Goal: Task Accomplishment & Management: Manage account settings

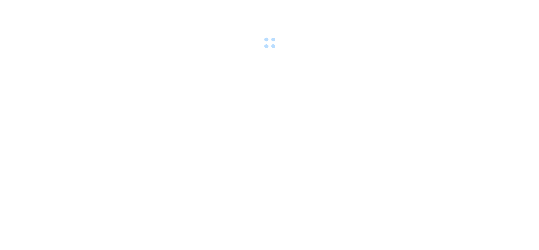
click at [298, 16] on div at bounding box center [269, 25] width 539 height 51
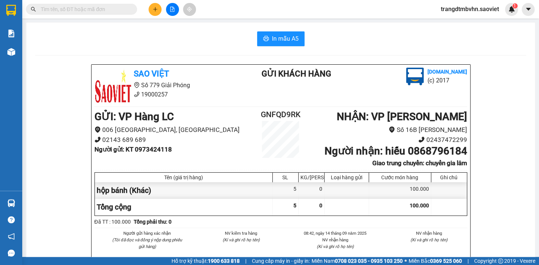
click at [439, 11] on span "trangdtmbvhn.saoviet" at bounding box center [470, 8] width 70 height 9
click at [438, 24] on icon "login" at bounding box center [440, 23] width 4 height 4
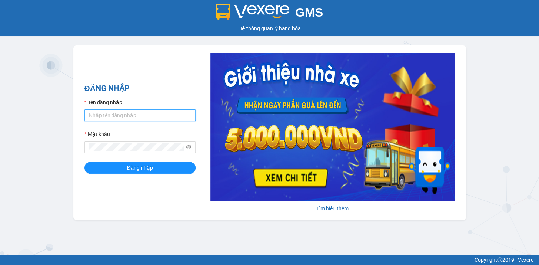
click at [162, 116] on input "Tên đăng nhập" at bounding box center [139, 116] width 111 height 12
type input "duybd_hhhn.saoviet"
click at [84, 162] on button "Đăng nhập" at bounding box center [139, 168] width 111 height 12
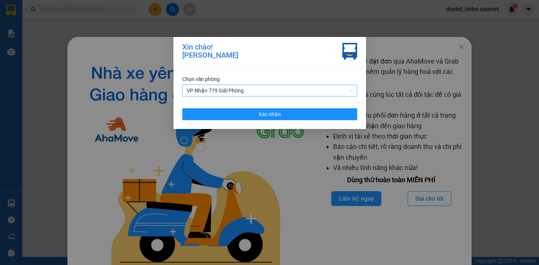
click at [273, 88] on span "VP Nhận 779 Giải Phóng" at bounding box center [270, 90] width 166 height 11
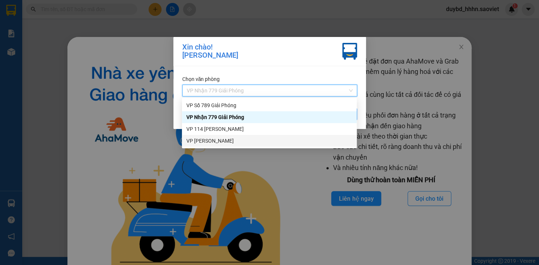
click at [221, 140] on div "VP [PERSON_NAME]" at bounding box center [269, 141] width 166 height 8
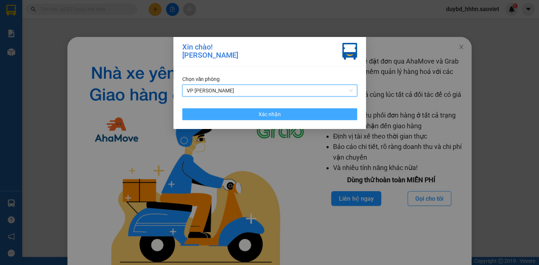
click at [300, 115] on button "Xác nhận" at bounding box center [269, 114] width 175 height 12
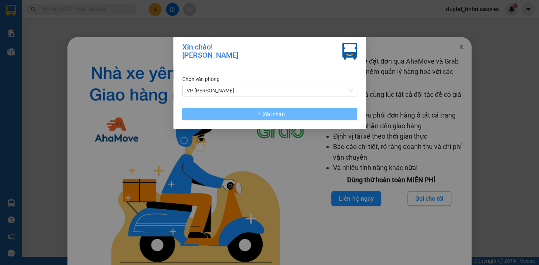
click at [458, 45] on icon "close" at bounding box center [461, 47] width 6 height 6
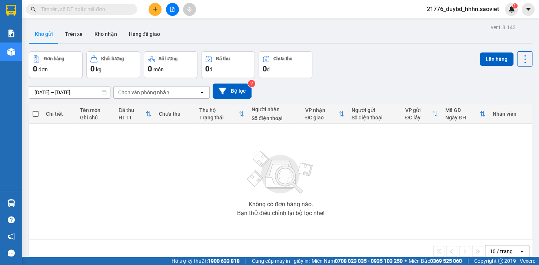
click at [50, 3] on div "Kết quả tìm kiếm ( 0 ) Bộ lọc No Data" at bounding box center [72, 9] width 144 height 13
click at [53, 3] on div "Kết quả tìm kiếm ( 0 ) Bộ lọc No Data" at bounding box center [72, 9] width 144 height 13
click at [56, 4] on span at bounding box center [81, 9] width 111 height 11
click at [58, 5] on input "text" at bounding box center [84, 9] width 87 height 8
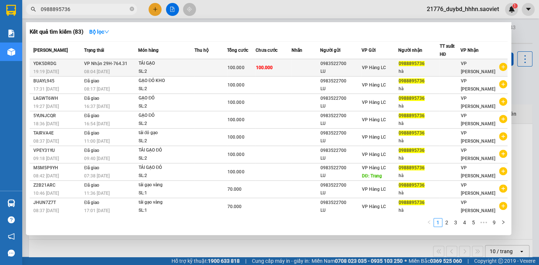
type input "0988895736"
click at [263, 69] on span "100.000" at bounding box center [264, 67] width 17 height 5
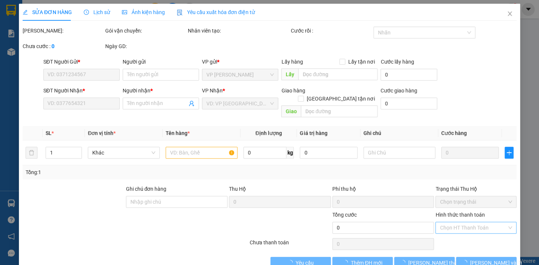
click at [458, 211] on div "Hình thức thanh toán" at bounding box center [475, 216] width 81 height 11
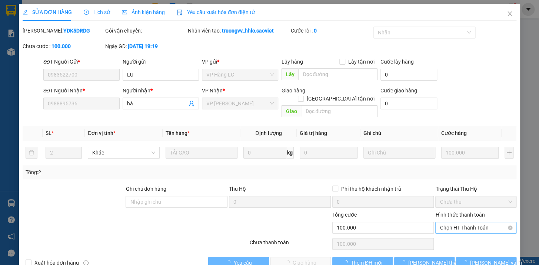
type input "0983522700"
type input "LU"
type input "0988895736"
type input "hà"
type input "100.000"
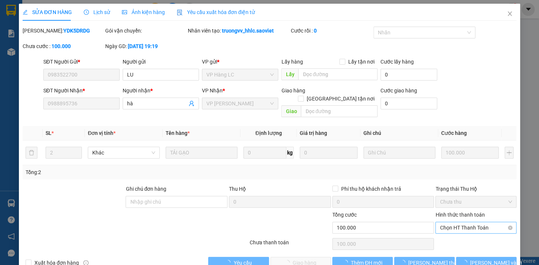
click at [458, 222] on div "Chọn HT Thanh Toán" at bounding box center [475, 228] width 81 height 12
click at [460, 223] on span "Chọn HT Thanh Toán" at bounding box center [475, 228] width 72 height 11
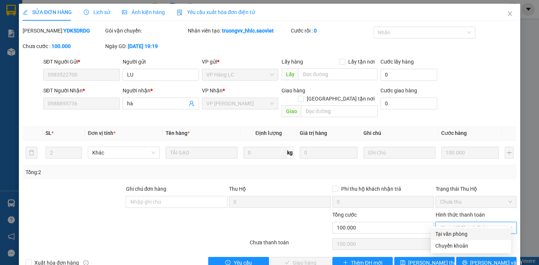
drag, startPoint x: 449, startPoint y: 234, endPoint x: 437, endPoint y: 233, distance: 12.3
click at [449, 233] on div "Tại văn phòng" at bounding box center [470, 234] width 71 height 8
type input "0"
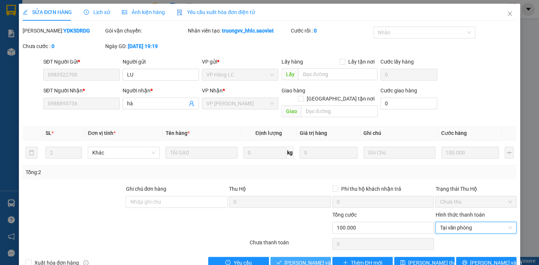
click at [316, 259] on span "[PERSON_NAME] và Giao hàng" at bounding box center [319, 263] width 71 height 8
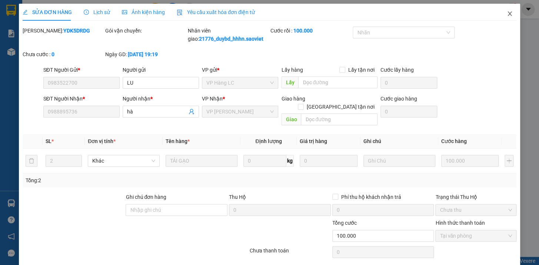
click at [500, 15] on span "Close" at bounding box center [509, 14] width 21 height 21
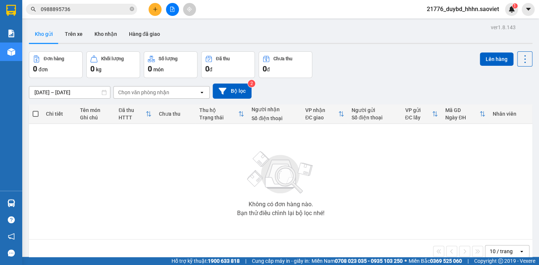
click at [67, 7] on input "0988895736" at bounding box center [84, 9] width 87 height 8
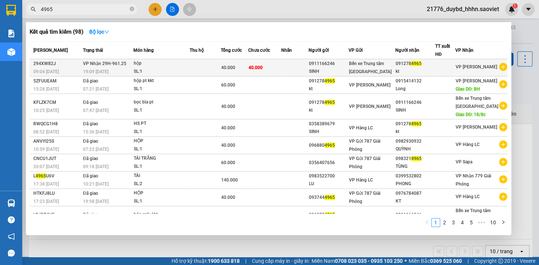
type input "4965"
click at [403, 70] on div "kt" at bounding box center [414, 72] width 39 height 8
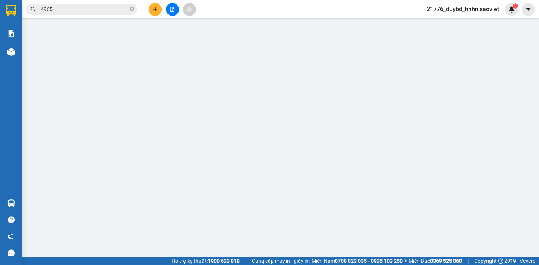
type input "0911166246"
type input "SINH"
type input "0912784965"
type input "kt"
type input "40.000"
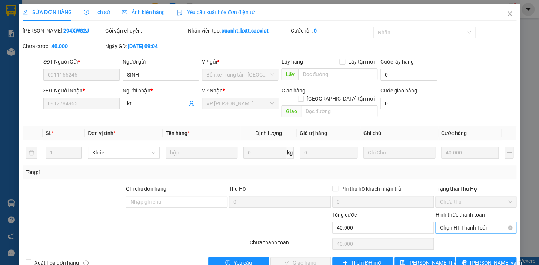
click at [444, 223] on span "Chọn HT Thanh Toán" at bounding box center [475, 228] width 72 height 11
click at [444, 229] on div "Tại văn phòng" at bounding box center [471, 234] width 80 height 12
type input "0"
click at [288, 259] on span "[PERSON_NAME] và Giao hàng" at bounding box center [319, 263] width 71 height 8
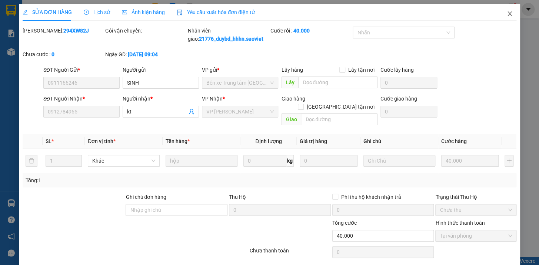
click at [509, 16] on span "Close" at bounding box center [509, 14] width 21 height 21
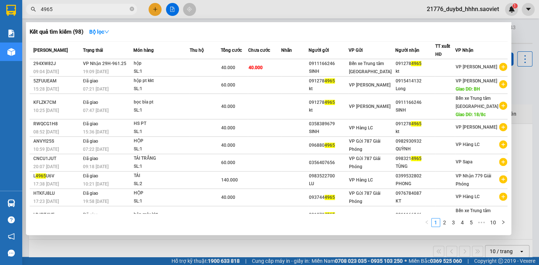
click at [77, 10] on input "4965" at bounding box center [84, 9] width 87 height 8
click at [301, 250] on div at bounding box center [269, 132] width 539 height 265
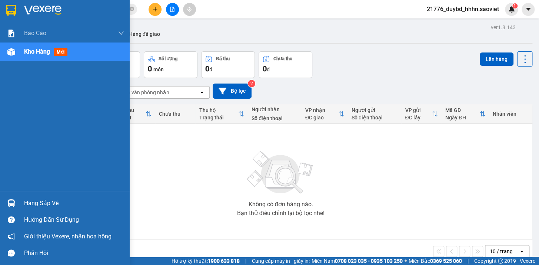
click at [50, 210] on div "Hàng sắp về" at bounding box center [65, 203] width 130 height 17
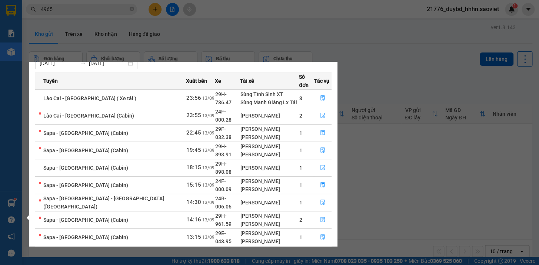
scroll to position [33, 0]
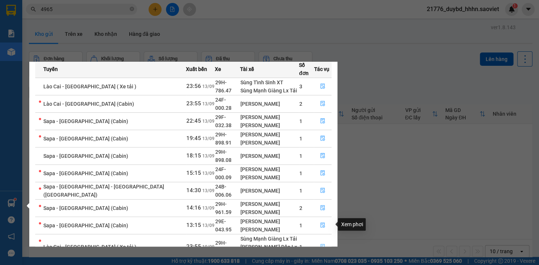
click at [324, 241] on button "button" at bounding box center [322, 247] width 17 height 12
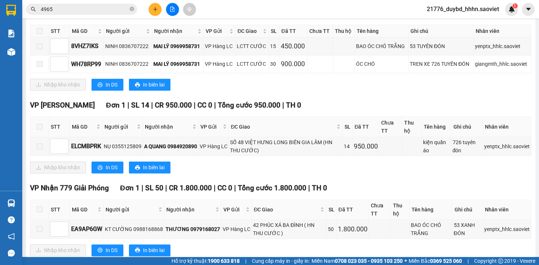
scroll to position [205, 0]
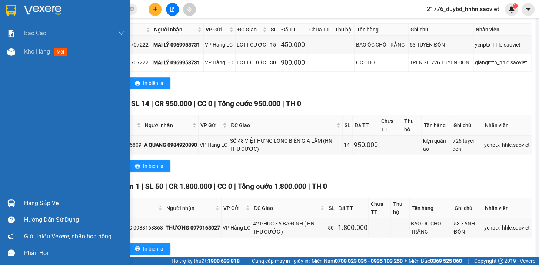
click at [22, 201] on div "Hàng sắp về" at bounding box center [65, 203] width 130 height 17
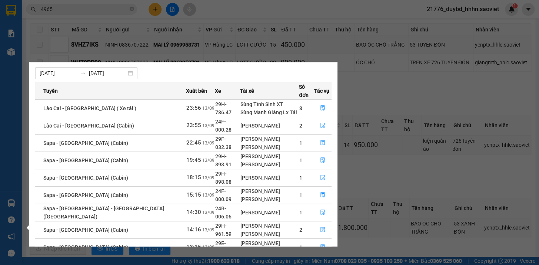
scroll to position [43, 0]
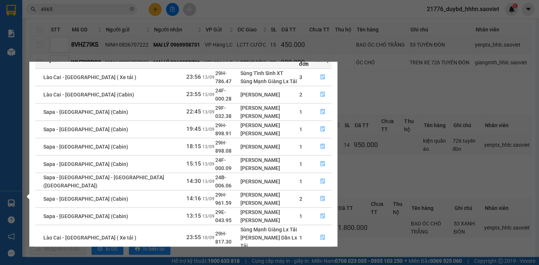
click at [243, 234] on div "[PERSON_NAME] Dần Lx Tải" at bounding box center [269, 242] width 58 height 16
click at [244, 234] on div "[PERSON_NAME] Dần Lx Tải" at bounding box center [269, 242] width 58 height 16
click at [244, 227] on div "Tuyến Xuất bến Xe Tài xế Số đơn Tác vụ Lào Cai - Hà Nội ( Xe tải ) 23:56 13/09 …" at bounding box center [183, 160] width 296 height 218
drag, startPoint x: 214, startPoint y: 213, endPoint x: 210, endPoint y: 213, distance: 4.8
click at [240, 225] on td "Sùng Mạnh Giàng Lx Tải Bàn Quang Dần Lx Tải" at bounding box center [269, 238] width 59 height 26
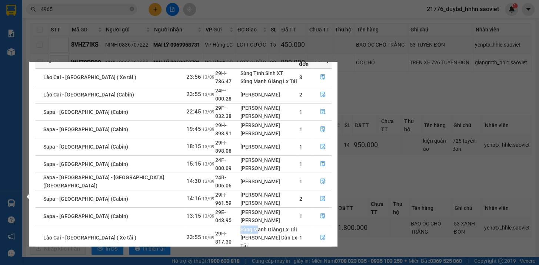
click at [232, 225] on tr "Lào Cai - Hà Nội ( Xe tải ) 23:55 10/09 29H-817.30 Sùng Mạnh Giàng Lx Tải Bàn Q…" at bounding box center [183, 238] width 296 height 26
drag, startPoint x: 232, startPoint y: 213, endPoint x: 232, endPoint y: 217, distance: 3.7
click at [240, 226] on div "Sùng Mạnh Giàng Lx Tải" at bounding box center [269, 230] width 58 height 8
drag, startPoint x: 232, startPoint y: 217, endPoint x: 235, endPoint y: 222, distance: 5.1
click at [240, 234] on div "[PERSON_NAME] Dần Lx Tải" at bounding box center [269, 242] width 58 height 16
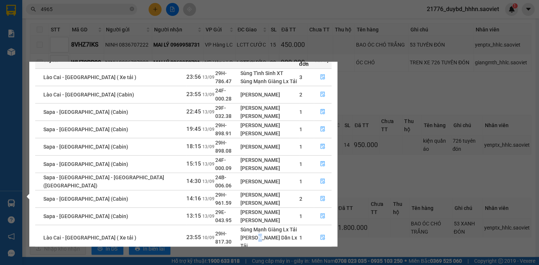
click at [240, 234] on div "[PERSON_NAME] Dần Lx Tải" at bounding box center [269, 242] width 58 height 16
click at [240, 217] on div "Đào Hữu Tú" at bounding box center [269, 221] width 58 height 8
click at [320, 211] on button "button" at bounding box center [322, 217] width 17 height 12
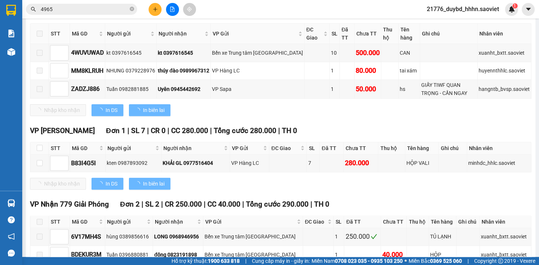
type input "13/09/2025"
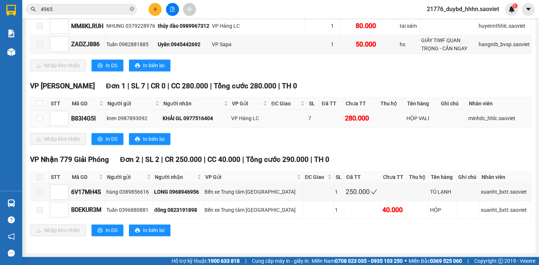
scroll to position [150, 0]
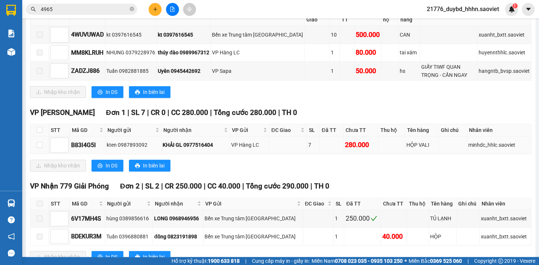
click at [35, 153] on td at bounding box center [39, 146] width 19 height 18
click at [38, 148] on input "checkbox" at bounding box center [40, 145] width 6 height 6
checkbox input "true"
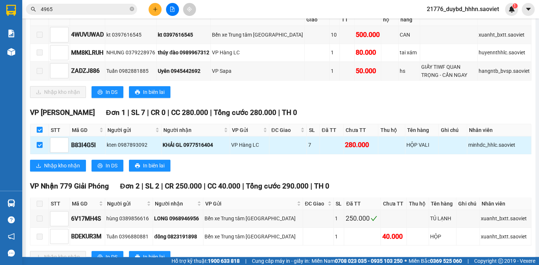
click at [189, 149] on div "KHẢI GL 0977516404" at bounding box center [196, 145] width 66 height 8
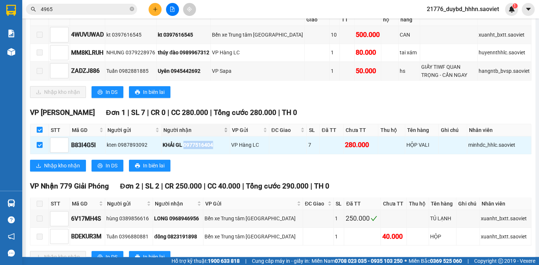
copy div "0977516404"
click at [67, 7] on input "4965" at bounding box center [84, 9] width 87 height 8
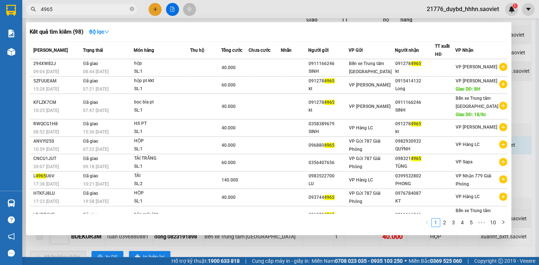
paste input "0977516404"
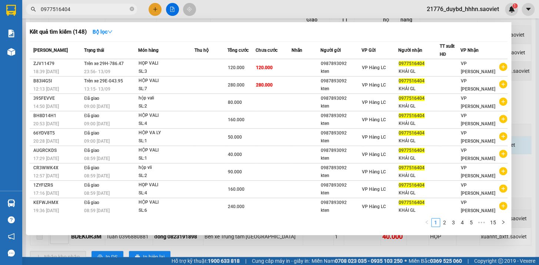
type input "0977516404"
click at [210, 248] on div at bounding box center [269, 132] width 539 height 265
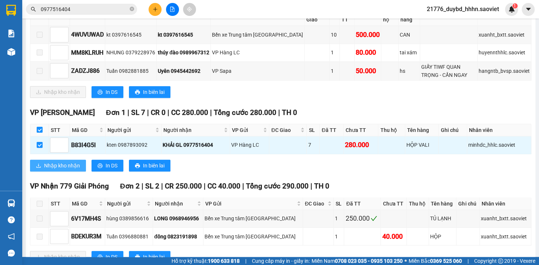
click at [61, 170] on span "Nhập kho nhận" at bounding box center [62, 166] width 36 height 8
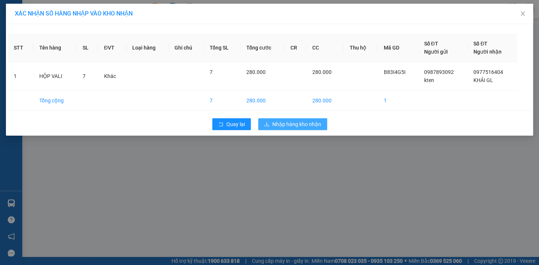
click at [273, 118] on button "Nhập hàng kho nhận" at bounding box center [292, 124] width 69 height 12
click at [277, 122] on span "Nhập hàng kho nhận" at bounding box center [296, 124] width 49 height 8
click at [294, 127] on span "Nhập hàng kho nhận" at bounding box center [296, 124] width 49 height 8
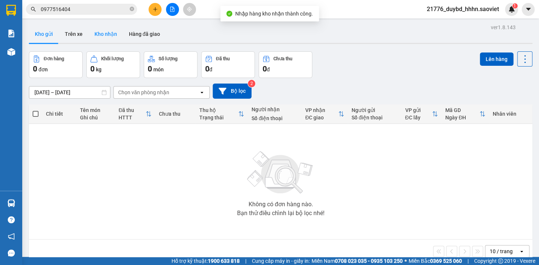
drag, startPoint x: 105, startPoint y: 36, endPoint x: 107, endPoint y: 40, distance: 3.8
click at [105, 36] on button "Kho nhận" at bounding box center [105, 34] width 34 height 18
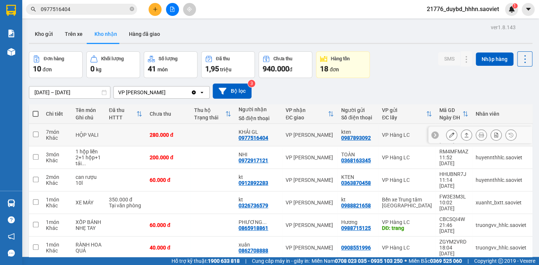
click at [351, 137] on div "0987893092" at bounding box center [356, 138] width 30 height 6
click at [394, 133] on div "VP Hàng LC" at bounding box center [407, 135] width 50 height 6
checkbox input "true"
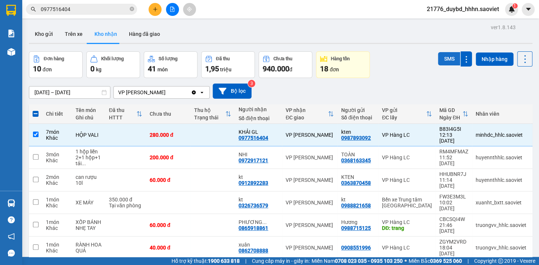
click at [438, 63] on button "SMS" at bounding box center [449, 58] width 22 height 13
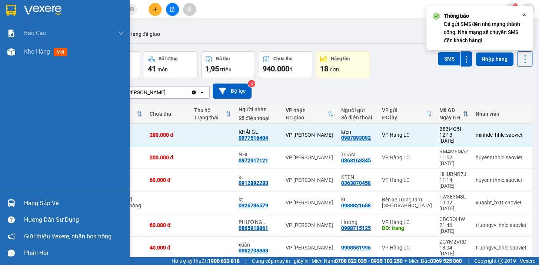
click at [16, 201] on div at bounding box center [11, 203] width 13 height 13
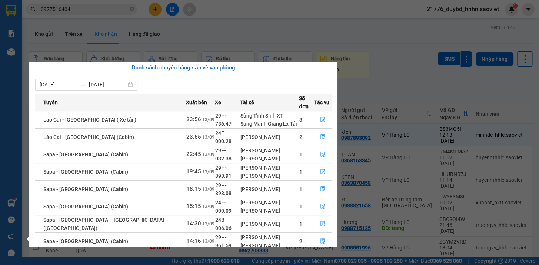
scroll to position [25, 0]
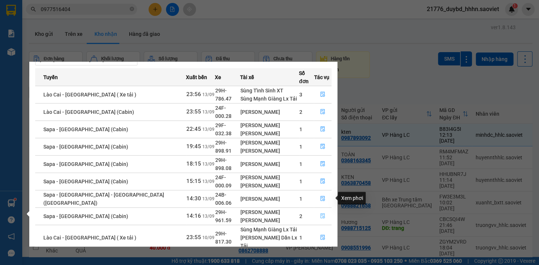
click at [322, 211] on button "button" at bounding box center [322, 217] width 17 height 12
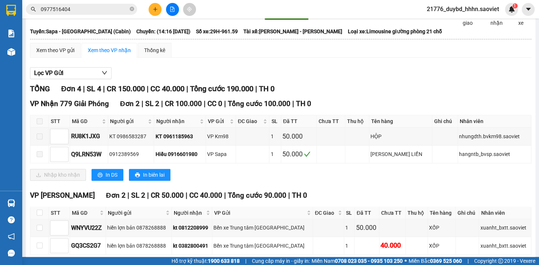
scroll to position [83, 0]
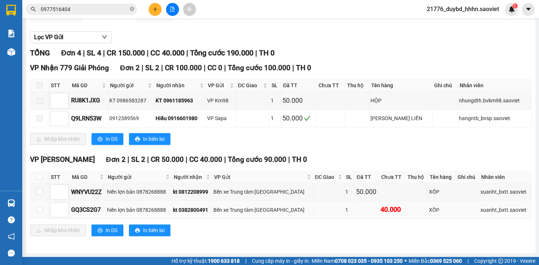
click at [429, 208] on div "XỐP" at bounding box center [441, 210] width 25 height 8
click at [38, 193] on input "checkbox" at bounding box center [40, 192] width 6 height 6
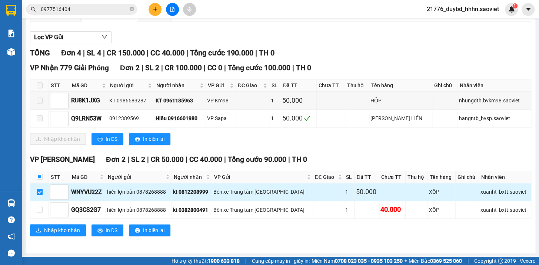
click at [38, 193] on input "checkbox" at bounding box center [40, 192] width 6 height 6
checkbox input "false"
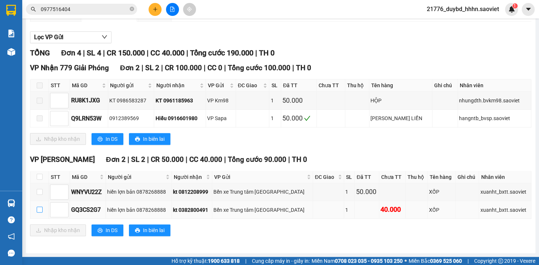
click at [41, 207] on input "checkbox" at bounding box center [40, 210] width 6 height 6
checkbox input "true"
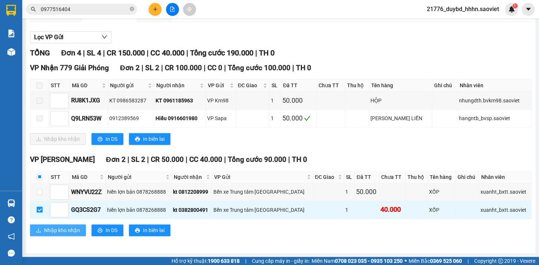
click at [47, 229] on span "Nhập kho nhận" at bounding box center [62, 231] width 36 height 8
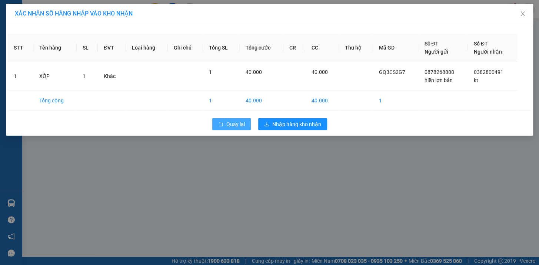
click at [221, 125] on icon "rollback" at bounding box center [220, 124] width 5 height 5
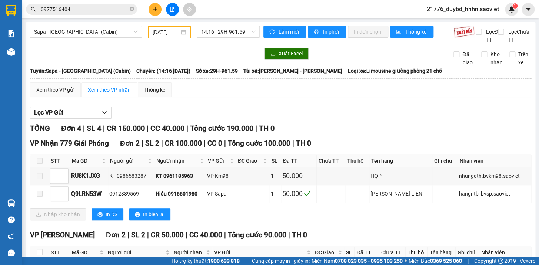
scroll to position [83, 0]
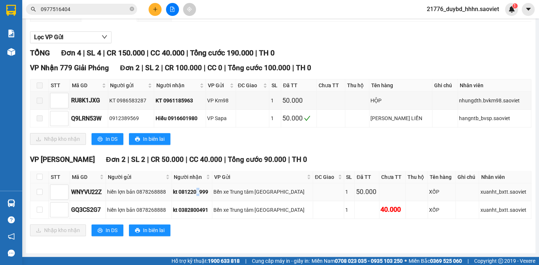
click at [207, 194] on div "kt 0812208999" at bounding box center [192, 192] width 38 height 8
click at [211, 193] on div "kt 0812208999" at bounding box center [192, 192] width 38 height 8
copy div "0812208999"
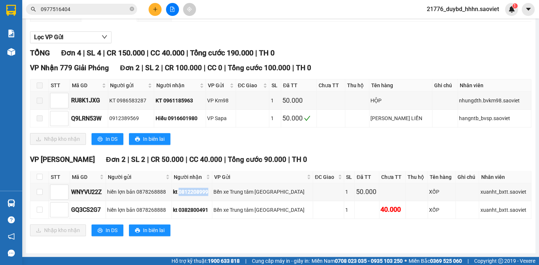
click at [65, 14] on span "0977516404" at bounding box center [81, 9] width 111 height 11
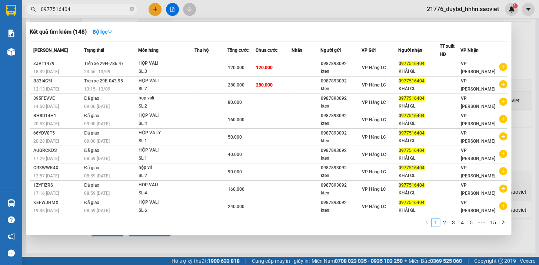
click at [69, 11] on input "0977516404" at bounding box center [84, 9] width 87 height 8
paste input "812208999"
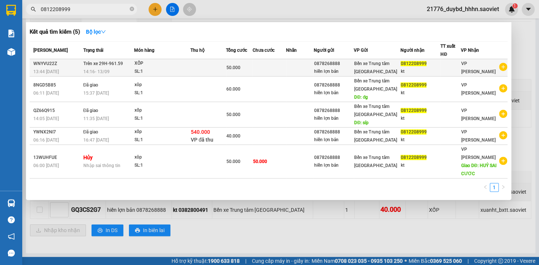
type input "0812208999"
click at [216, 66] on td at bounding box center [208, 67] width 36 height 17
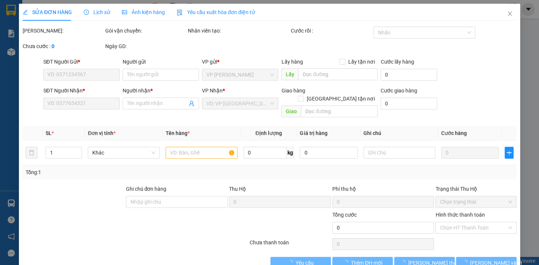
click at [93, 13] on span "Lịch sử" at bounding box center [97, 12] width 26 height 6
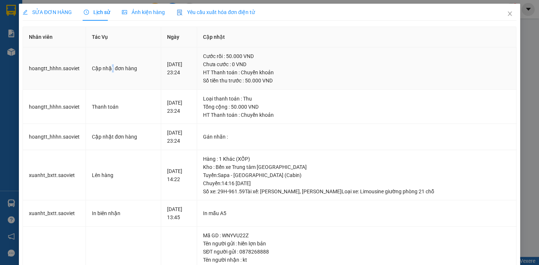
click at [110, 70] on div "Cập nhật đơn hàng" at bounding box center [123, 68] width 63 height 8
click at [113, 92] on td "Thanh toán" at bounding box center [123, 107] width 75 height 34
click at [251, 96] on div "Loại thanh toán : Thu" at bounding box center [356, 99] width 307 height 8
click at [53, 10] on span "SỬA ĐƠN HÀNG" at bounding box center [47, 12] width 49 height 6
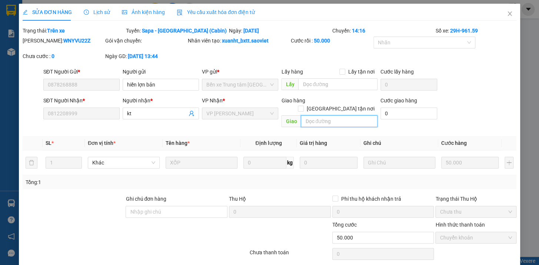
click at [334, 116] on input "text" at bounding box center [339, 122] width 77 height 12
type input "khach lay giai phong"
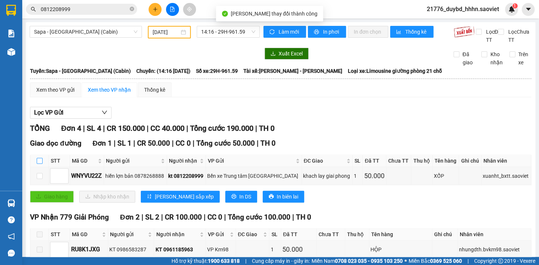
click at [38, 165] on label at bounding box center [40, 161] width 6 height 8
click at [38, 164] on input "checkbox" at bounding box center [40, 161] width 6 height 6
checkbox input "true"
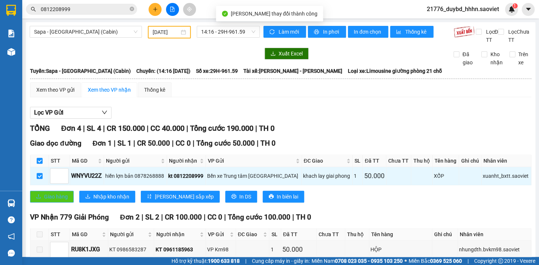
click at [57, 201] on span "Giao hàng" at bounding box center [56, 197] width 24 height 8
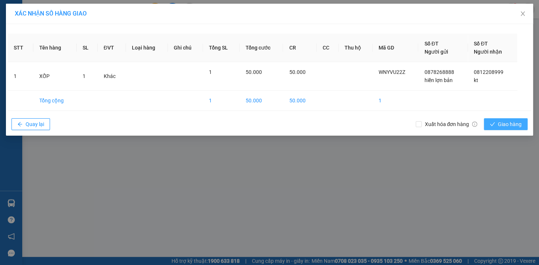
click at [511, 128] on button "Giao hàng" at bounding box center [506, 124] width 44 height 12
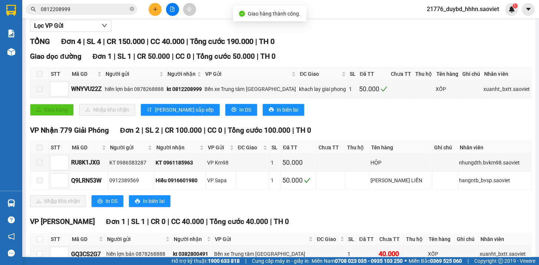
scroll to position [138, 0]
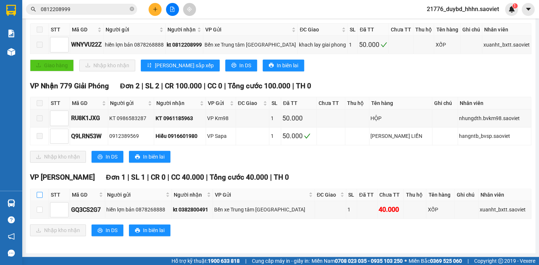
click at [39, 193] on input "checkbox" at bounding box center [40, 195] width 6 height 6
checkbox input "true"
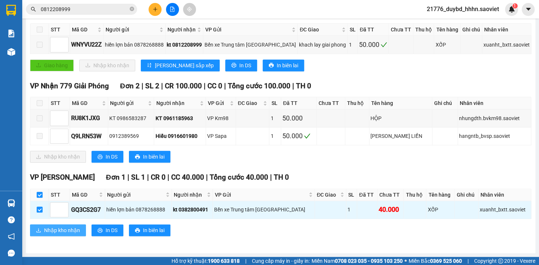
click at [44, 227] on button "Nhập kho nhận" at bounding box center [58, 231] width 56 height 12
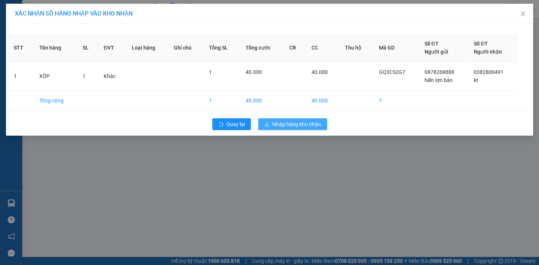
click at [295, 122] on span "Nhập hàng kho nhận" at bounding box center [296, 124] width 49 height 8
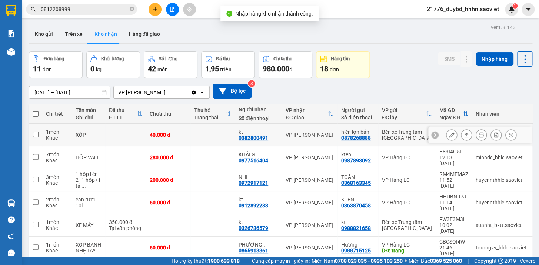
click at [355, 135] on div "0878268888" at bounding box center [356, 138] width 30 height 6
click at [371, 133] on td "hiền lợn bản 0878268888" at bounding box center [357, 135] width 41 height 23
checkbox input "true"
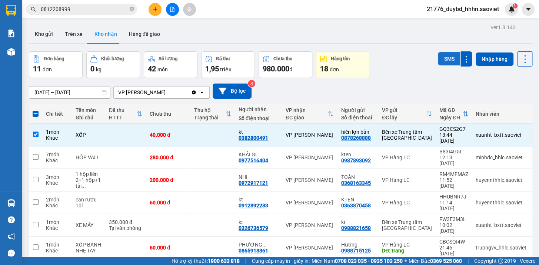
click at [443, 64] on button "SMS" at bounding box center [449, 58] width 22 height 13
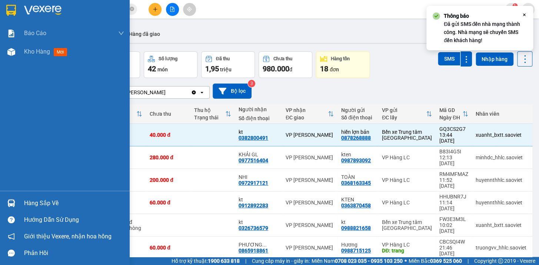
click at [30, 209] on div "Hàng sắp về" at bounding box center [74, 203] width 100 height 11
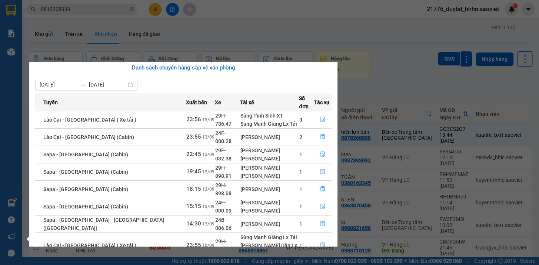
click at [239, 29] on section "Kết quả tìm kiếm ( 5 ) Bộ lọc Mã ĐH Trạng thái Món hàng Thu hộ Tổng cước Chưa c…" at bounding box center [269, 132] width 539 height 265
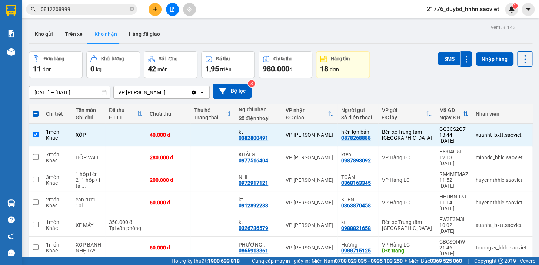
click at [74, 11] on input "0812208999" at bounding box center [84, 9] width 87 height 8
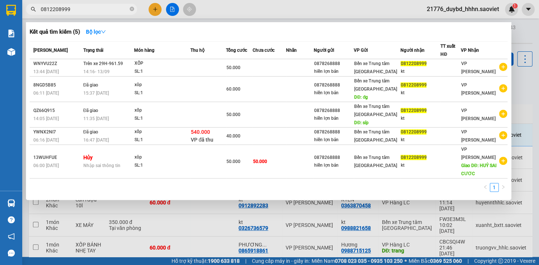
click at [74, 11] on input "0812208999" at bounding box center [84, 9] width 87 height 8
drag, startPoint x: 270, startPoint y: 238, endPoint x: 310, endPoint y: 226, distance: 42.2
click at [271, 237] on div at bounding box center [269, 132] width 539 height 265
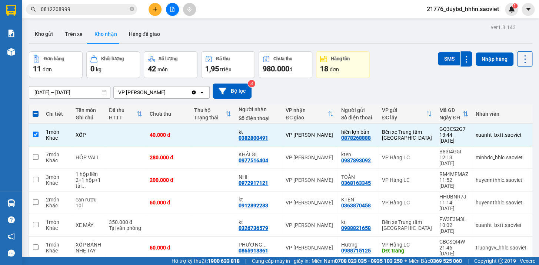
scroll to position [77, 0]
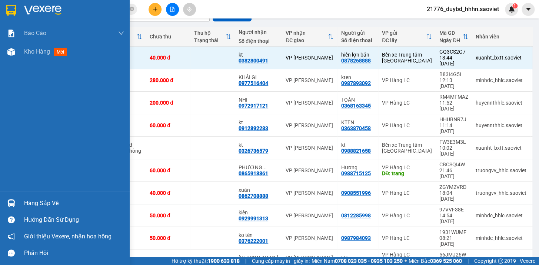
click at [19, 206] on div "Hàng sắp về" at bounding box center [65, 203] width 130 height 17
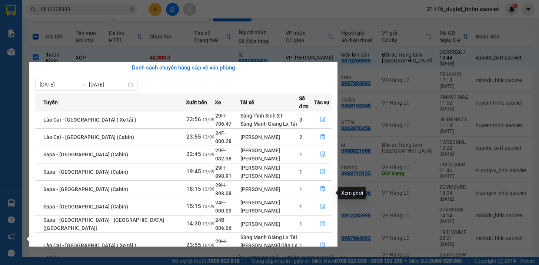
click at [324, 218] on button "button" at bounding box center [322, 224] width 17 height 12
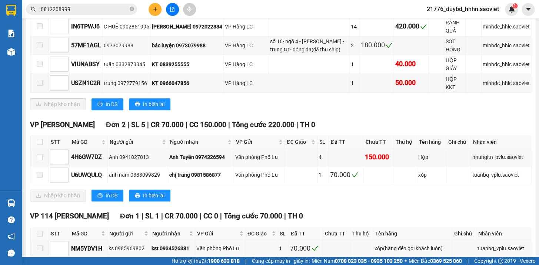
scroll to position [177, 0]
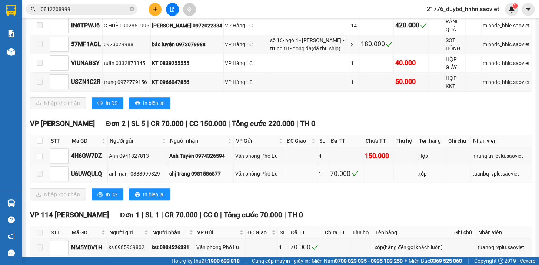
drag, startPoint x: 418, startPoint y: 190, endPoint x: 336, endPoint y: 186, distance: 82.3
click at [418, 190] on div "VP Gia Lâm Đơn 2 | SL 5 | CR 70.000 | CC 150.000 | Tổng cước 220.000 | TH 0 STT…" at bounding box center [280, 162] width 501 height 88
click at [188, 183] on td "chị trang 0981586877" at bounding box center [201, 174] width 66 height 18
drag, startPoint x: 180, startPoint y: 183, endPoint x: 233, endPoint y: 184, distance: 52.2
click at [235, 183] on tr "U6UWQULQ anh nam 0383099829 chị trang 0981586877 Văn phòng Phố Lu 1 70.000 xốp …" at bounding box center [280, 174] width 501 height 18
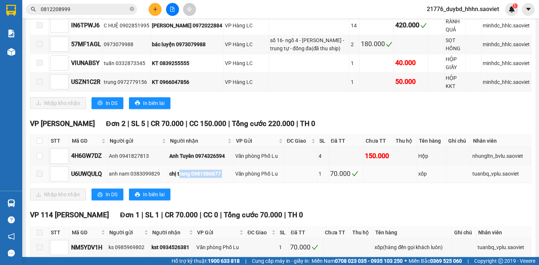
click at [232, 178] on div "chị trang 0981586877" at bounding box center [200, 174] width 63 height 8
click at [40, 159] on input "checkbox" at bounding box center [40, 156] width 6 height 6
checkbox input "true"
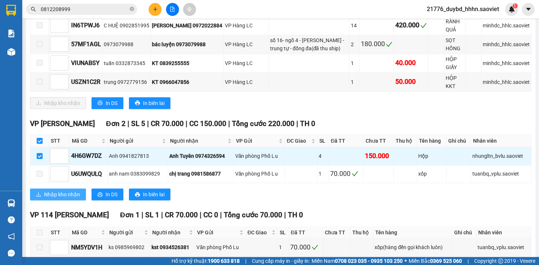
click at [59, 199] on span "Nhập kho nhận" at bounding box center [62, 195] width 36 height 8
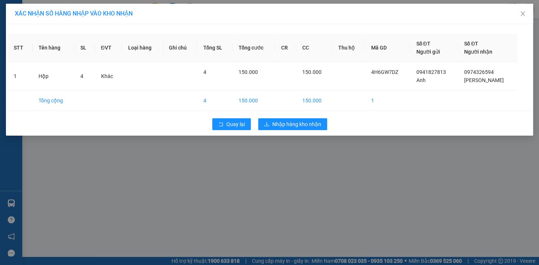
click at [300, 130] on div "Quay lại Nhập hàng kho nhận" at bounding box center [269, 124] width 523 height 19
click at [300, 127] on span "Nhập hàng kho nhận" at bounding box center [296, 124] width 49 height 8
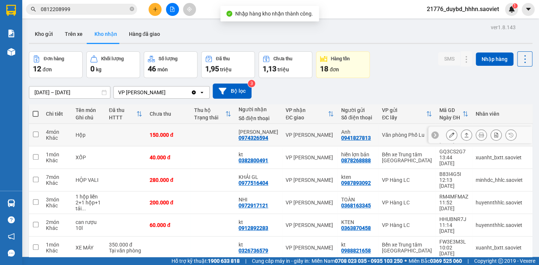
click at [362, 129] on div "Anh" at bounding box center [357, 132] width 33 height 6
checkbox input "true"
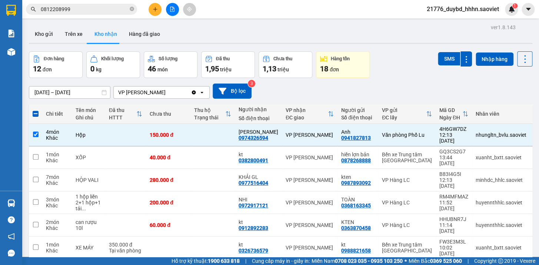
drag, startPoint x: 444, startPoint y: 56, endPoint x: 0, endPoint y: 164, distance: 457.3
click at [444, 56] on button "SMS" at bounding box center [449, 58] width 22 height 13
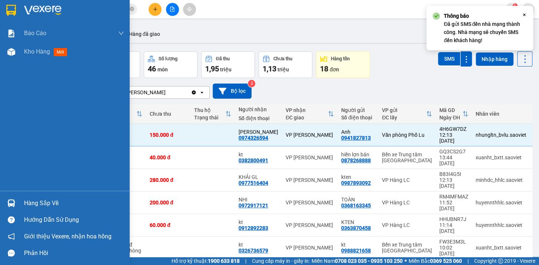
click at [18, 206] on div "Hàng sắp về" at bounding box center [65, 203] width 130 height 17
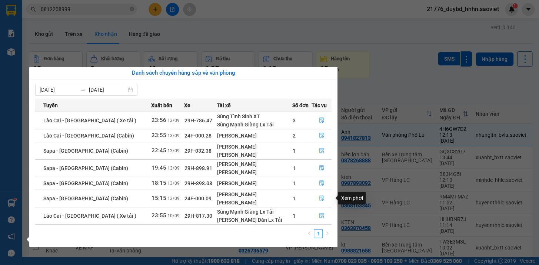
click at [319, 200] on icon "file-done" at bounding box center [321, 198] width 4 height 5
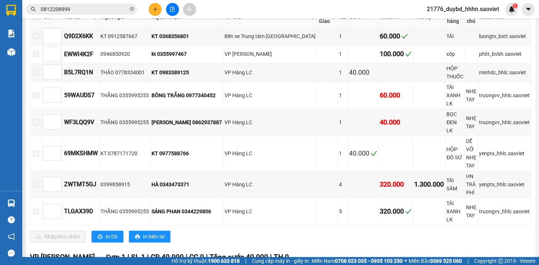
scroll to position [186, 0]
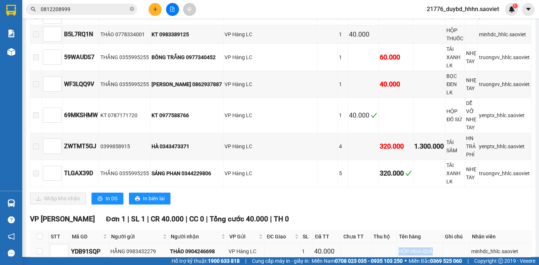
drag, startPoint x: 396, startPoint y: 214, endPoint x: 432, endPoint y: 211, distance: 36.0
click at [432, 243] on td "HỘP HOA QUẢ" at bounding box center [420, 252] width 46 height 18
click at [39, 234] on input "checkbox" at bounding box center [40, 237] width 6 height 6
checkbox input "true"
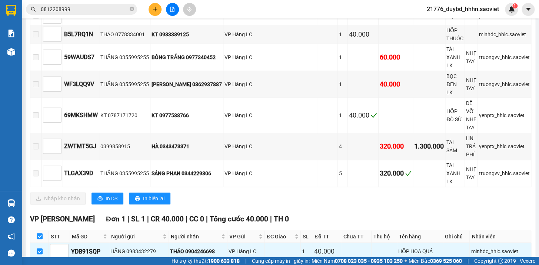
click at [63, 237] on div "VP Gia Lâm Đơn 1 | SL 1 | CR 40.000 | CC 0 | Tổng cước 40.000 | TH 0 STT Mã GD …" at bounding box center [280, 249] width 501 height 70
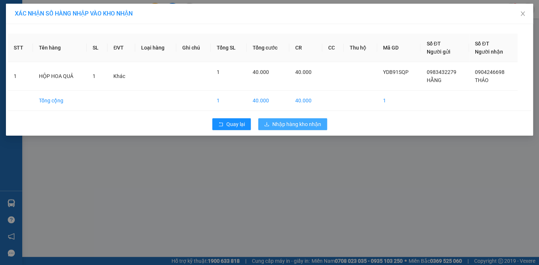
click at [315, 127] on span "Nhập hàng kho nhận" at bounding box center [296, 124] width 49 height 8
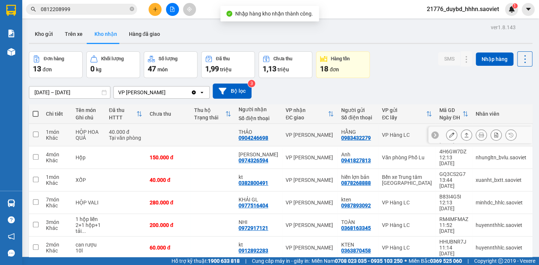
click at [351, 135] on div "0983432279" at bounding box center [356, 138] width 30 height 6
click at [295, 133] on div "VP [PERSON_NAME]" at bounding box center [309, 135] width 48 height 6
checkbox input "true"
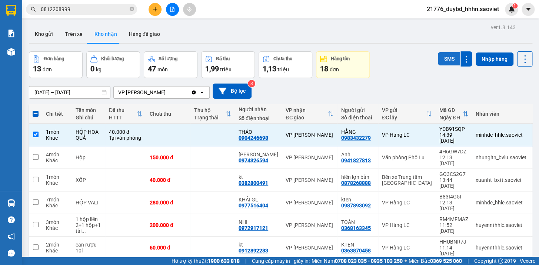
click at [444, 57] on button "SMS" at bounding box center [449, 58] width 22 height 13
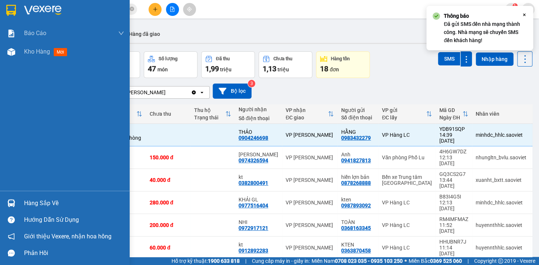
click at [19, 207] on div "Hàng sắp về" at bounding box center [65, 203] width 130 height 17
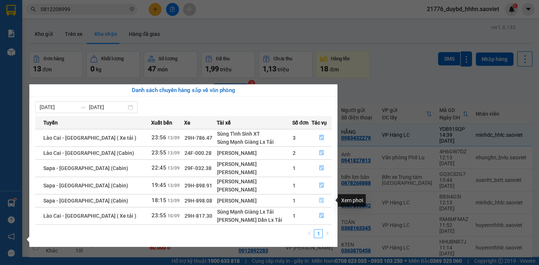
click at [322, 204] on button "button" at bounding box center [321, 201] width 20 height 12
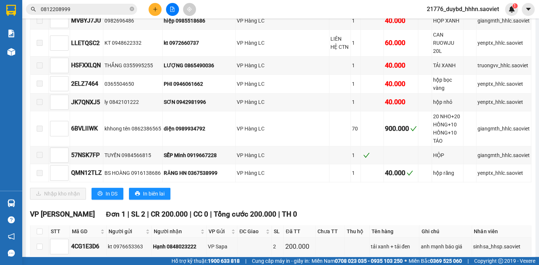
scroll to position [253, 0]
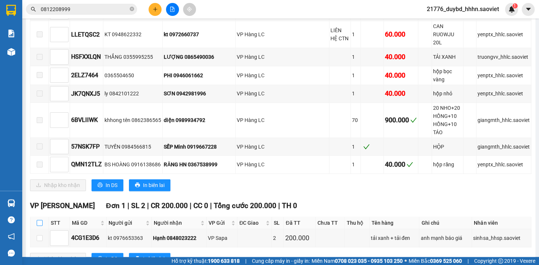
click at [37, 220] on input "checkbox" at bounding box center [40, 223] width 6 height 6
checkbox input "true"
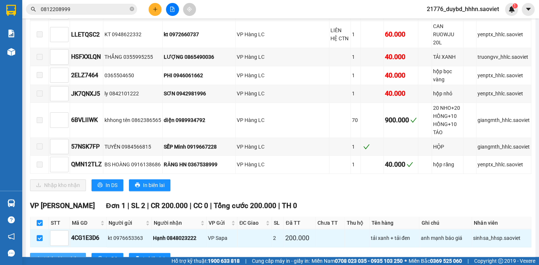
click at [47, 255] on span "Nhập kho nhận" at bounding box center [62, 259] width 36 height 8
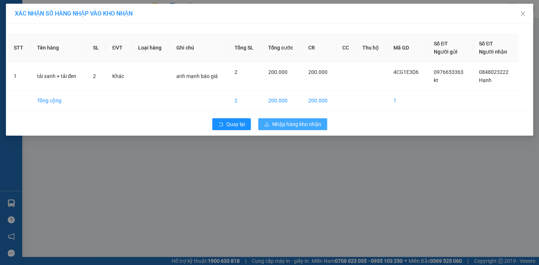
click at [307, 126] on span "Nhập hàng kho nhận" at bounding box center [296, 124] width 49 height 8
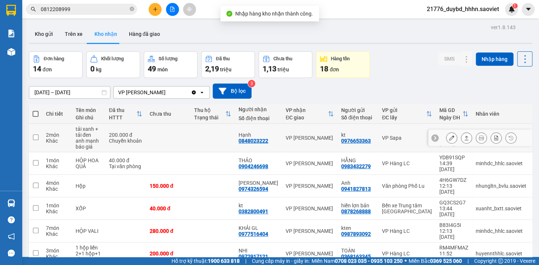
click at [398, 130] on td "VP Sapa" at bounding box center [406, 138] width 57 height 29
checkbox input "true"
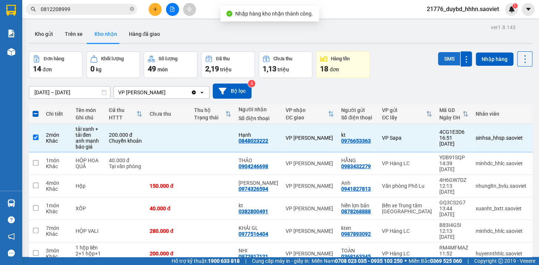
click at [442, 60] on button "SMS" at bounding box center [449, 58] width 22 height 13
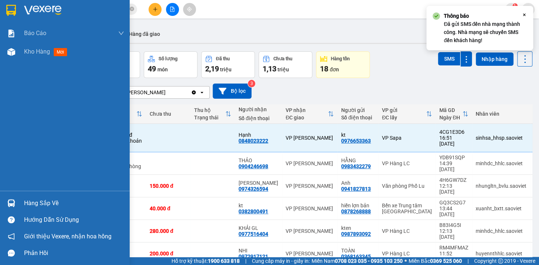
click at [16, 200] on div at bounding box center [11, 203] width 13 height 13
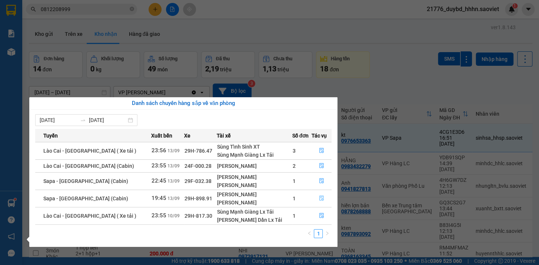
click at [311, 196] on button "button" at bounding box center [321, 199] width 20 height 12
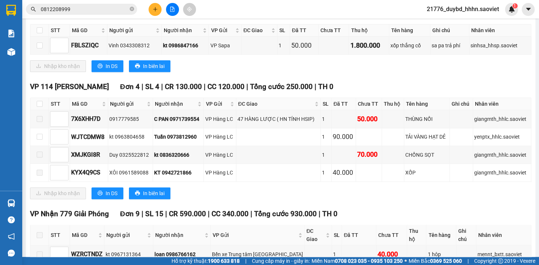
scroll to position [122, 0]
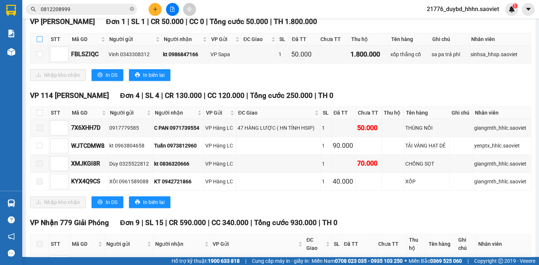
click at [39, 42] on input "checkbox" at bounding box center [40, 39] width 6 height 6
checkbox input "true"
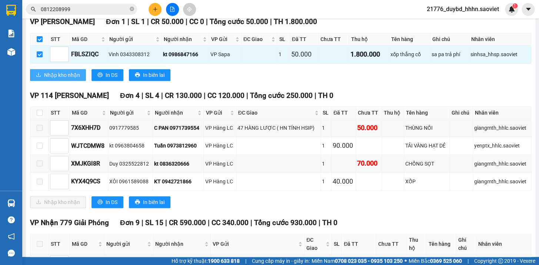
click at [44, 79] on span "Nhập kho nhận" at bounding box center [62, 75] width 36 height 8
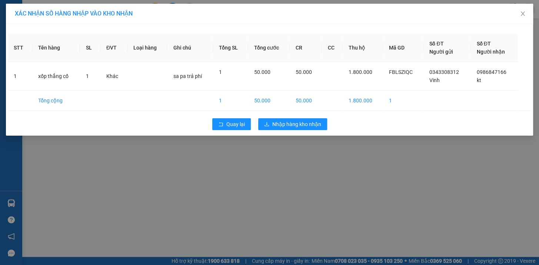
click at [305, 131] on div "Quay lại Nhập hàng kho nhận" at bounding box center [269, 124] width 523 height 19
click at [305, 128] on span "Nhập hàng kho nhận" at bounding box center [296, 124] width 49 height 8
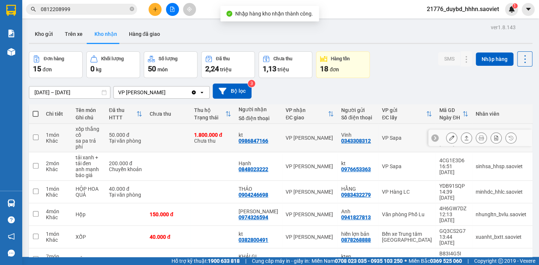
click at [341, 135] on div "Vinh" at bounding box center [357, 135] width 33 height 6
checkbox input "true"
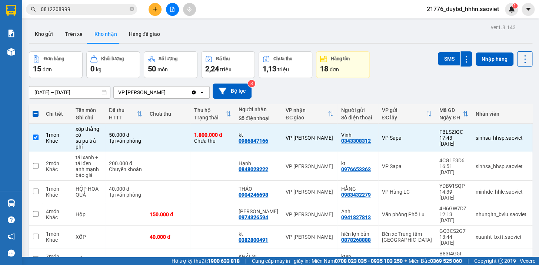
drag, startPoint x: 444, startPoint y: 61, endPoint x: 47, endPoint y: 131, distance: 403.0
click at [443, 62] on button "SMS" at bounding box center [449, 58] width 22 height 13
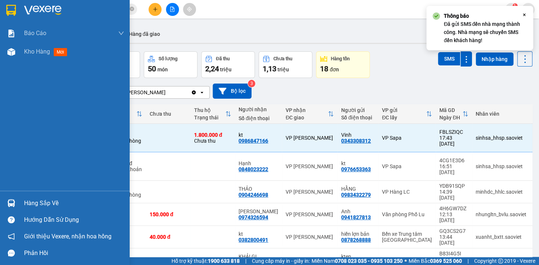
click at [20, 198] on div "Hàng sắp về" at bounding box center [65, 203] width 130 height 17
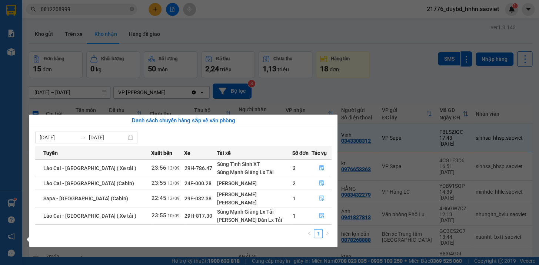
click at [322, 201] on button "button" at bounding box center [321, 199] width 20 height 12
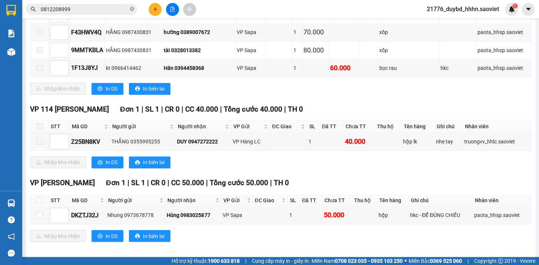
scroll to position [381, 0]
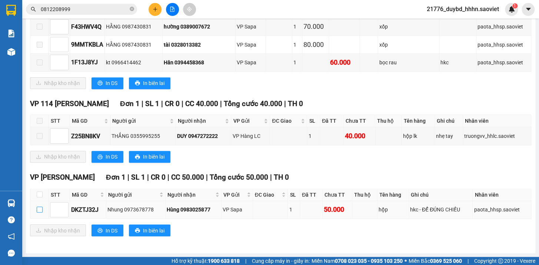
click at [39, 210] on input "checkbox" at bounding box center [40, 210] width 6 height 6
checkbox input "true"
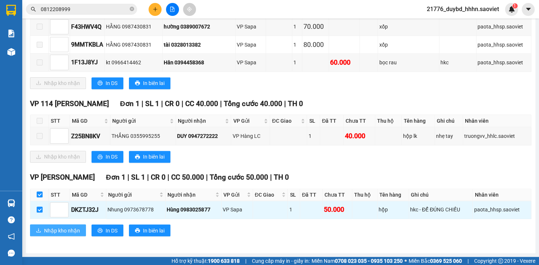
click at [54, 230] on span "Nhập kho nhận" at bounding box center [62, 231] width 36 height 8
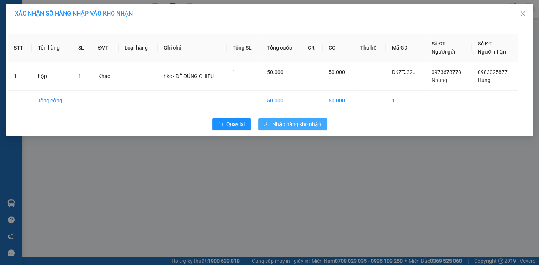
click at [275, 121] on span "Nhập hàng kho nhận" at bounding box center [296, 124] width 49 height 8
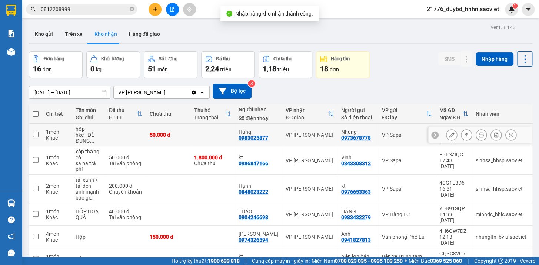
click at [382, 140] on td "VP Sapa" at bounding box center [406, 135] width 57 height 23
checkbox input "true"
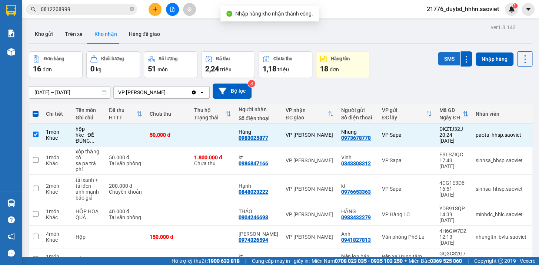
click at [438, 53] on button "SMS" at bounding box center [449, 58] width 22 height 13
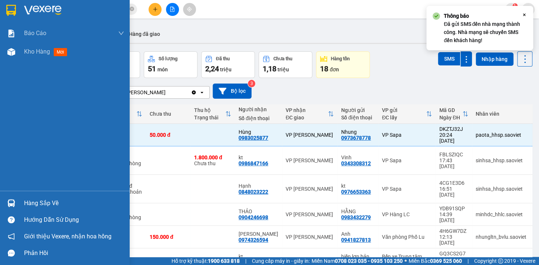
click at [20, 206] on div "Hàng sắp về" at bounding box center [65, 203] width 130 height 17
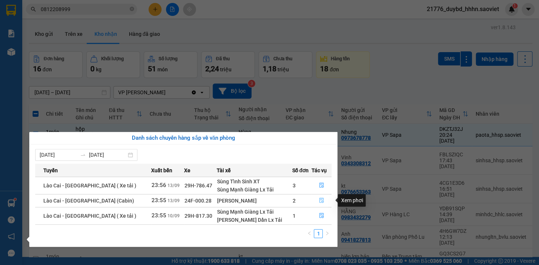
click at [319, 200] on icon "file-done" at bounding box center [321, 200] width 5 height 5
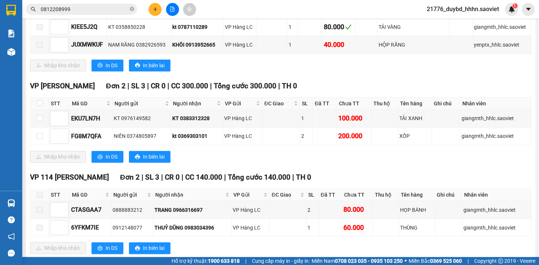
scroll to position [227, 0]
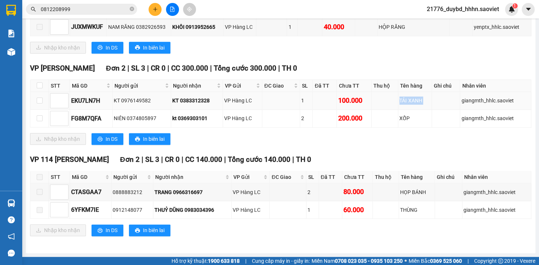
drag, startPoint x: 381, startPoint y: 102, endPoint x: 445, endPoint y: 102, distance: 63.7
click at [445, 102] on tr "EKU7LN7H KT 0976149582 KT 0383312328 VP Hàng LC 1 100.000 TẢI XANH giangmth_hhl…" at bounding box center [280, 101] width 501 height 18
click at [414, 125] on td "XỐP" at bounding box center [415, 119] width 34 height 18
click at [40, 113] on td at bounding box center [39, 119] width 19 height 18
click at [40, 116] on input "checkbox" at bounding box center [40, 119] width 6 height 6
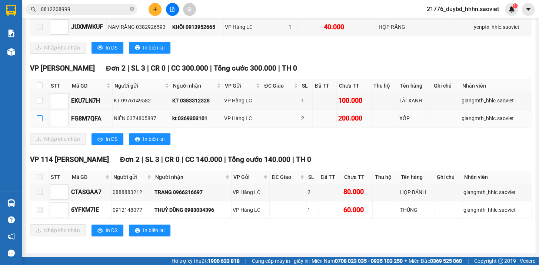
checkbox input "true"
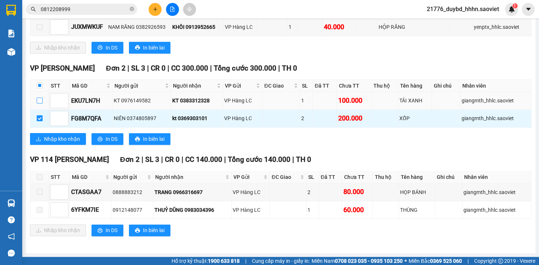
click at [39, 101] on input "checkbox" at bounding box center [40, 101] width 6 height 6
checkbox input "true"
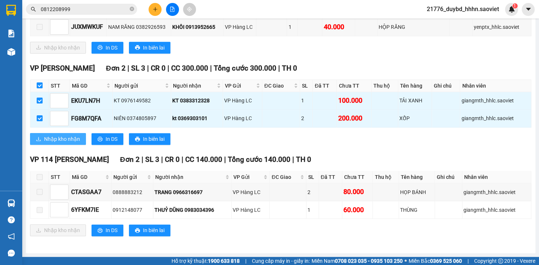
click at [71, 134] on button "Nhập kho nhận" at bounding box center [58, 139] width 56 height 12
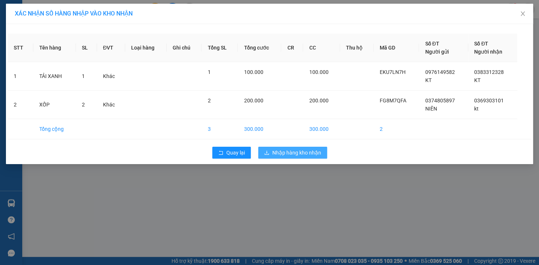
drag, startPoint x: 320, startPoint y: 144, endPoint x: 315, endPoint y: 155, distance: 11.4
click at [320, 144] on div "Quay lại Nhập hàng kho nhận" at bounding box center [269, 152] width 523 height 19
click at [315, 155] on span "Nhập hàng kho nhận" at bounding box center [296, 153] width 49 height 8
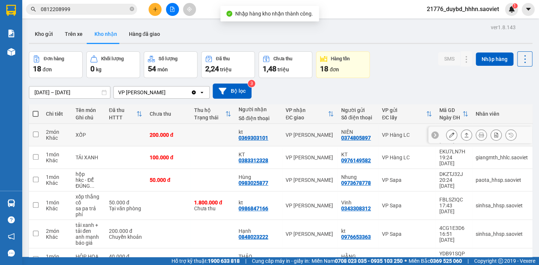
click at [391, 132] on div "VP Hàng LC" at bounding box center [407, 135] width 50 height 6
checkbox input "true"
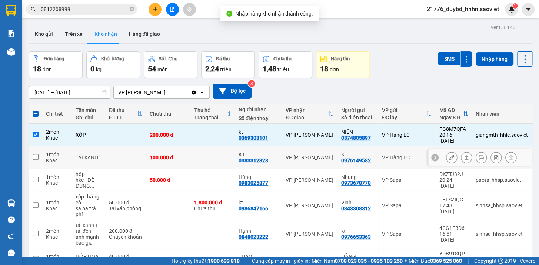
click at [398, 154] on td "VP Hàng LC" at bounding box center [406, 158] width 57 height 23
checkbox input "true"
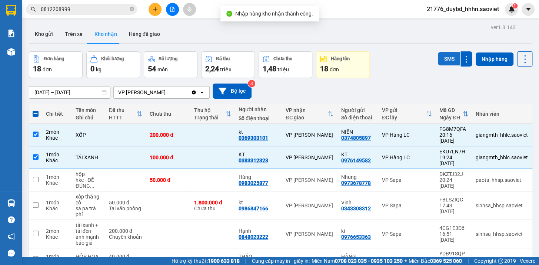
click at [448, 61] on button "SMS" at bounding box center [449, 58] width 22 height 13
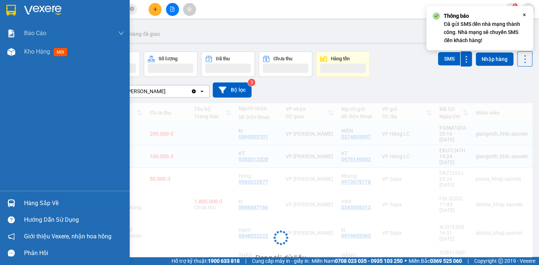
click at [20, 203] on div "Hàng sắp về" at bounding box center [65, 203] width 130 height 17
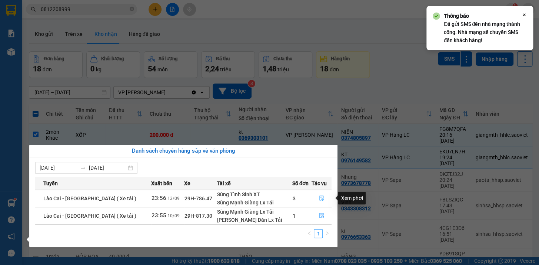
click at [322, 201] on button "button" at bounding box center [321, 199] width 20 height 12
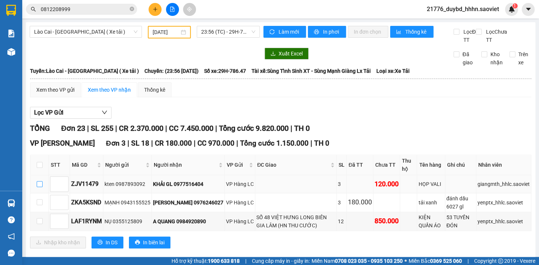
click at [39, 187] on input "checkbox" at bounding box center [40, 184] width 6 height 6
checkbox input "true"
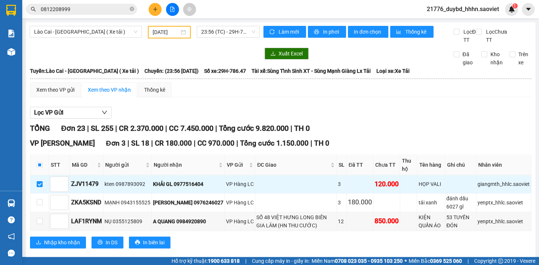
drag, startPoint x: 40, startPoint y: 211, endPoint x: 347, endPoint y: 122, distance: 319.4
click at [347, 119] on div "Lọc VP Gửi" at bounding box center [280, 113] width 501 height 12
drag, startPoint x: 41, startPoint y: 212, endPoint x: 42, endPoint y: 236, distance: 23.7
click at [41, 207] on label at bounding box center [40, 203] width 6 height 8
click at [41, 205] on input "checkbox" at bounding box center [40, 203] width 6 height 6
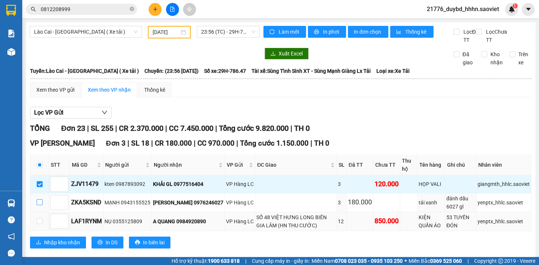
checkbox input "true"
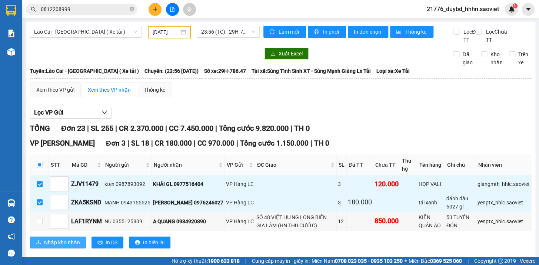
click at [48, 245] on button "Nhập kho nhận" at bounding box center [58, 243] width 56 height 12
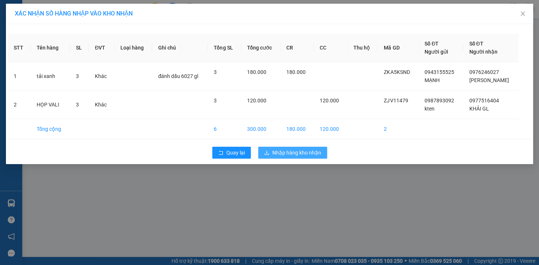
click at [298, 156] on span "Nhập hàng kho nhận" at bounding box center [296, 153] width 49 height 8
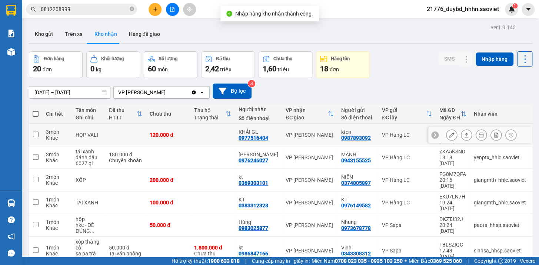
click at [356, 135] on div "0987893092" at bounding box center [356, 138] width 30 height 6
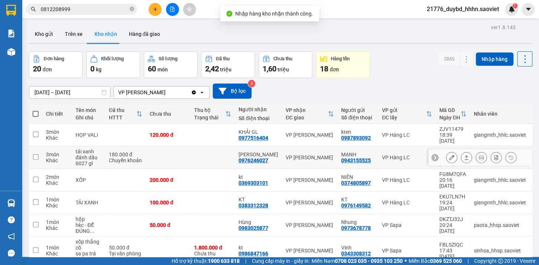
click at [344, 158] on div "0943155525" at bounding box center [356, 161] width 30 height 6
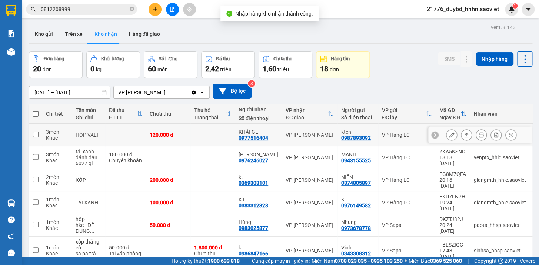
click at [365, 135] on div "kten 0987893092" at bounding box center [357, 135] width 33 height 12
checkbox input "true"
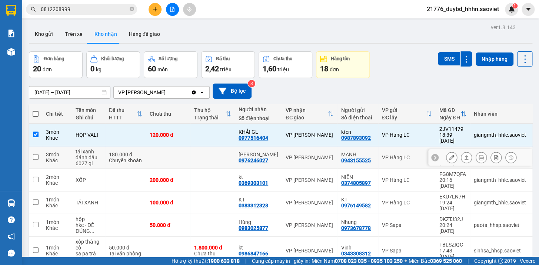
click at [369, 152] on td "MẠNH 0943155525" at bounding box center [357, 158] width 41 height 23
checkbox input "true"
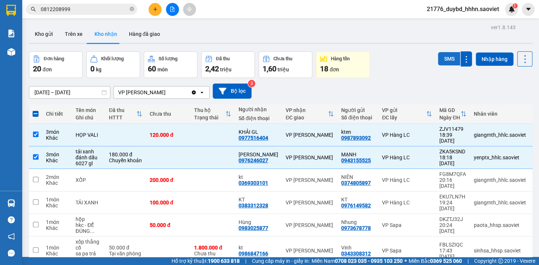
click at [438, 63] on button "SMS" at bounding box center [449, 58] width 22 height 13
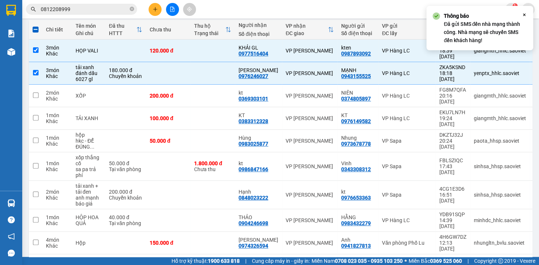
scroll to position [101, 0]
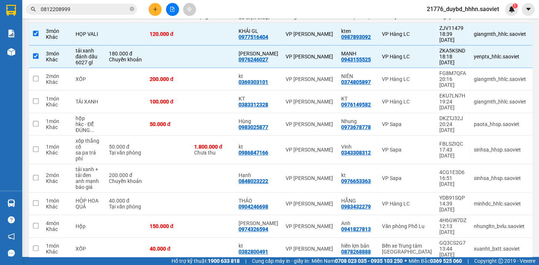
checkbox input "false"
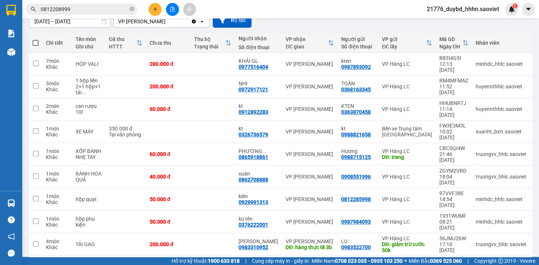
scroll to position [77, 0]
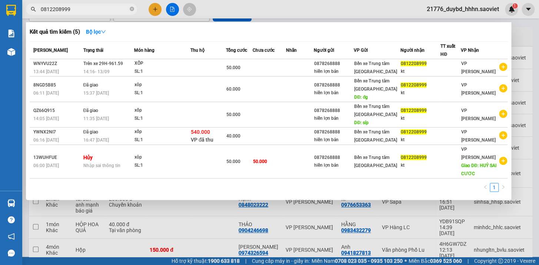
click at [74, 7] on input "0812208999" at bounding box center [84, 9] width 87 height 8
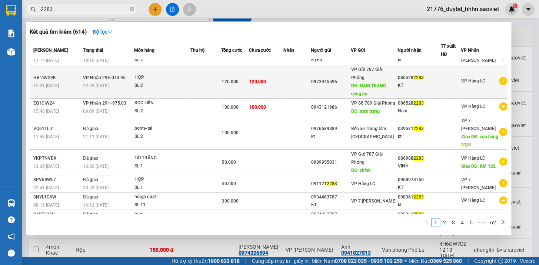
scroll to position [0, 0]
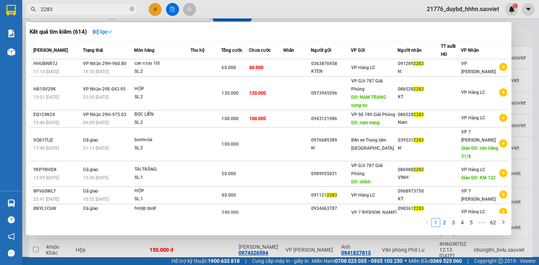
type input "2283"
click at [397, 33] on div "Kết quả tìm kiếm ( 614 ) Bộ lọc" at bounding box center [269, 32] width 478 height 12
click at [481, 248] on div at bounding box center [269, 132] width 539 height 265
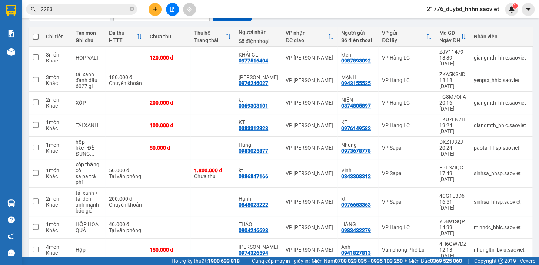
click at [101, 13] on span "2283" at bounding box center [81, 9] width 111 height 11
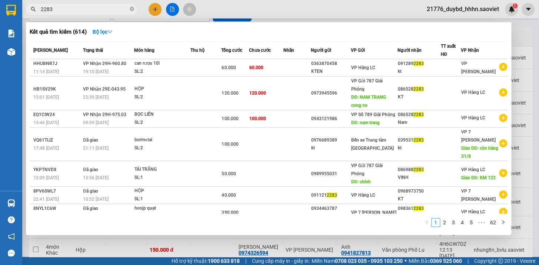
click at [101, 13] on span "2283" at bounding box center [81, 9] width 111 height 11
click at [168, 31] on div "Kết quả tìm kiếm ( 614 ) Bộ lọc" at bounding box center [269, 32] width 478 height 12
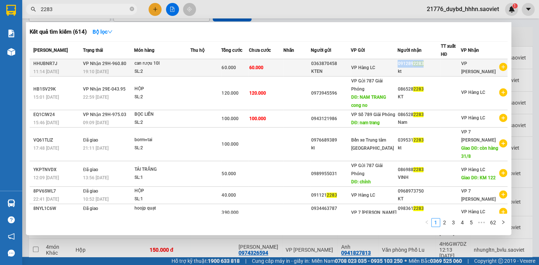
copy div "091289 2283"
copy tr "VP Hàng LC 091289 2283"
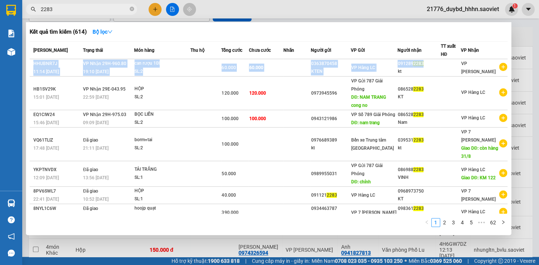
drag, startPoint x: 419, startPoint y: 66, endPoint x: 398, endPoint y: 42, distance: 32.3
click at [398, 42] on table "Mã ĐH Trạng thái Món hàng Thu hộ Tổng cước Chưa cước Nhãn Người gửi VP Gửi Ngườ…" at bounding box center [269, 157] width 478 height 233
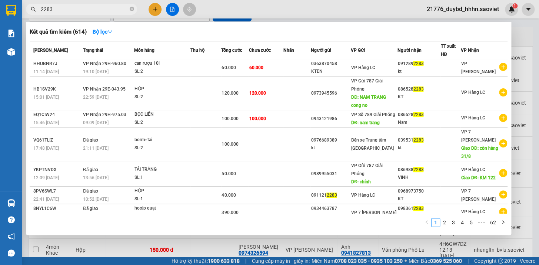
click at [397, 42] on th "VP Gửi" at bounding box center [374, 50] width 46 height 17
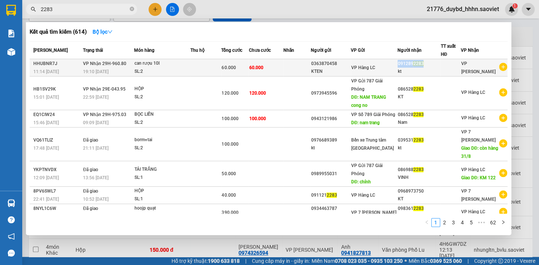
copy div "091289 2283"
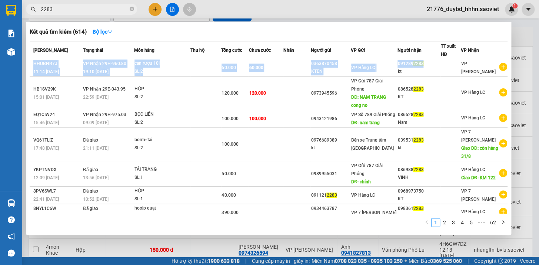
drag, startPoint x: 423, startPoint y: 66, endPoint x: 384, endPoint y: 41, distance: 45.7
click at [384, 41] on table "Mã ĐH Trạng thái Món hàng Thu hộ Tổng cước Chưa cước Nhãn Người gửi VP Gửi Ngườ…" at bounding box center [269, 157] width 478 height 233
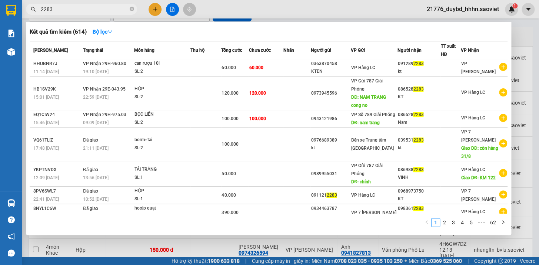
click at [384, 42] on th "VP Gửi" at bounding box center [374, 50] width 46 height 17
click at [378, 40] on div "Kết quả tìm kiếm ( 614 ) Bộ lọc Mã ĐH Trạng thái Món hàng Thu hộ Tổng cước Chưa…" at bounding box center [268, 128] width 485 height 213
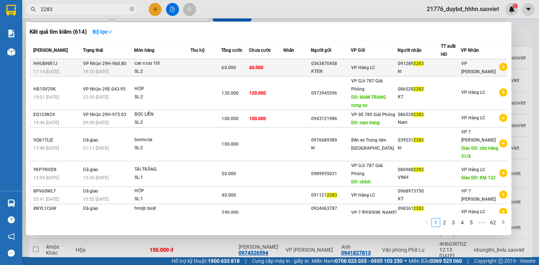
click at [350, 63] on div "0363870458" at bounding box center [331, 64] width 40 height 8
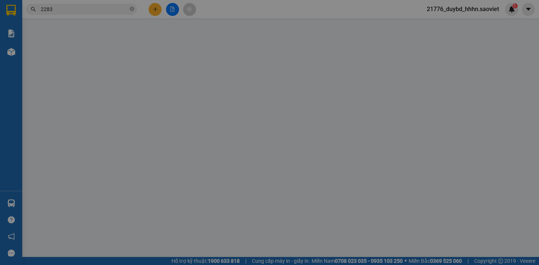
type input "0363870458"
type input "KTEN"
type input "0912892283"
type input "kt"
type input "60.000"
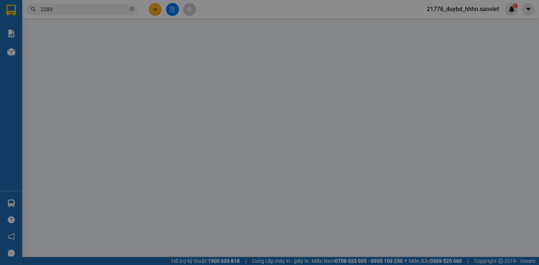
type input "60.000"
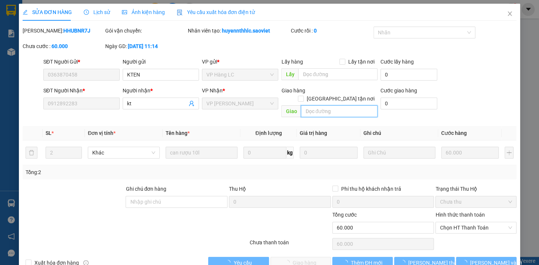
click at [329, 107] on input "text" at bounding box center [339, 112] width 77 height 12
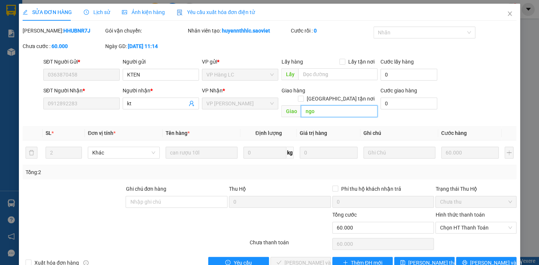
type input "ngox"
type input "ngach 85 ngo 466 ngo gia tu"
click at [411, 196] on input "0" at bounding box center [383, 202] width 102 height 12
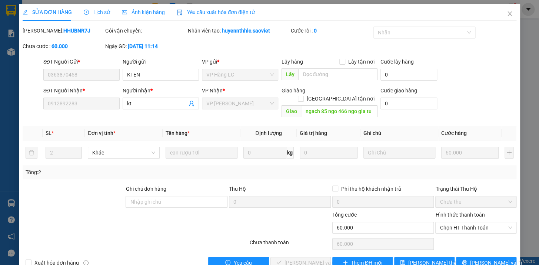
click at [412, 196] on input "0" at bounding box center [383, 202] width 102 height 12
click at [413, 196] on input "0" at bounding box center [383, 202] width 102 height 12
click at [415, 259] on span "[PERSON_NAME] thay đổi" at bounding box center [437, 263] width 59 height 8
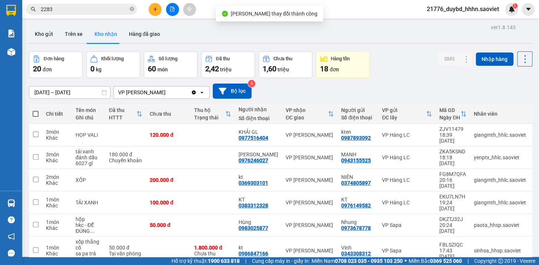
click at [77, 15] on div "Kết quả tìm kiếm ( 614 ) Bộ lọc Mã ĐH Trạng thái Món hàng Thu hộ Tổng cước Chưa…" at bounding box center [72, 9] width 144 height 13
click at [78, 14] on span "2283" at bounding box center [81, 9] width 111 height 11
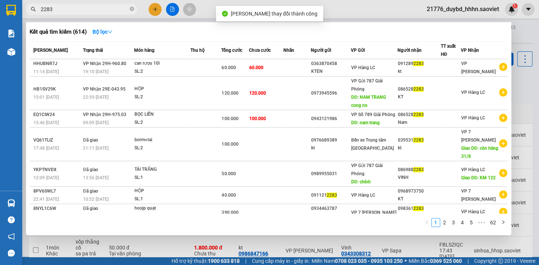
click at [82, 5] on input "2283" at bounding box center [84, 9] width 87 height 8
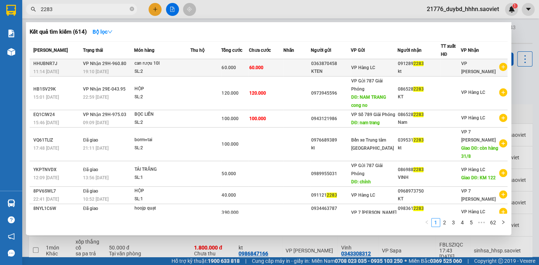
click at [263, 61] on td "60.000" at bounding box center [265, 67] width 34 height 17
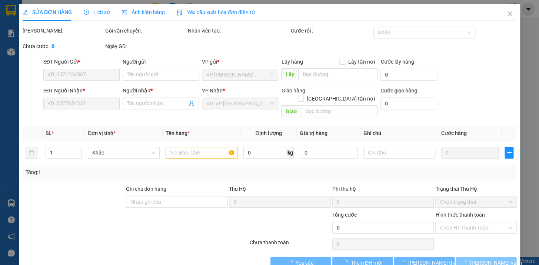
type input "0363870458"
type input "KTEN"
type input "0912892283"
type input "kt"
type input "ngach 85 ngo 466 ngo gia tu"
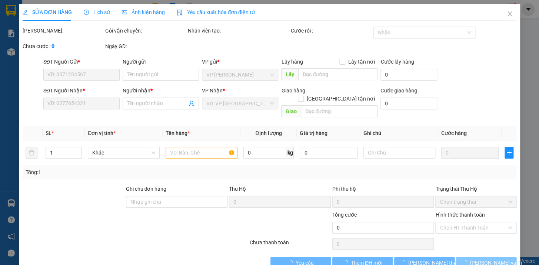
type input "60.000"
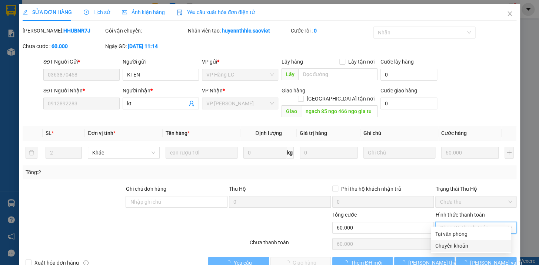
click at [448, 248] on div "Chuyển khoản" at bounding box center [470, 246] width 71 height 8
type input "0"
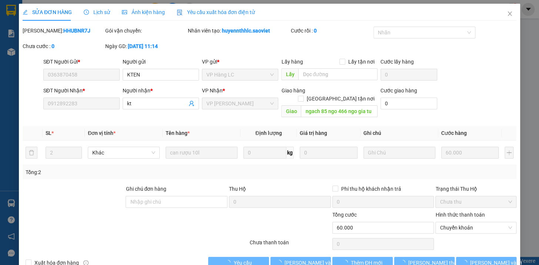
click at [296, 242] on div "Chưa thanh toán" at bounding box center [290, 245] width 83 height 13
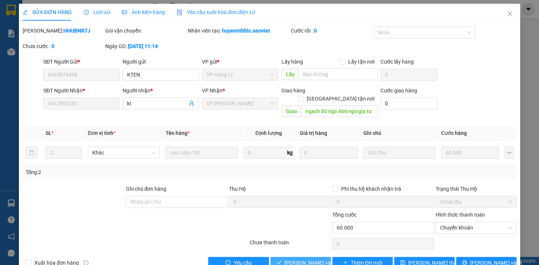
click at [299, 259] on span "[PERSON_NAME] và Giao hàng" at bounding box center [319, 263] width 71 height 8
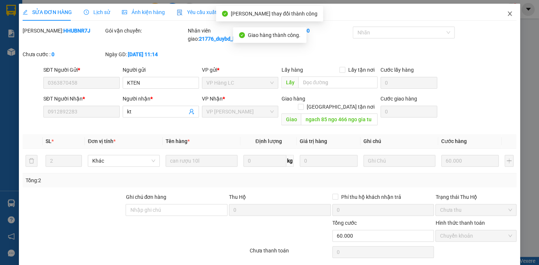
click at [506, 13] on icon "close" at bounding box center [509, 14] width 6 height 6
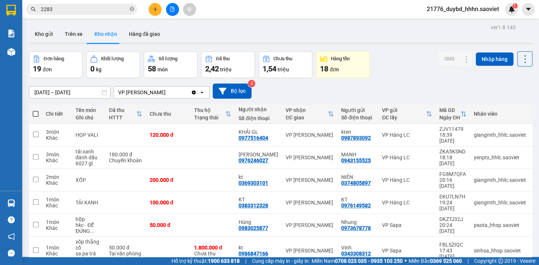
click at [416, 38] on div "Kho gửi Trên xe Kho nhận Hàng đã giao" at bounding box center [280, 35] width 503 height 20
click at [57, 8] on input "2283" at bounding box center [84, 9] width 87 height 8
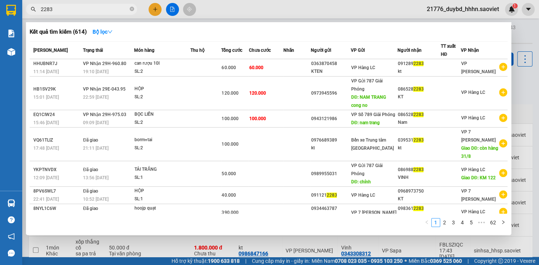
click at [57, 8] on input "2283" at bounding box center [84, 9] width 87 height 8
type input "7899"
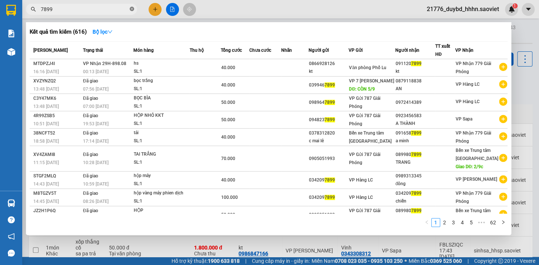
click at [130, 10] on icon "close-circle" at bounding box center [132, 9] width 4 height 4
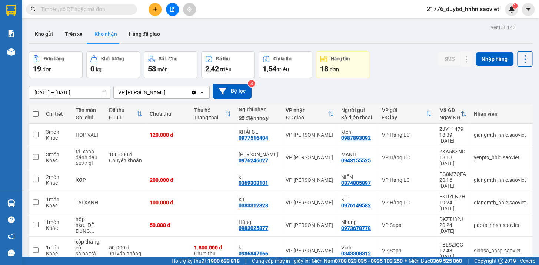
drag, startPoint x: 95, startPoint y: 6, endPoint x: 98, endPoint y: 2, distance: 4.7
click at [98, 2] on div "Kết quả tìm kiếm ( 616 ) Bộ lọc Mã ĐH Trạng thái Món hàng Thu hộ Tổng cước Chưa…" at bounding box center [269, 9] width 539 height 19
click at [64, 7] on input "text" at bounding box center [84, 9] width 87 height 8
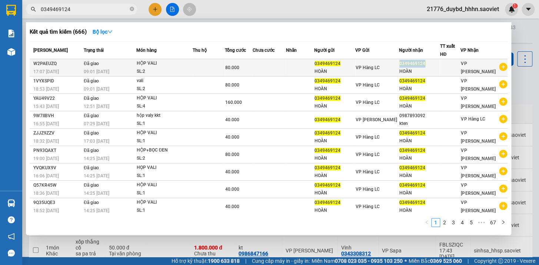
copy span "0349469124"
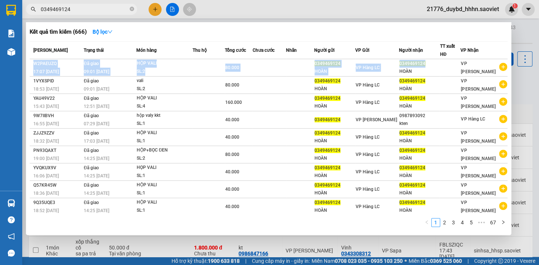
drag, startPoint x: 426, startPoint y: 64, endPoint x: 325, endPoint y: 37, distance: 103.9
click at [325, 37] on div "Kết quả tìm kiếm ( 666 ) Bộ lọc Mã ĐH Trạng thái Món hàng Thu hộ Tổng cước Chưa…" at bounding box center [268, 128] width 485 height 213
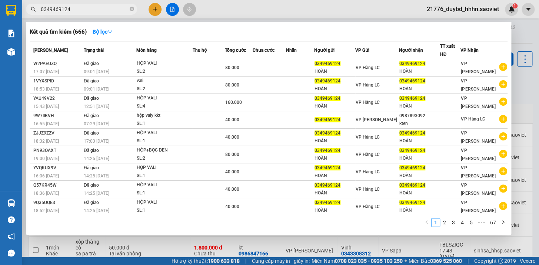
click at [325, 37] on div "Kết quả tìm kiếm ( 666 ) Bộ lọc" at bounding box center [269, 32] width 478 height 12
click at [211, 256] on div at bounding box center [269, 132] width 539 height 265
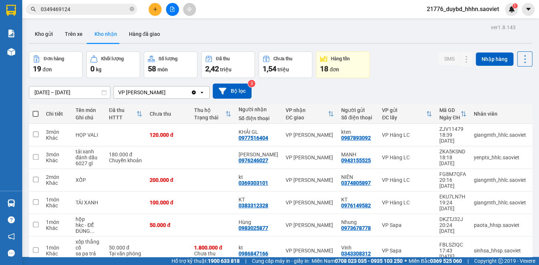
click at [78, 16] on div "Kết quả tìm kiếm ( 666 ) Bộ lọc Mã ĐH Trạng thái Món hàng Thu hộ Tổng cước Chưa…" at bounding box center [269, 9] width 539 height 19
click at [85, 11] on input "0349469124" at bounding box center [84, 9] width 87 height 8
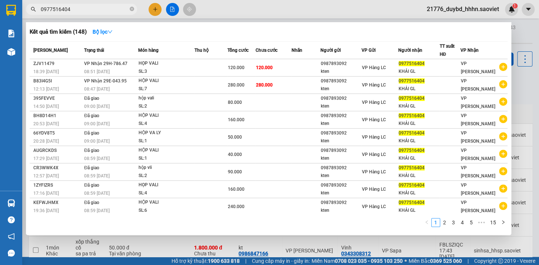
type input "0977516404"
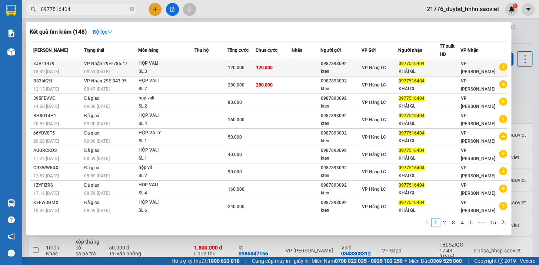
click at [252, 69] on div "120.000" at bounding box center [241, 68] width 27 height 8
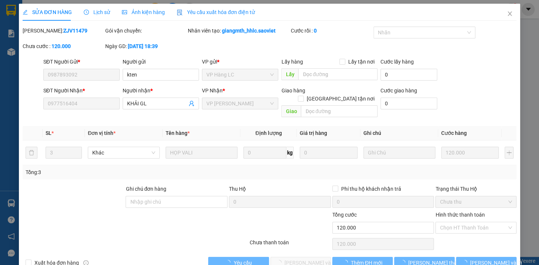
type input "0987893092"
type input "kten"
type input "0977516404"
type input "KHẢI GL"
type input "120.000"
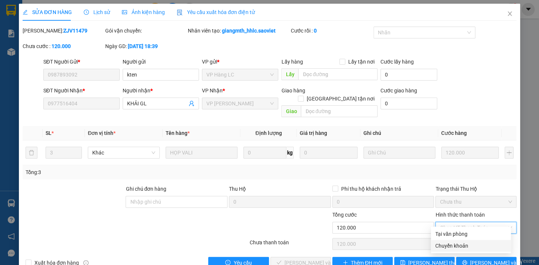
click at [445, 244] on div "Chuyển khoản" at bounding box center [470, 246] width 71 height 8
type input "0"
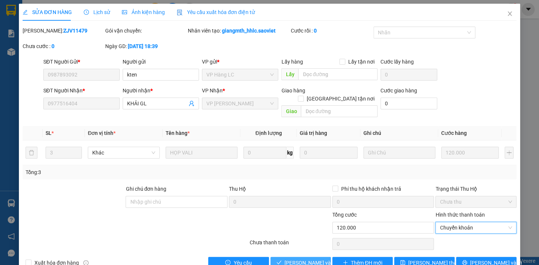
click at [311, 259] on span "[PERSON_NAME] và Giao hàng" at bounding box center [319, 263] width 71 height 8
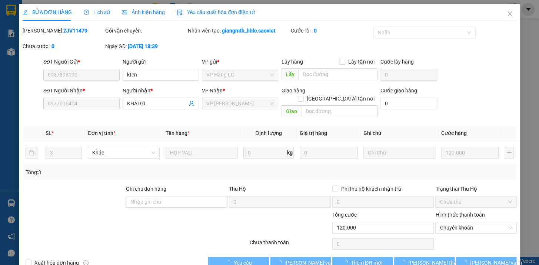
click at [300, 239] on div "Chưa thanh toán" at bounding box center [290, 245] width 83 height 13
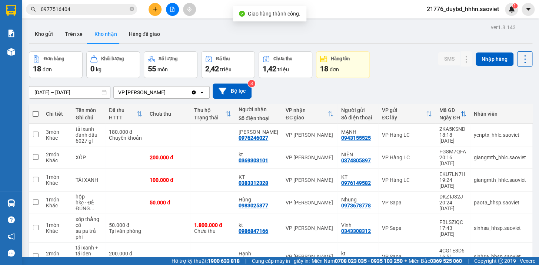
click at [74, 10] on input "0977516404" at bounding box center [84, 9] width 87 height 8
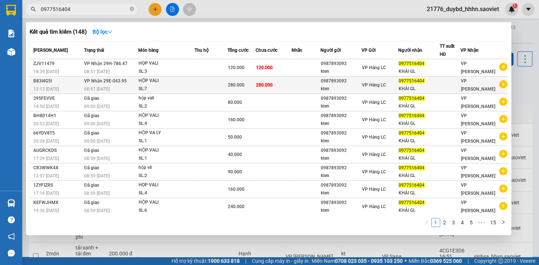
click at [207, 77] on td at bounding box center [210, 85] width 33 height 17
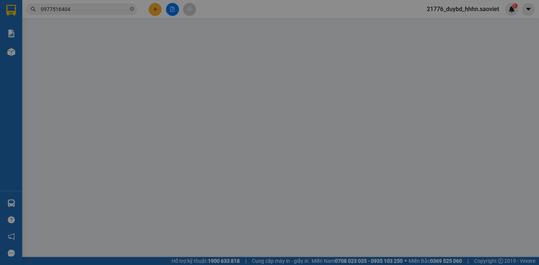
type input "0987893092"
type input "kten"
type input "0977516404"
type input "KHẢI GL"
type input "280.000"
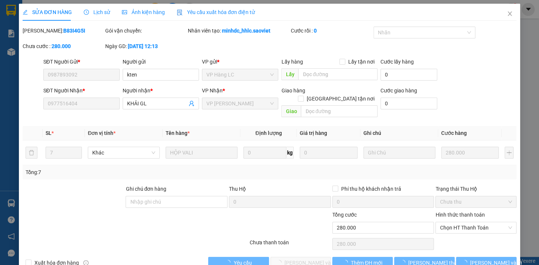
click at [447, 223] on span "Chọn HT Thanh Toán" at bounding box center [475, 228] width 72 height 11
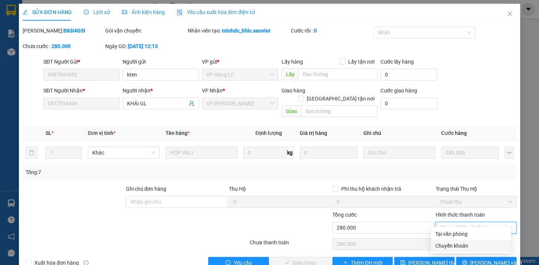
click at [441, 244] on div "Chuyển khoản" at bounding box center [470, 246] width 71 height 8
type input "0"
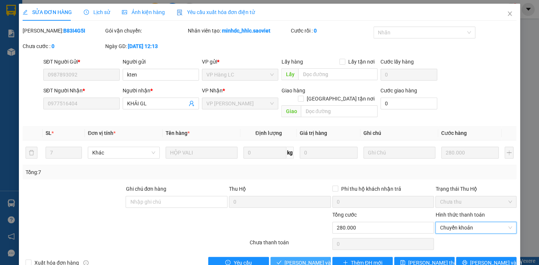
click at [301, 257] on button "[PERSON_NAME] và Giao hàng" at bounding box center [300, 263] width 60 height 12
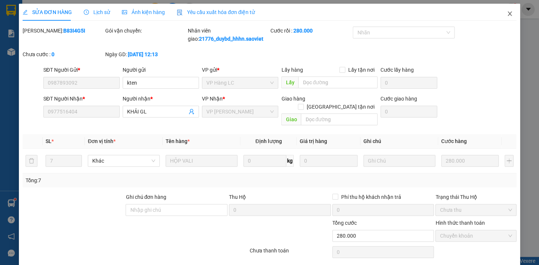
click at [506, 11] on icon "close" at bounding box center [509, 14] width 6 height 6
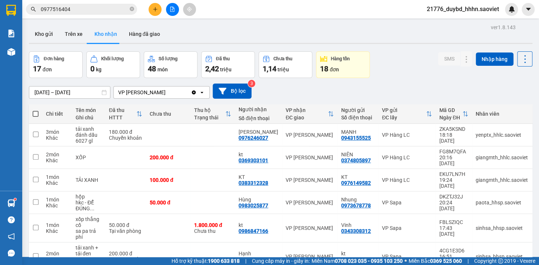
click at [80, 16] on div "Kết quả tìm kiếm ( 148 ) Bộ lọc Mã ĐH Trạng thái Món hàng Thu hộ Tổng cước Chưa…" at bounding box center [269, 9] width 539 height 19
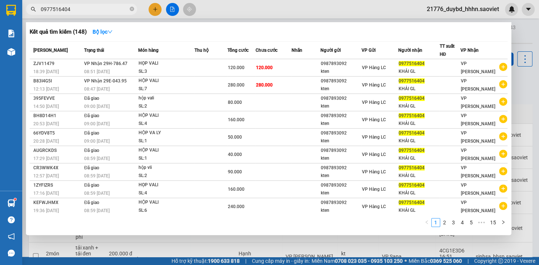
click at [79, 11] on input "0977516404" at bounding box center [84, 9] width 87 height 8
paste input "6246027"
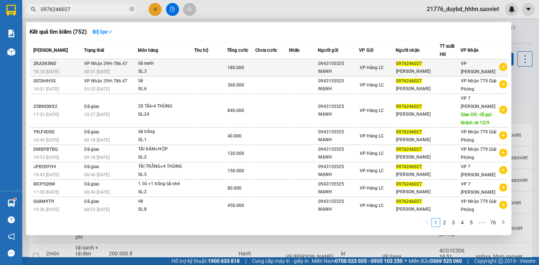
type input "0976246027"
click at [386, 71] on td "VP Hàng LC" at bounding box center [377, 67] width 36 height 17
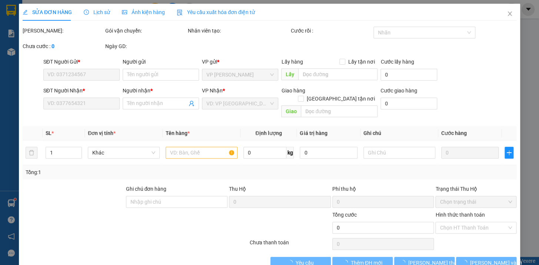
type input "0943155525"
type input "MẠNH"
type input "0976246027"
type input "[PERSON_NAME]"
type input "180.000"
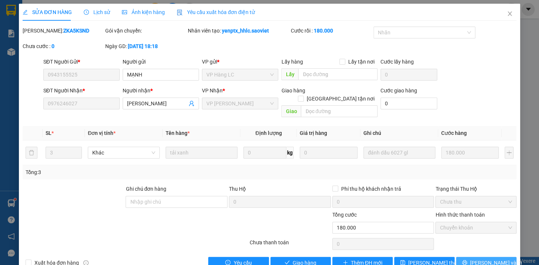
click at [475, 259] on span "[PERSON_NAME] và In" at bounding box center [496, 263] width 52 height 8
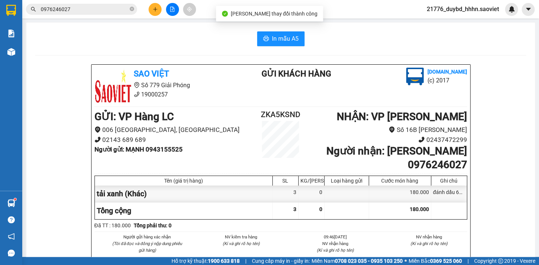
click at [426, 133] on li "Số 16B [PERSON_NAME]" at bounding box center [388, 130] width 155 height 10
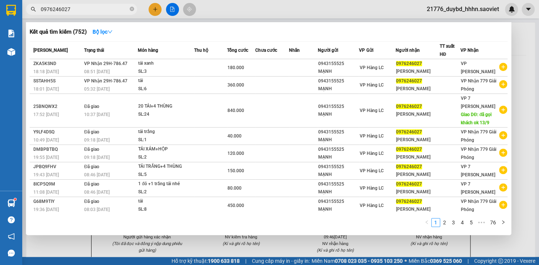
click at [70, 13] on input "0976246027" at bounding box center [84, 9] width 87 height 8
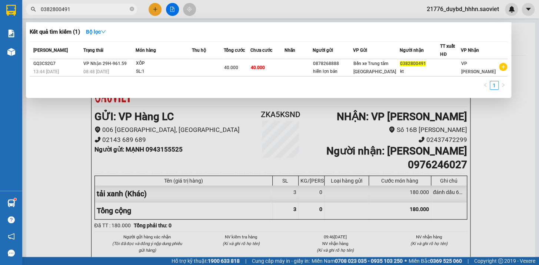
type input "0382800491"
click at [253, 79] on div "Mã ĐH Trạng thái Món hàng Thu hộ Tổng cước Chưa cước Nhãn Người gửi VP Gửi Ngườ…" at bounding box center [269, 67] width 478 height 53
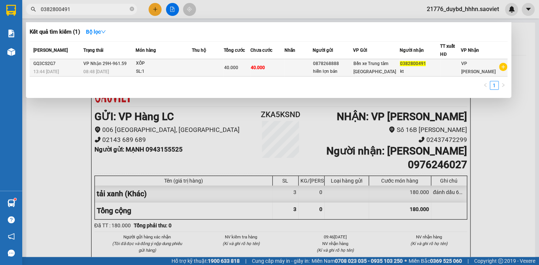
click at [250, 74] on td "40.000" at bounding box center [236, 67] width 27 height 17
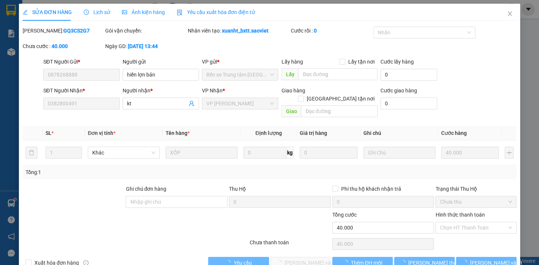
type input "0878268888"
type input "hiền lợn bản"
type input "0382800491"
type input "kt"
type input "40.000"
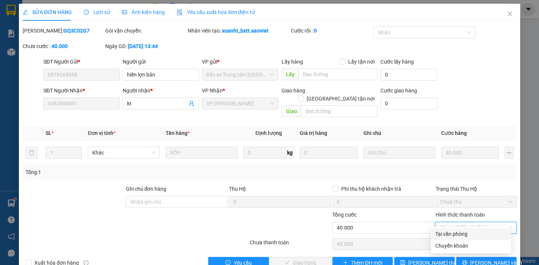
click at [446, 233] on div "Tại văn phòng" at bounding box center [470, 234] width 71 height 8
type input "0"
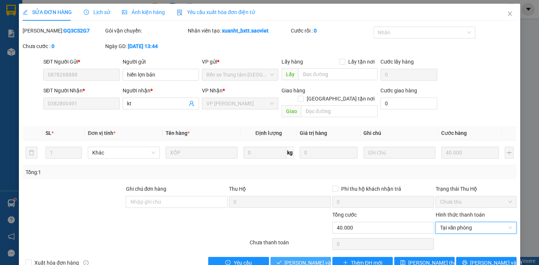
drag, startPoint x: 307, startPoint y: 253, endPoint x: 333, endPoint y: 23, distance: 231.1
click at [307, 259] on span "[PERSON_NAME] và Giao hàng" at bounding box center [319, 263] width 71 height 8
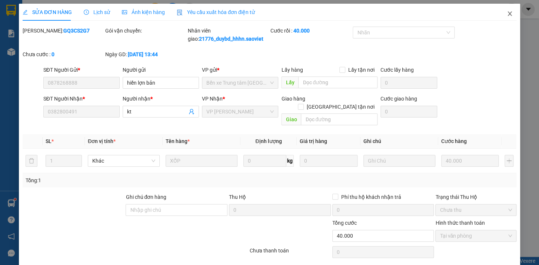
click at [512, 17] on span "Close" at bounding box center [509, 14] width 21 height 21
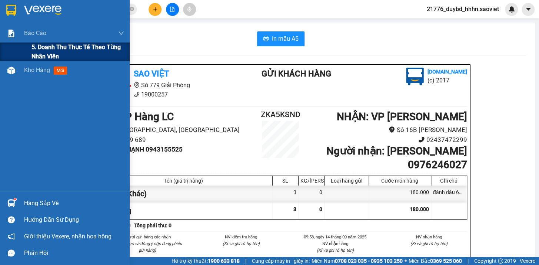
click at [33, 51] on span "5. Doanh thu thực tế theo từng nhân viên" at bounding box center [77, 52] width 93 height 19
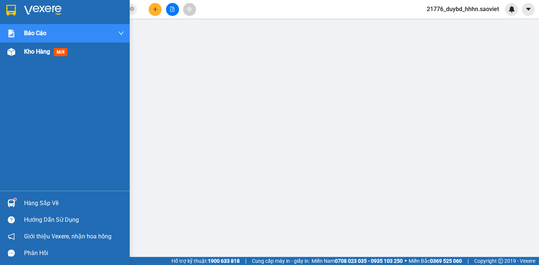
click at [35, 44] on div "Kho hàng mới" at bounding box center [74, 52] width 100 height 19
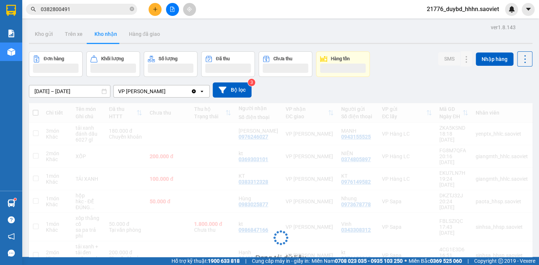
scroll to position [33, 0]
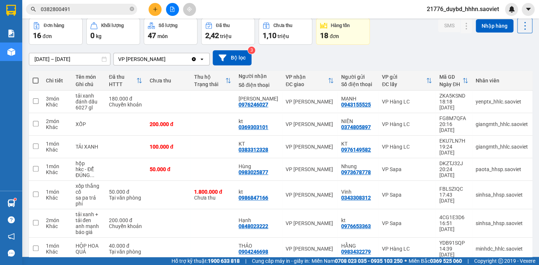
click at [117, 10] on input "0382800491" at bounding box center [84, 9] width 87 height 8
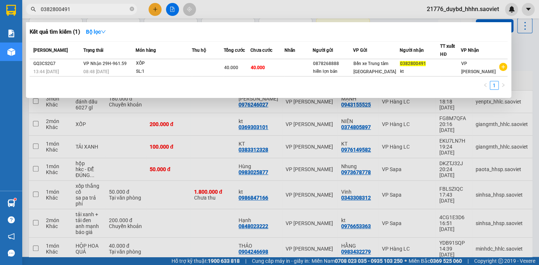
click at [117, 10] on input "0382800491" at bounding box center [84, 9] width 87 height 8
type input "7673"
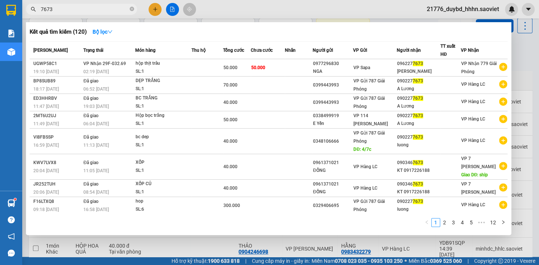
click at [125, 13] on input "7673" at bounding box center [84, 9] width 87 height 8
click at [130, 10] on icon "close-circle" at bounding box center [132, 9] width 4 height 4
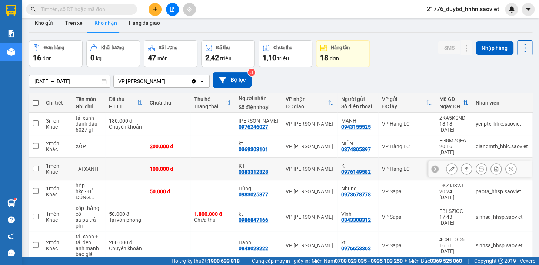
scroll to position [0, 0]
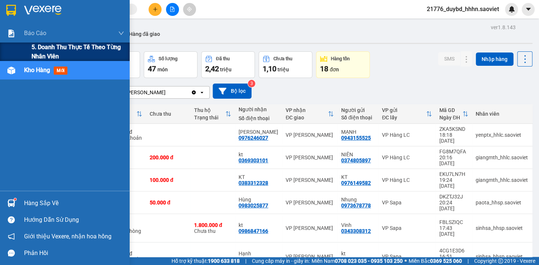
click at [41, 49] on span "5. Doanh thu thực tế theo từng nhân viên" at bounding box center [77, 52] width 93 height 19
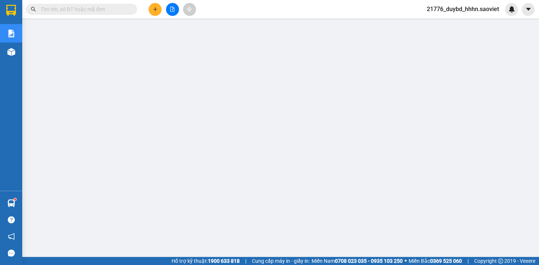
click at [47, 7] on input "text" at bounding box center [84, 9] width 87 height 8
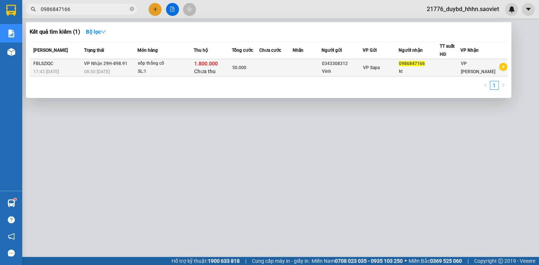
type input "0986847166"
click at [237, 61] on td "50.000" at bounding box center [245, 67] width 27 height 17
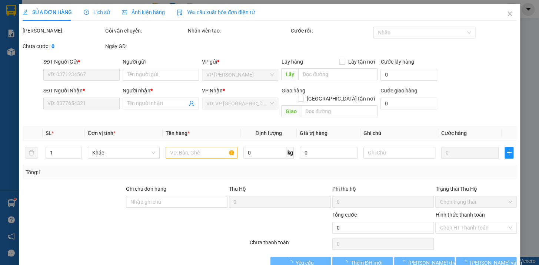
type input "0343308312"
type input "Vinh"
type input "0986847166"
type input "kt"
type input "1.800.000"
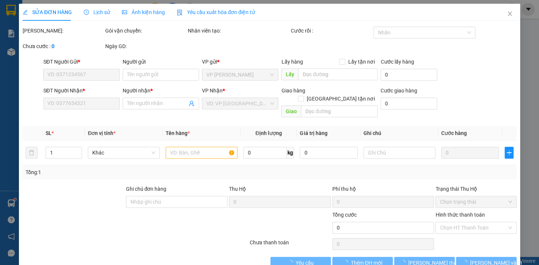
type input "30.000"
type input "50.000"
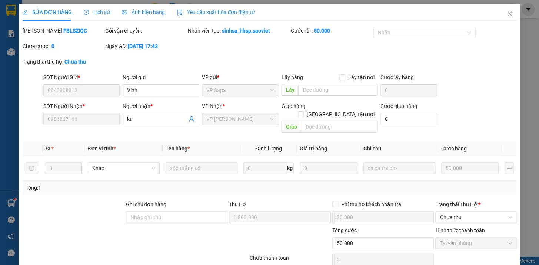
click at [289, 237] on div at bounding box center [290, 240] width 83 height 26
click at [456, 212] on span "Chưa thu" at bounding box center [475, 217] width 72 height 11
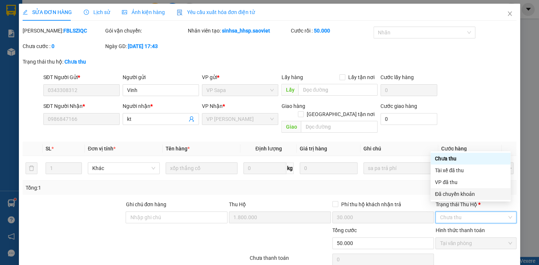
click at [449, 191] on div "Đã chuyển khoản" at bounding box center [470, 194] width 71 height 8
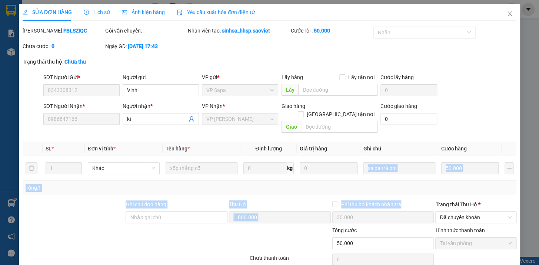
drag, startPoint x: 411, startPoint y: 190, endPoint x: 449, endPoint y: 136, distance: 66.7
click at [414, 147] on div "Total Paid Fee 50.000 Total UnPaid Fee 0 Cash Collection Total Fee Mã ĐH: FBLSZ…" at bounding box center [270, 156] width 494 height 258
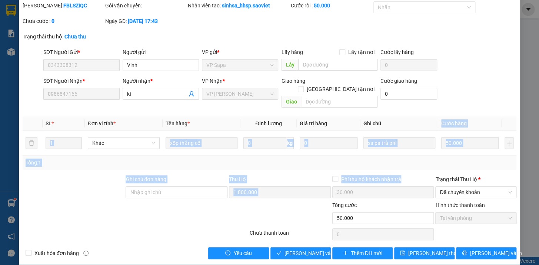
click at [393, 156] on div "Tổng: 1" at bounding box center [270, 163] width 494 height 14
click at [399, 137] on input "sa pa trả phí" at bounding box center [399, 143] width 72 height 12
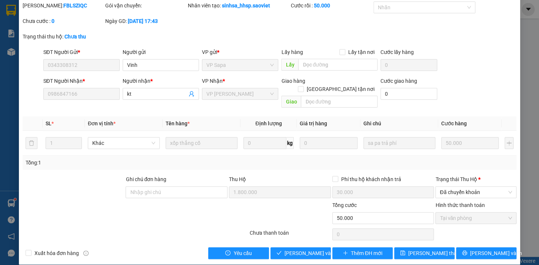
click at [304, 227] on div "Chưa thanh toán 0 Chọn HT Thanh Toán" at bounding box center [269, 234] width 495 height 15
click at [242, 187] on input "1.800.000" at bounding box center [280, 193] width 102 height 12
click at [102, 96] on input "0986847166" at bounding box center [81, 94] width 76 height 12
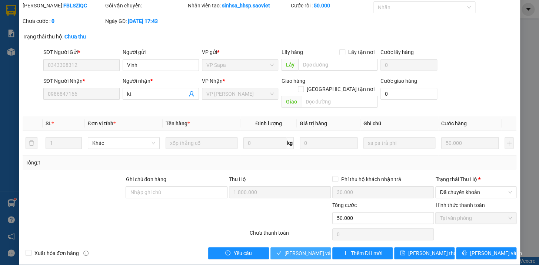
click at [278, 251] on icon "check" at bounding box center [278, 253] width 5 height 5
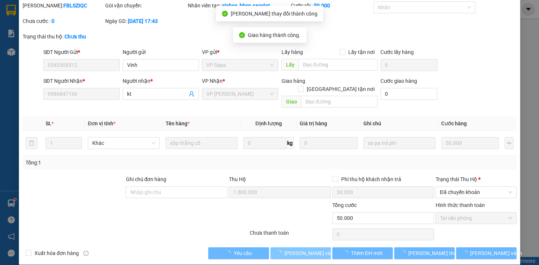
click at [45, 10] on div "[PERSON_NAME]: FBLSZIQC" at bounding box center [63, 9] width 83 height 16
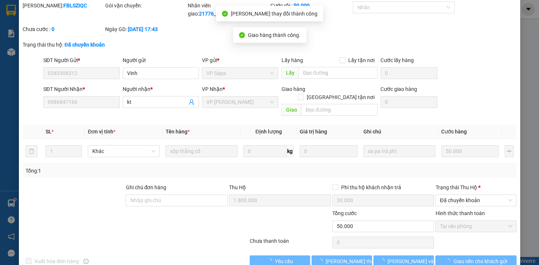
click at [63, 8] on b "FBLSZIQC" at bounding box center [75, 6] width 24 height 6
copy b "FBLSZIQC"
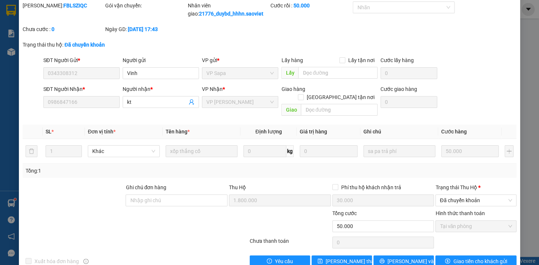
click at [65, 31] on div "Chưa cước : 0" at bounding box center [63, 29] width 81 height 8
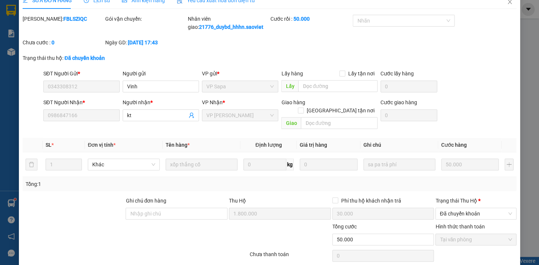
click at [50, 10] on div "SỬA ĐƠN HÀNG Lịch sử Ảnh kiện hàng Yêu cầu xuất hóa đơn điện tử Total Paid Fee …" at bounding box center [270, 136] width 494 height 289
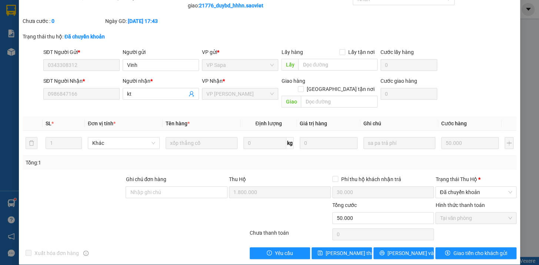
click at [50, 10] on div "[PERSON_NAME]: FBLSZIQC" at bounding box center [63, 5] width 83 height 24
copy b "FBLSZIQC"
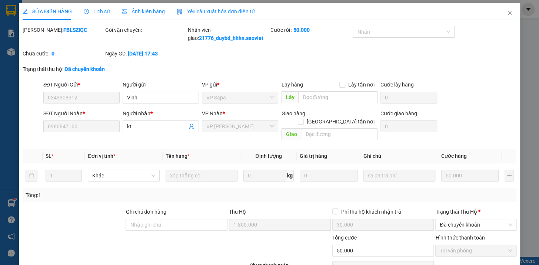
click at [70, 71] on div "Total Paid Fee 50.000 Total UnPaid Fee 0 Cash Collection Total Fee Mã ĐH: FBLSZ…" at bounding box center [270, 159] width 494 height 266
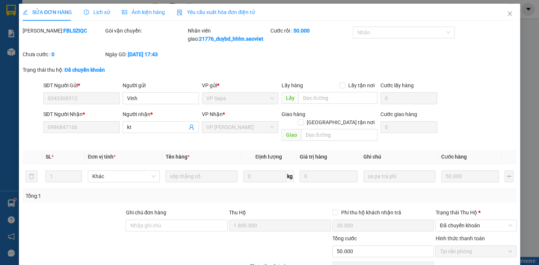
click at [70, 101] on input "0343308312" at bounding box center [81, 99] width 76 height 12
drag, startPoint x: 70, startPoint y: 101, endPoint x: 61, endPoint y: 89, distance: 14.9
click at [61, 89] on div "Total Paid Fee 50.000 Total UnPaid Fee 0 Cash Collection Total Fee Mã ĐH: FBLSZ…" at bounding box center [270, 160] width 494 height 266
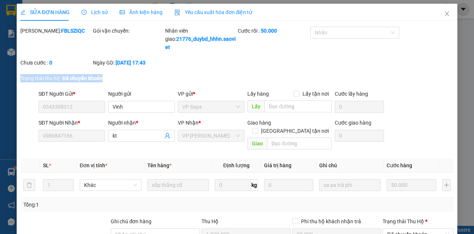
click at [62, 81] on b "Đã chuyển khoản" at bounding box center [82, 78] width 40 height 6
click at [97, 113] on input "0343308312" at bounding box center [72, 107] width 67 height 12
click at [83, 113] on input "0343308312" at bounding box center [72, 107] width 67 height 12
drag, startPoint x: 83, startPoint y: 114, endPoint x: 83, endPoint y: 110, distance: 4.1
click at [83, 110] on input "0343308312" at bounding box center [72, 107] width 67 height 12
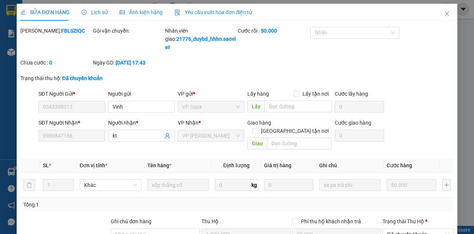
click at [143, 98] on div "Người gửi" at bounding box center [141, 94] width 67 height 8
click at [143, 106] on input "Vinh" at bounding box center [141, 107] width 67 height 12
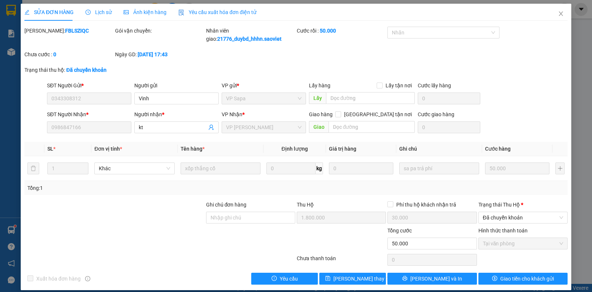
click at [55, 36] on div "[PERSON_NAME]: FBLSZIQC" at bounding box center [69, 39] width 91 height 24
click at [65, 31] on b "FBLSZIQC" at bounding box center [77, 31] width 24 height 6
click at [68, 103] on input "0343308312" at bounding box center [89, 99] width 84 height 12
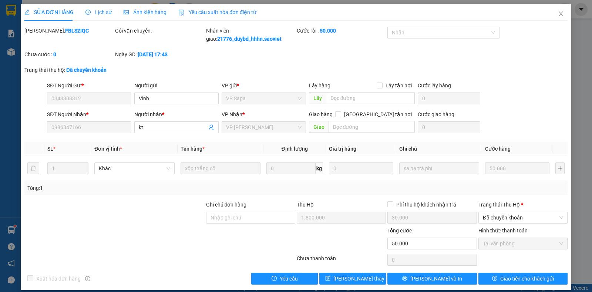
click at [68, 98] on input "0343308312" at bounding box center [89, 99] width 84 height 12
click at [88, 102] on input "0343308312" at bounding box center [89, 99] width 84 height 12
drag, startPoint x: 91, startPoint y: 100, endPoint x: 56, endPoint y: 101, distance: 34.5
click at [56, 102] on input "0343308312" at bounding box center [89, 99] width 84 height 12
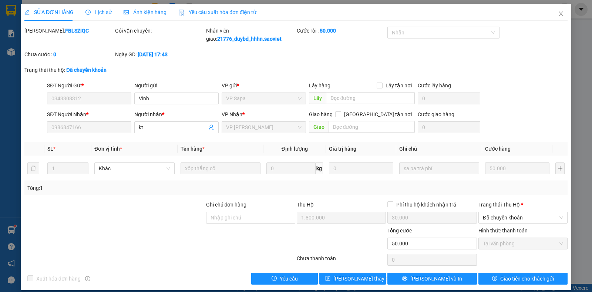
click at [71, 101] on input "0343308312" at bounding box center [89, 99] width 84 height 12
click at [83, 133] on input "0986847166" at bounding box center [89, 127] width 84 height 12
click at [87, 93] on input "0343308312" at bounding box center [89, 99] width 84 height 12
drag, startPoint x: 80, startPoint y: 95, endPoint x: 109, endPoint y: 98, distance: 29.0
click at [57, 99] on input "0343308312" at bounding box center [89, 99] width 84 height 12
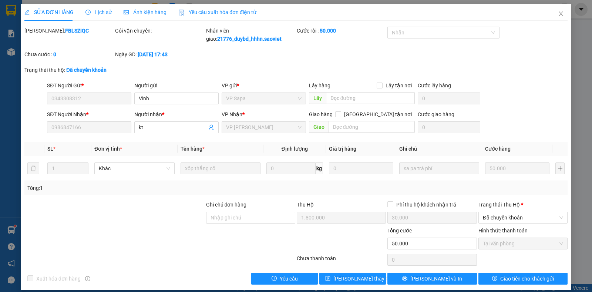
drag, startPoint x: 107, startPoint y: 103, endPoint x: 100, endPoint y: 97, distance: 9.0
click at [104, 100] on input "0343308312" at bounding box center [89, 99] width 84 height 12
click at [100, 97] on input "0343308312" at bounding box center [89, 99] width 84 height 12
drag, startPoint x: 100, startPoint y: 97, endPoint x: 183, endPoint y: 103, distance: 83.9
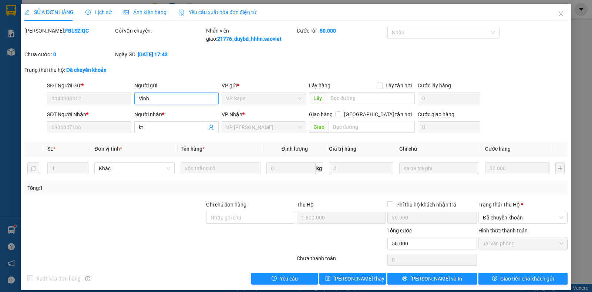
click at [110, 99] on input "0343308312" at bounding box center [89, 99] width 84 height 12
click at [177, 103] on input "Vinh" at bounding box center [176, 99] width 84 height 12
drag, startPoint x: 193, startPoint y: 101, endPoint x: 295, endPoint y: 58, distance: 110.5
click at [290, 63] on div "Total Paid Fee 50.000 Total UnPaid Fee 0 Cash Collection Total Fee Mã ĐH: FBLSZ…" at bounding box center [296, 156] width 544 height 258
type input "Vinh 0343308312"
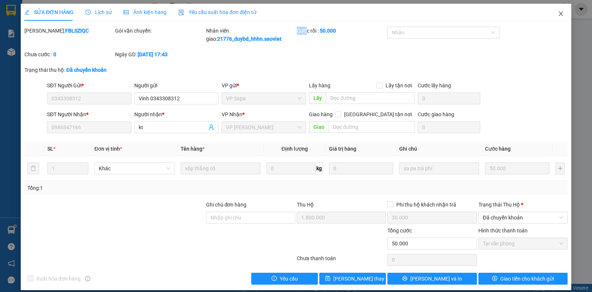
drag, startPoint x: 295, startPoint y: 58, endPoint x: 555, endPoint y: 4, distance: 265.1
click at [401, 57] on div "[PERSON_NAME]: FBLSZIQC Gói vận chuyển: Nhân viên giao: 21776_duybd_hhhn.saovie…" at bounding box center [296, 46] width 545 height 39
click at [180, 130] on input "kt" at bounding box center [173, 127] width 68 height 8
drag, startPoint x: 189, startPoint y: 129, endPoint x: 282, endPoint y: 63, distance: 114.1
click at [280, 63] on div "Total Paid Fee 50.000 Total UnPaid Fee 0 Cash Collection Total Fee Mã ĐH: FBLSZ…" at bounding box center [296, 156] width 544 height 258
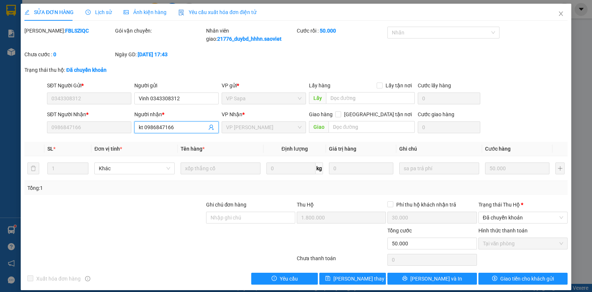
type input "kt 0986847166"
click at [323, 63] on div "[PERSON_NAME]: FBLSZIQC Gói vận chuyển: Nhân viên giao: 21776_duybd_hhhn.saovie…" at bounding box center [296, 46] width 545 height 39
click at [538, 21] on span "Close" at bounding box center [561, 14] width 21 height 21
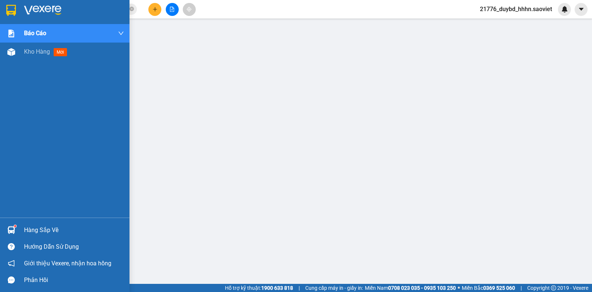
click at [20, 64] on div "Báo cáo 5. Doanh thu thực tế theo từng nhân viên Kho hàng mới" at bounding box center [65, 121] width 130 height 194
click at [27, 52] on span "Kho hàng" at bounding box center [37, 51] width 26 height 7
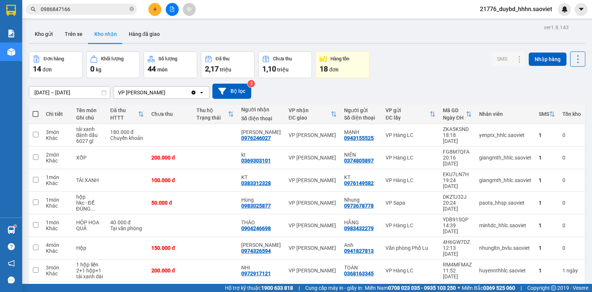
scroll to position [55, 0]
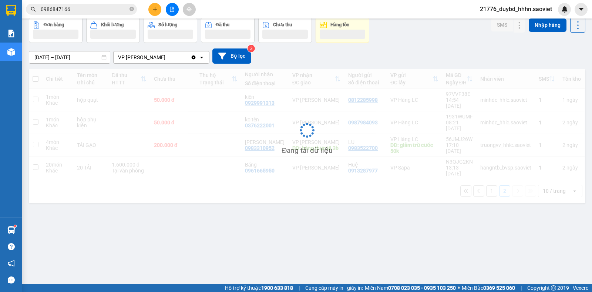
scroll to position [34, 0]
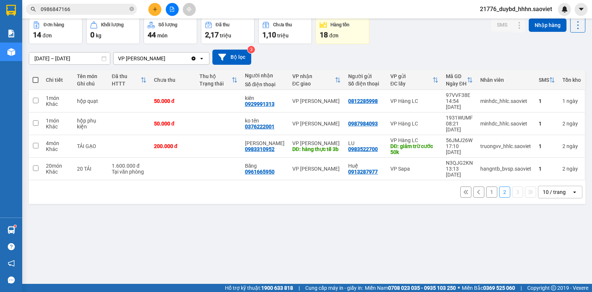
click at [276, 186] on div "1 2 10 / trang open" at bounding box center [307, 192] width 551 height 13
click at [282, 180] on div "1 2 10 / trang open" at bounding box center [307, 192] width 557 height 24
click at [327, 163] on div "Chi tiết Tên món Ghi chú Đã thu HTTT Chưa thu Thu hộ Trạng thái Người nhận Số đ…" at bounding box center [307, 137] width 557 height 134
drag, startPoint x: 407, startPoint y: 197, endPoint x: 402, endPoint y: 174, distance: 23.1
click at [406, 196] on div "ver 1.8.143 Kho gửi Trên xe Kho nhận Hàng đã giao Đơn hàng 14 đơn Khối lượng 0 …" at bounding box center [307, 134] width 563 height 292
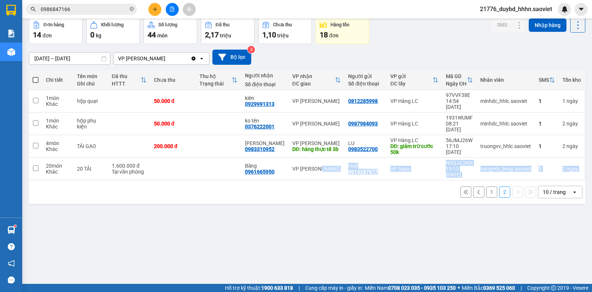
click at [404, 180] on div "1 2 10 / trang open" at bounding box center [307, 192] width 557 height 24
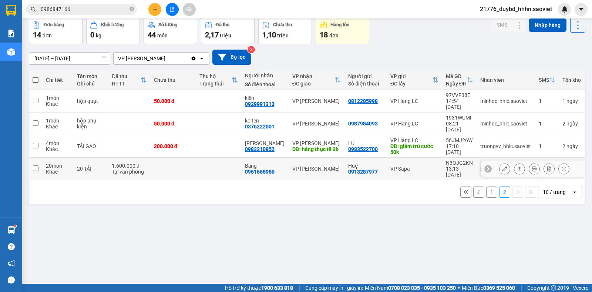
click at [408, 166] on div "VP Sapa" at bounding box center [415, 169] width 48 height 6
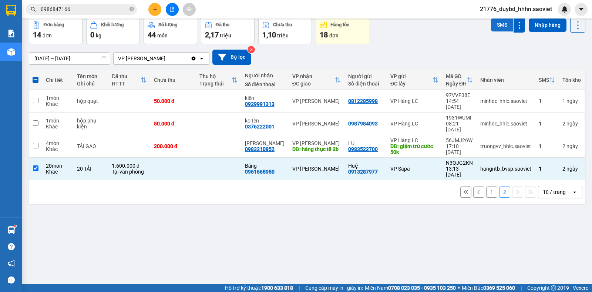
click at [503, 22] on button "SMS" at bounding box center [502, 24] width 22 height 13
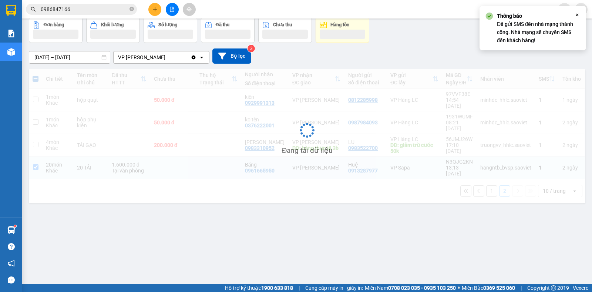
click at [454, 41] on div "Đơn hàng Khối lượng Số lượng Đã thu Chưa thu Hàng tồn SMS Nhập hàng" at bounding box center [307, 30] width 557 height 26
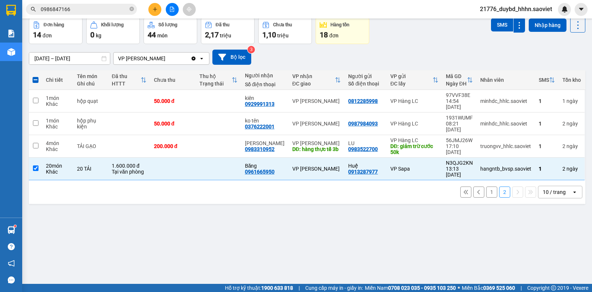
click at [373, 220] on div "ver 1.8.143 Kho gửi Trên xe Kho nhận Hàng đã giao Đơn hàng 14 đơn Khối lượng 0 …" at bounding box center [307, 134] width 563 height 292
click at [368, 187] on div "ver 1.8.143 Kho gửi Trên xe Kho nhận Hàng đã giao Đơn hàng 14 đơn Khối lượng 0 …" at bounding box center [307, 134] width 563 height 292
click at [398, 180] on div "1 2 10 / trang open" at bounding box center [307, 192] width 557 height 24
click at [402, 158] on td "VP Sapa" at bounding box center [415, 169] width 56 height 23
checkbox input "false"
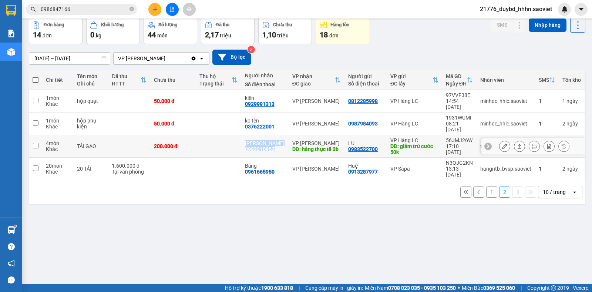
drag, startPoint x: 277, startPoint y: 138, endPoint x: 251, endPoint y: 173, distance: 43.3
click at [247, 158] on tbody "1 món Khác hộp quạt 50.000 đ kiên 0929991313 VP [GEOGRAPHIC_DATA] 0812285998 VP…" at bounding box center [307, 135] width 557 height 90
click at [253, 184] on div "1 2 10 / trang open" at bounding box center [307, 192] width 557 height 24
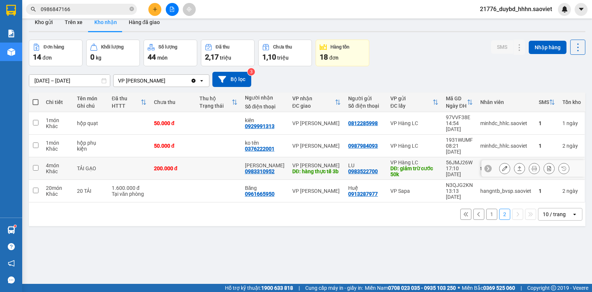
scroll to position [0, 0]
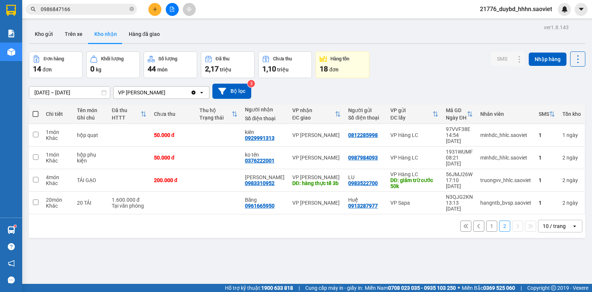
click at [70, 257] on div "ver 1.8.143 Kho gửi Trên xe Kho nhận Hàng đã giao Đơn hàng 14 đơn Khối lượng 0 …" at bounding box center [307, 168] width 563 height 292
click at [90, 237] on div "ver 1.8.143 Kho gửi Trên xe Kho nhận Hàng đã giao Đơn hàng 14 đơn Khối lượng 0 …" at bounding box center [307, 168] width 563 height 292
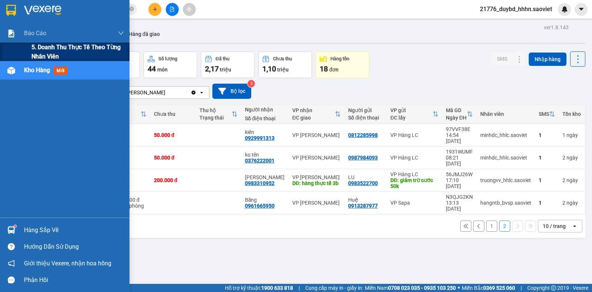
click at [33, 43] on span "5. Doanh thu thực tế theo từng nhân viên" at bounding box center [77, 52] width 93 height 19
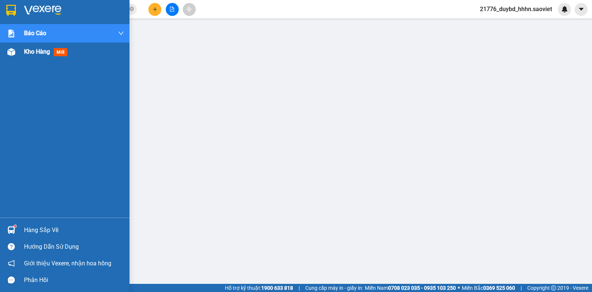
click at [34, 52] on span "Kho hàng" at bounding box center [37, 51] width 26 height 7
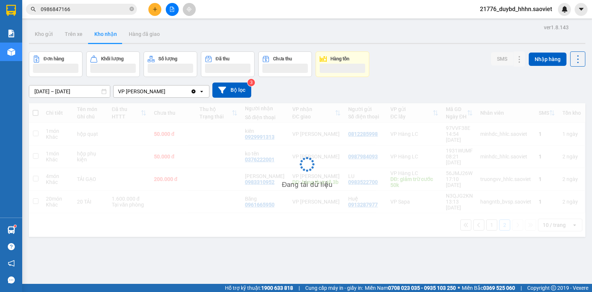
click at [482, 210] on div "Đang tải dữ liệu" at bounding box center [307, 170] width 557 height 134
click at [486, 207] on div "Đang tải dữ liệu" at bounding box center [307, 170] width 557 height 134
click at [91, 31] on button "Kho nhận" at bounding box center [105, 34] width 34 height 18
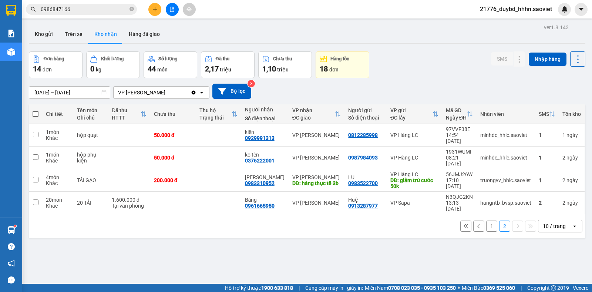
click at [412, 69] on div "Đơn hàng 14 đơn Khối lượng 0 kg Số lượng 44 món Đã thu 2,17 triệu Chưa thu 1,10…" at bounding box center [307, 64] width 557 height 27
click at [486, 221] on button "1" at bounding box center [491, 226] width 11 height 11
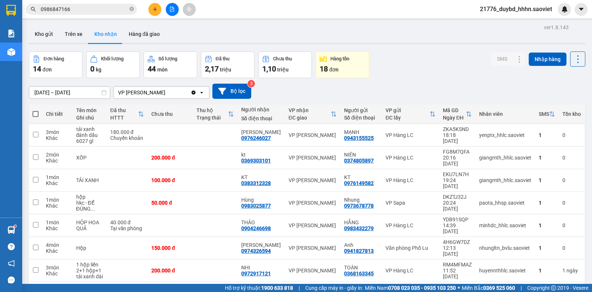
scroll to position [55, 0]
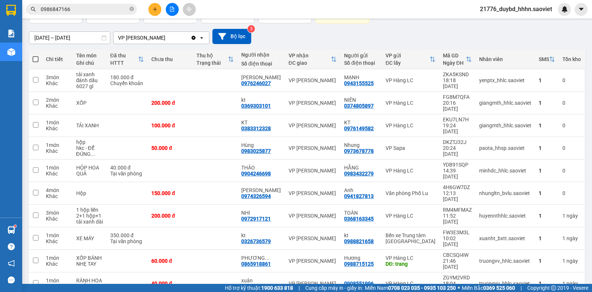
click at [78, 12] on input "0986847166" at bounding box center [84, 9] width 87 height 8
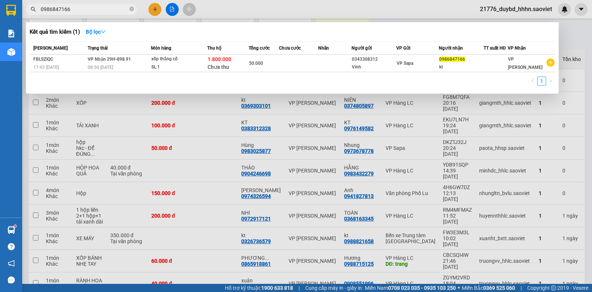
click at [78, 12] on input "0986847166" at bounding box center [84, 9] width 87 height 8
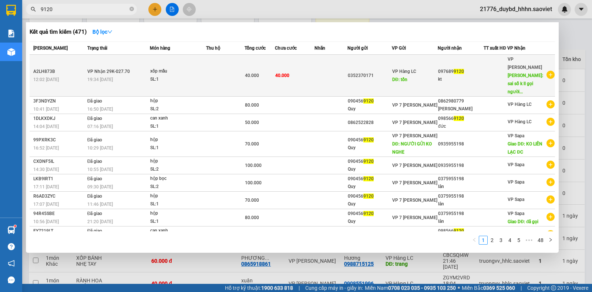
type input "9120"
click at [512, 77] on span "[PERSON_NAME]: sai số k ll gọi người..." at bounding box center [526, 83] width 36 height 21
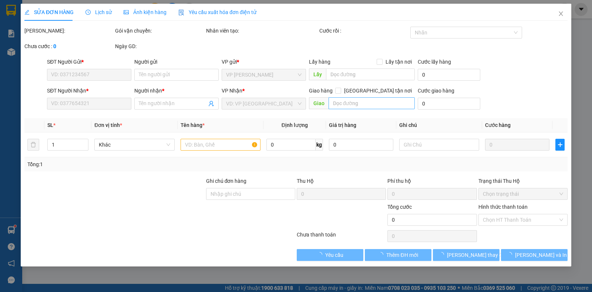
type input "0352370171"
type input "tồn"
type input "0976899120"
type input "kt"
type input "sai số k ll gọi người gửi đầu hn khách báo cũng k biết"
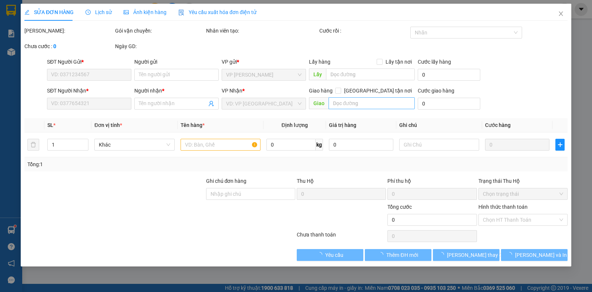
type input "40.000"
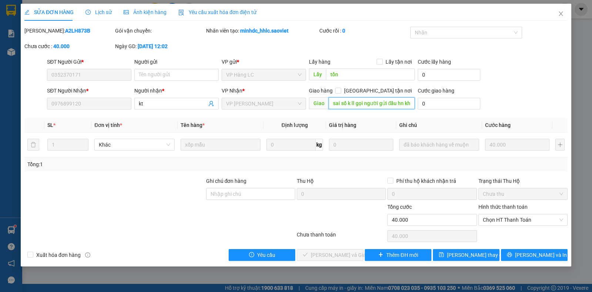
click at [396, 109] on input "sai số k ll gọi người gửi đầu hn khách báo cũng k biết" at bounding box center [372, 103] width 87 height 12
click at [538, 20] on span "Close" at bounding box center [561, 14] width 21 height 21
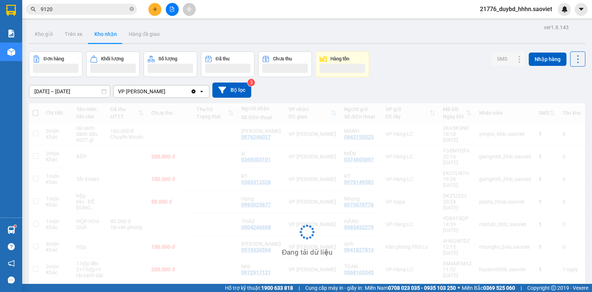
click at [91, 6] on input "9120" at bounding box center [84, 9] width 87 height 8
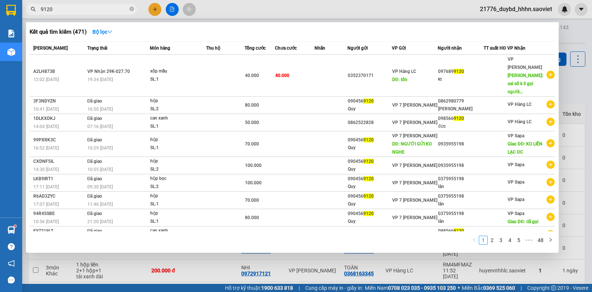
click at [285, 265] on div at bounding box center [296, 146] width 592 height 292
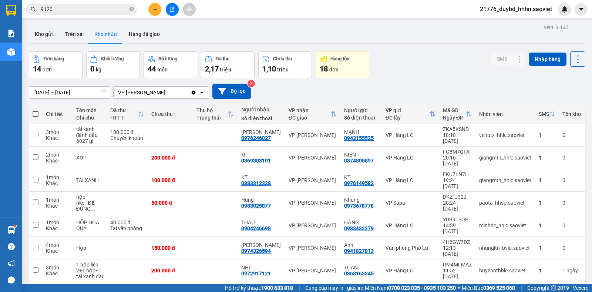
scroll to position [55, 0]
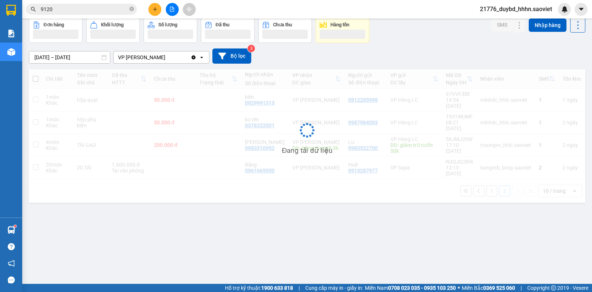
scroll to position [34, 0]
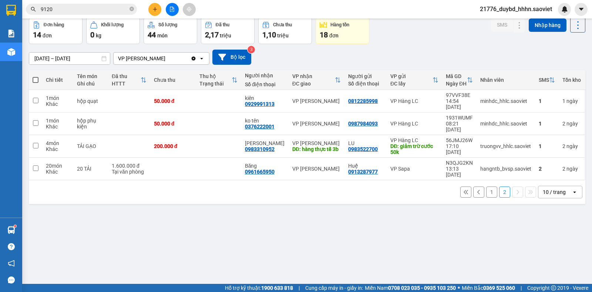
click at [486, 187] on button "1" at bounding box center [491, 192] width 11 height 11
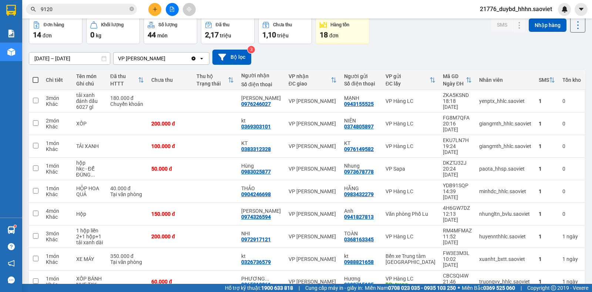
scroll to position [55, 0]
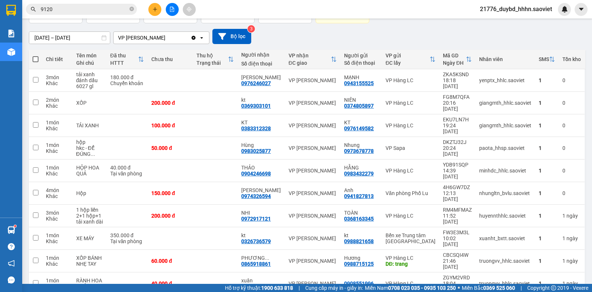
click at [70, 16] on div "Kết quả tìm kiếm ( 471 ) Bộ lọc Mã ĐH Trạng thái Món hàng Thu hộ Tổng cước Chưa…" at bounding box center [296, 9] width 592 height 19
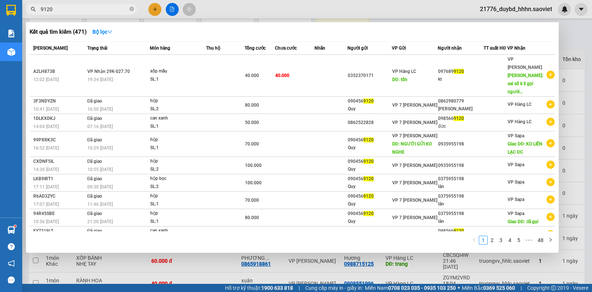
click at [70, 13] on input "9120" at bounding box center [84, 9] width 87 height 8
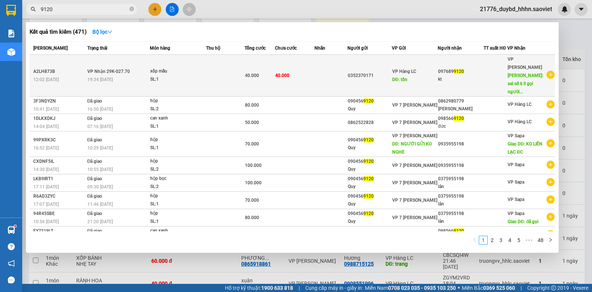
click at [399, 69] on span "VP Hàng LC" at bounding box center [404, 71] width 24 height 5
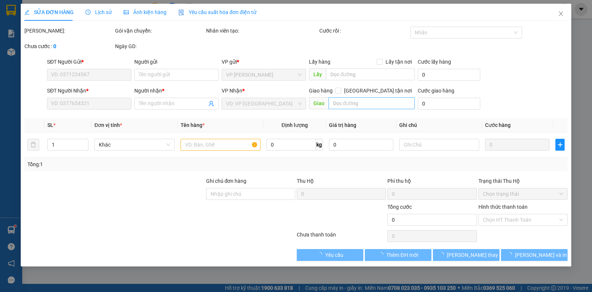
type input "0352370171"
type input "tồn"
type input "0976899120"
type input "kt"
type input "sai số k ll gọi người gửi đầu hn khách báo cũng k biết"
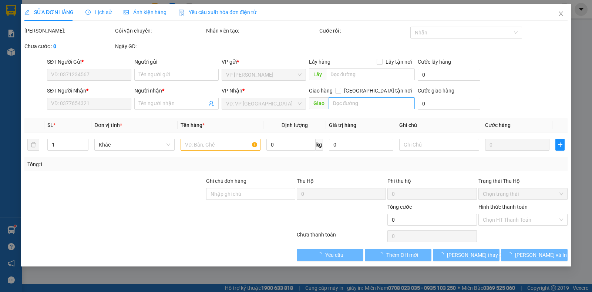
type input "40.000"
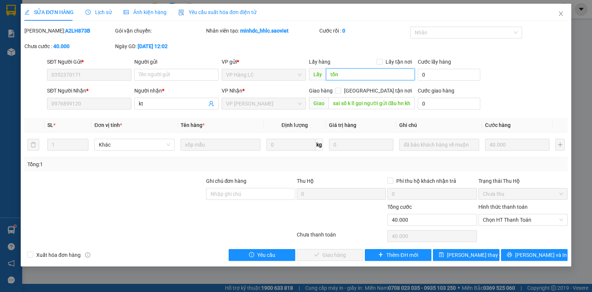
click at [349, 76] on input "tồn" at bounding box center [370, 74] width 89 height 12
click at [107, 11] on span "Lịch sử" at bounding box center [99, 12] width 26 height 6
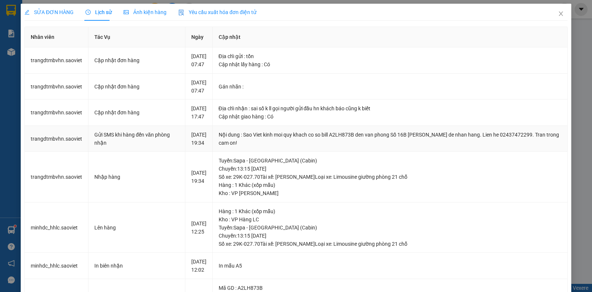
click at [462, 147] on div "Nội dung : Sao Viet kinh moi quy khach co so bill A2LH873B den van phong Số 16B…" at bounding box center [390, 139] width 343 height 16
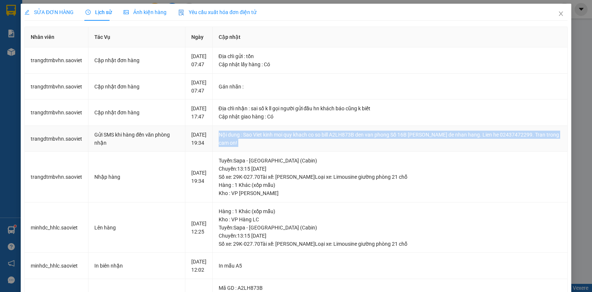
click at [462, 147] on div "Nội dung : Sao Viet kinh moi quy khach co so bill A2LH873B den van phong Số 16B…" at bounding box center [390, 139] width 343 height 16
click at [468, 147] on div "Nội dung : Sao Viet kinh moi quy khach co so bill A2LH873B den van phong Số 16B…" at bounding box center [390, 139] width 343 height 16
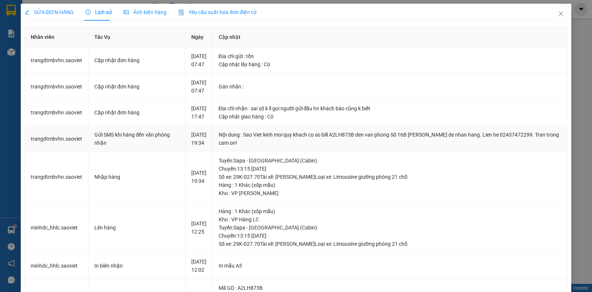
click at [462, 147] on div "Nội dung : Sao Viet kinh moi quy khach co so bill A2LH873B den van phong Số 16B…" at bounding box center [390, 139] width 343 height 16
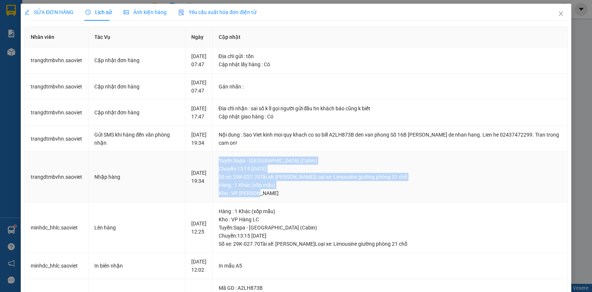
drag, startPoint x: 275, startPoint y: 226, endPoint x: 222, endPoint y: 196, distance: 61.4
click at [222, 196] on td "Tuyến : Sapa - [GEOGRAPHIC_DATA] (Cabin) [GEOGRAPHIC_DATA]: 13:15 [DATE] Số xe:…" at bounding box center [390, 177] width 355 height 51
click at [331, 197] on div "Kho : VP [PERSON_NAME]" at bounding box center [390, 193] width 343 height 8
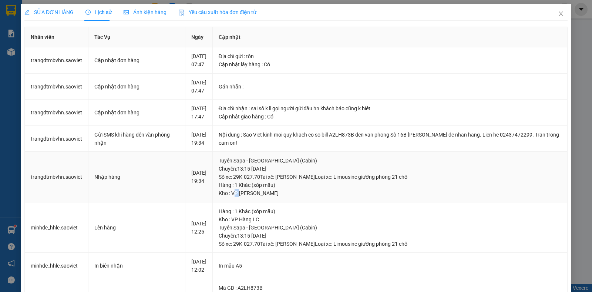
drag, startPoint x: 244, startPoint y: 227, endPoint x: 235, endPoint y: 225, distance: 8.9
click at [236, 197] on div "Kho : VP [PERSON_NAME]" at bounding box center [390, 193] width 343 height 8
click at [243, 197] on div "Kho : VP [PERSON_NAME]" at bounding box center [390, 193] width 343 height 8
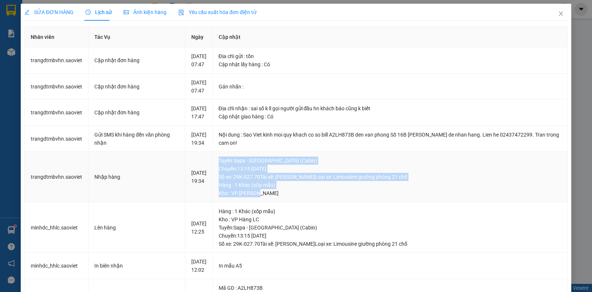
drag, startPoint x: 265, startPoint y: 224, endPoint x: 221, endPoint y: 193, distance: 54.4
click at [221, 193] on td "Tuyến : Sapa - [GEOGRAPHIC_DATA] (Cabin) [GEOGRAPHIC_DATA]: 13:15 [DATE] Số xe:…" at bounding box center [390, 177] width 355 height 51
drag, startPoint x: 225, startPoint y: 190, endPoint x: 244, endPoint y: 192, distance: 18.6
click at [226, 190] on td "Tuyến : Sapa - [GEOGRAPHIC_DATA] (Cabin) [GEOGRAPHIC_DATA]: 13:15 [DATE] Số xe:…" at bounding box center [390, 177] width 355 height 51
click at [264, 181] on div "Tuyến : Sapa - [GEOGRAPHIC_DATA] (Cabin) [GEOGRAPHIC_DATA]: 13:15 [DATE] Số xe:…" at bounding box center [390, 169] width 343 height 24
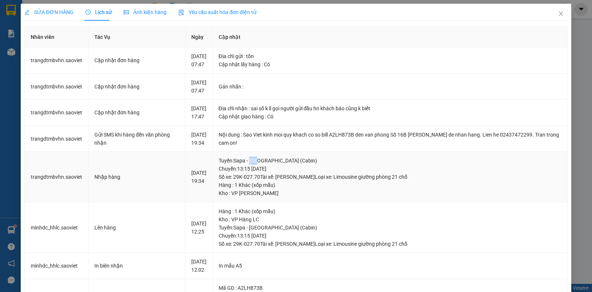
click at [264, 181] on div "Tuyến : Sapa - [GEOGRAPHIC_DATA] (Cabin) [GEOGRAPHIC_DATA]: 13:15 [DATE] Số xe:…" at bounding box center [390, 169] width 343 height 24
click at [260, 181] on div "Tuyến : Sapa - [GEOGRAPHIC_DATA] (Cabin) [GEOGRAPHIC_DATA]: 13:15 [DATE] Số xe:…" at bounding box center [390, 169] width 343 height 24
click at [275, 181] on div "Tuyến : Sapa - [GEOGRAPHIC_DATA] (Cabin) [GEOGRAPHIC_DATA]: 13:15 [DATE] Số xe:…" at bounding box center [390, 169] width 343 height 24
click at [538, 11] on span "Close" at bounding box center [561, 14] width 21 height 21
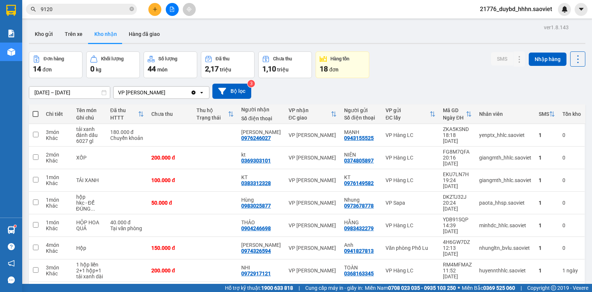
click at [76, 16] on div "Kết quả tìm kiếm ( 471 ) Bộ lọc Mã ĐH Trạng thái Món hàng Thu hộ Tổng cước Chưa…" at bounding box center [296, 9] width 592 height 19
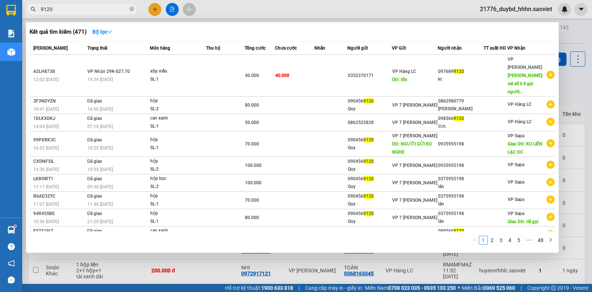
click at [77, 9] on input "9120" at bounding box center [84, 9] width 87 height 8
click at [217, 262] on div at bounding box center [296, 146] width 592 height 292
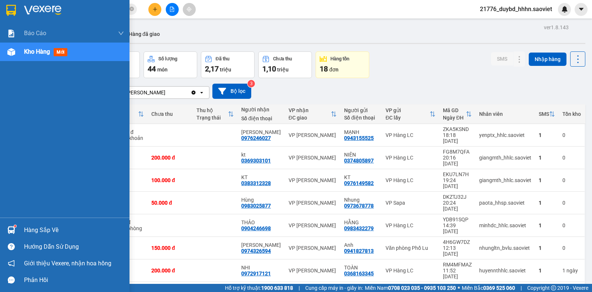
click at [52, 232] on div "Hàng sắp về" at bounding box center [74, 230] width 100 height 11
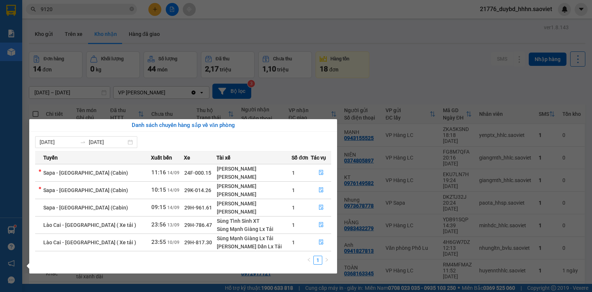
click at [433, 257] on section "Kết quả tìm kiếm ( 471 ) Bộ lọc Mã ĐH Trạng thái Món hàng Thu hộ Tổng cước Chưa…" at bounding box center [296, 146] width 592 height 292
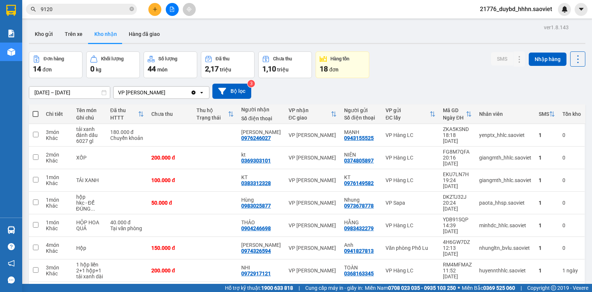
click at [101, 13] on input "9120" at bounding box center [84, 9] width 87 height 8
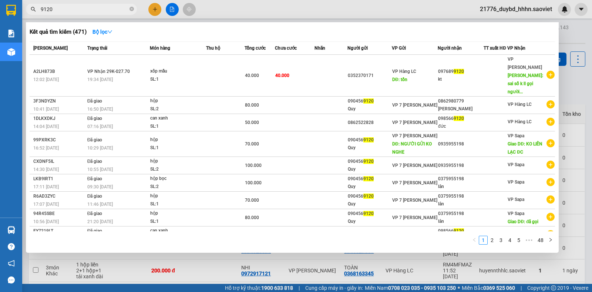
click at [101, 13] on input "9120" at bounding box center [84, 9] width 87 height 8
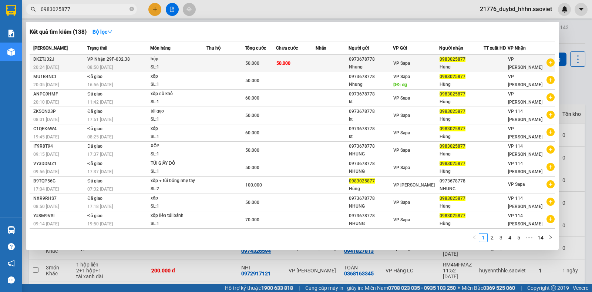
type input "0983025877"
click at [425, 59] on td "VP Sapa" at bounding box center [416, 63] width 46 height 17
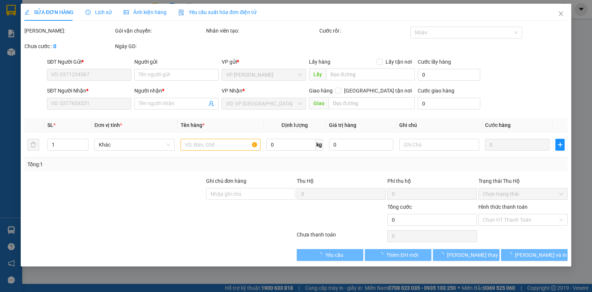
type input "0973678778"
type input "Nhung"
type input "0983025877"
type input "Hùng"
type input "50.000"
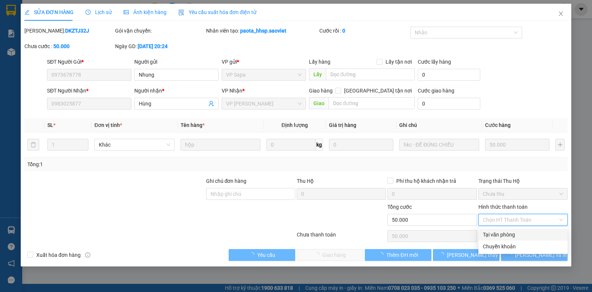
drag, startPoint x: 496, startPoint y: 235, endPoint x: 490, endPoint y: 234, distance: 5.6
click at [495, 235] on div "Tại văn phòng" at bounding box center [523, 235] width 80 height 8
type input "0"
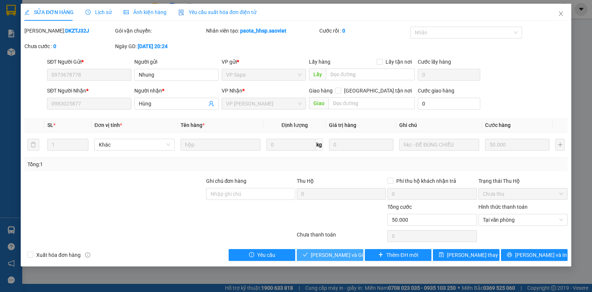
click at [351, 257] on span "[PERSON_NAME] và Giao hàng" at bounding box center [346, 255] width 71 height 8
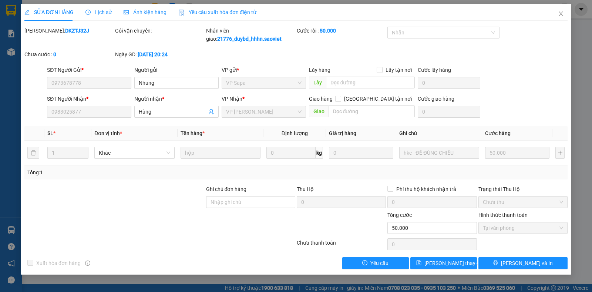
click at [296, 231] on div at bounding box center [341, 224] width 91 height 26
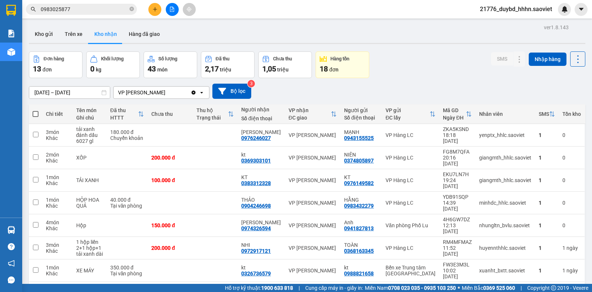
click at [334, 101] on div "[DATE] – [DATE] Press the down arrow key to interact with the calendar and sele…" at bounding box center [307, 91] width 557 height 26
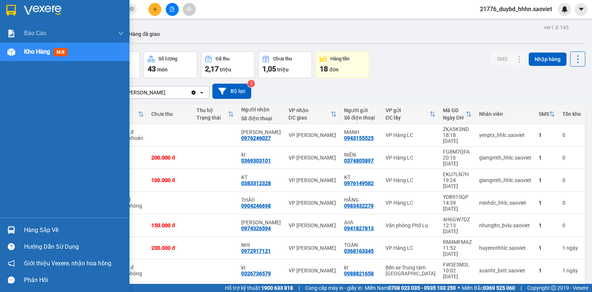
click at [45, 53] on span "Kho hàng" at bounding box center [37, 51] width 26 height 7
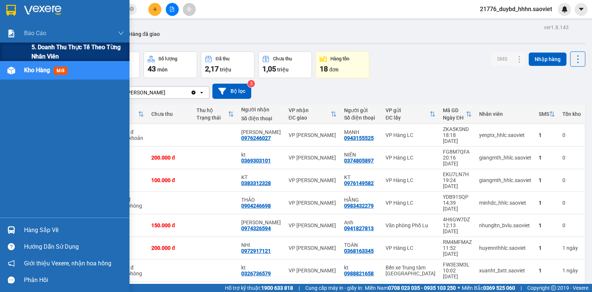
click at [51, 56] on span "5. Doanh thu thực tế theo từng nhân viên" at bounding box center [77, 52] width 93 height 19
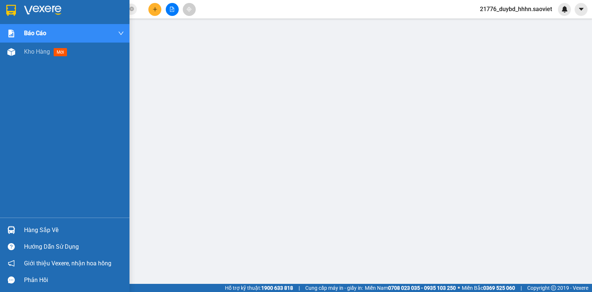
drag, startPoint x: 18, startPoint y: 62, endPoint x: 27, endPoint y: 70, distance: 12.3
click at [18, 62] on div "Báo cáo 5. Doanh thu thực tế theo từng nhân viên Kho hàng mới" at bounding box center [65, 121] width 130 height 194
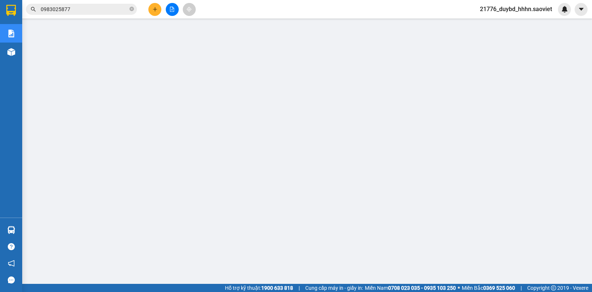
click at [50, 7] on input "0983025877" at bounding box center [84, 9] width 87 height 8
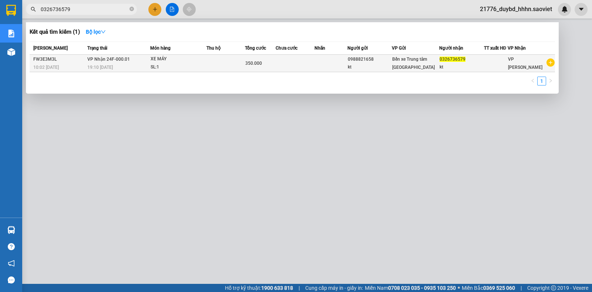
type input "0326736579"
click at [245, 59] on td at bounding box center [226, 63] width 39 height 17
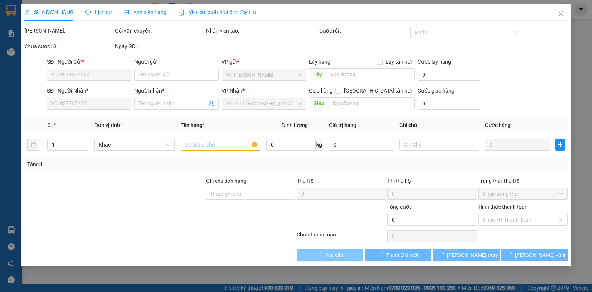
type input "0988821658"
type input "kt"
type input "0326736579"
type input "kt"
type input "350.000"
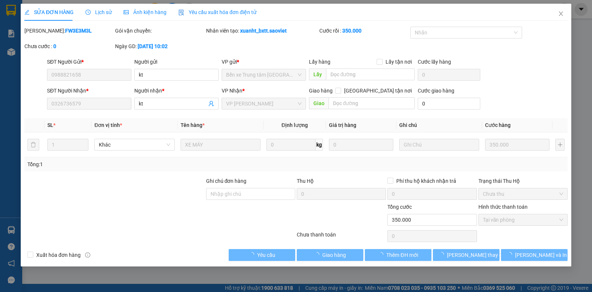
click at [268, 237] on div at bounding box center [160, 236] width 272 height 15
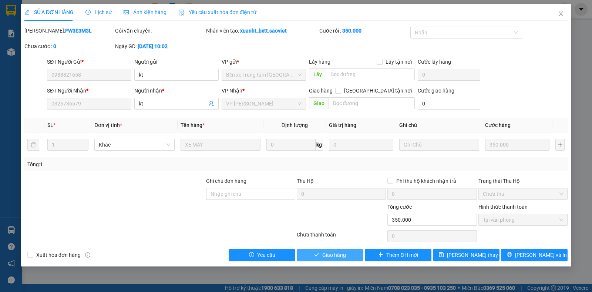
click at [319, 259] on button "Giao hàng" at bounding box center [330, 255] width 67 height 12
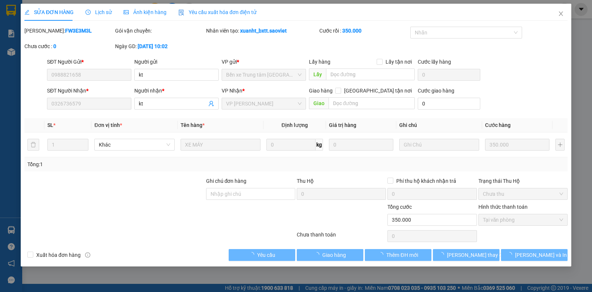
click at [348, 230] on div "Chưa thanh toán 0 Chọn HT Thanh Toán" at bounding box center [296, 236] width 545 height 15
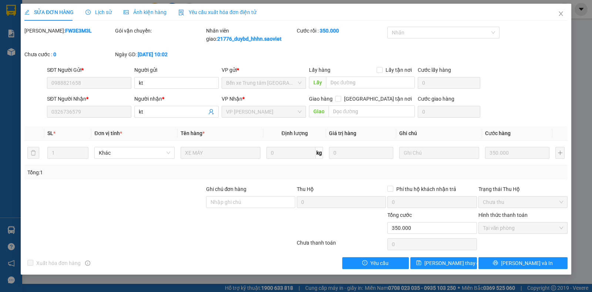
click at [405, 183] on div "Total Paid Fee 350.000 Total UnPaid Fee 0 Cash Collection Total Fee Mã ĐH: FW3E…" at bounding box center [296, 148] width 544 height 243
click at [538, 13] on span "Close" at bounding box center [561, 14] width 21 height 21
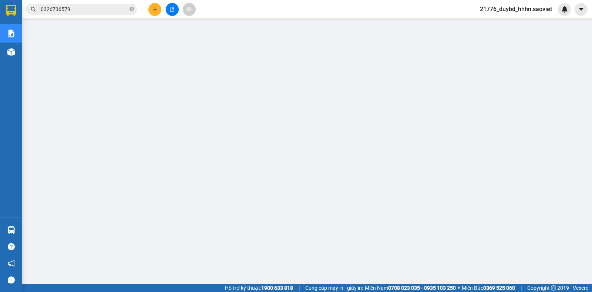
click at [108, 1] on div "Kết quả tìm kiếm ( 1 ) Bộ lọc Mã ĐH Trạng thái Món hàng Thu hộ Tổng cước Chưa c…" at bounding box center [296, 9] width 592 height 19
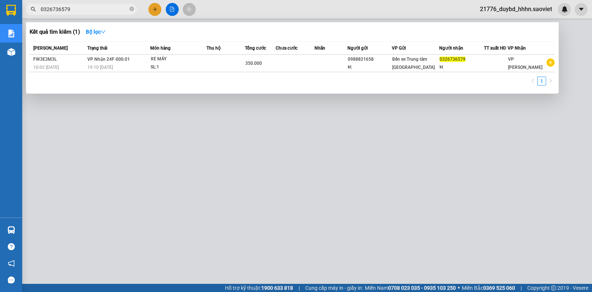
click at [103, 4] on span "0326736579" at bounding box center [81, 9] width 111 height 11
click at [102, 6] on input "0326736579" at bounding box center [84, 9] width 87 height 8
click at [131, 11] on icon "close-circle" at bounding box center [132, 9] width 4 height 4
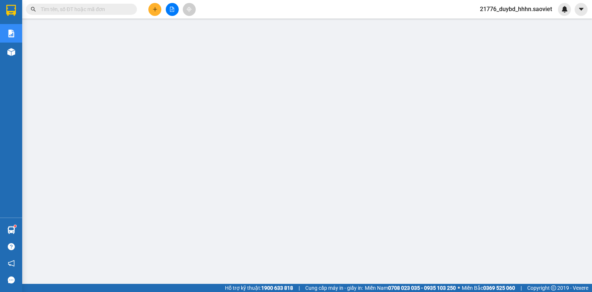
click at [158, 9] on button at bounding box center [154, 9] width 13 height 13
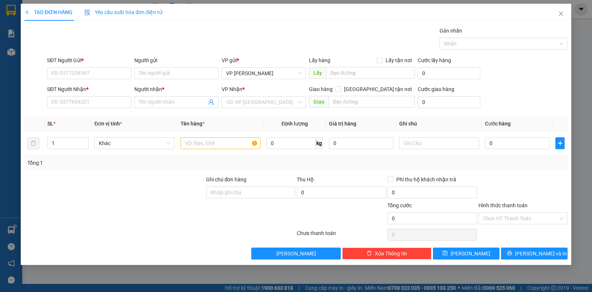
click at [72, 63] on div "SĐT Người Gửi *" at bounding box center [89, 60] width 84 height 8
click at [72, 67] on input "SĐT Người Gửi *" at bounding box center [89, 73] width 84 height 12
click at [69, 73] on input "SĐT Người Gửi *" at bounding box center [89, 73] width 84 height 12
click at [69, 74] on input "SĐT Người Gửi *" at bounding box center [89, 73] width 84 height 12
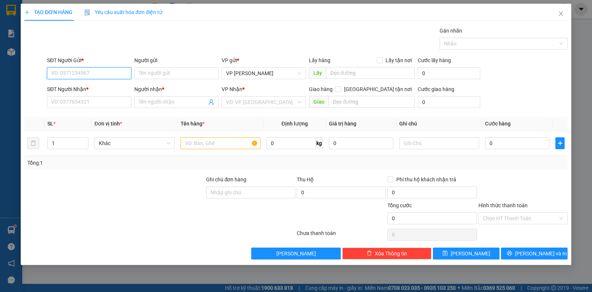
click at [69, 74] on input "SĐT Người Gửi *" at bounding box center [89, 73] width 84 height 12
click at [67, 72] on input "SĐT Người Gửi *" at bounding box center [89, 73] width 84 height 12
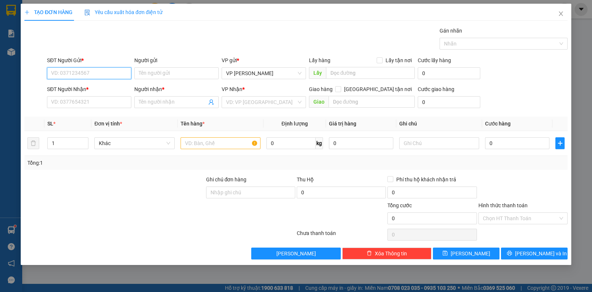
click at [57, 70] on input "SĐT Người Gửi *" at bounding box center [89, 73] width 84 height 12
click at [93, 74] on input "SĐT Người Gửi *" at bounding box center [89, 73] width 84 height 12
click at [86, 73] on input "SĐT Người Gửi *" at bounding box center [89, 73] width 84 height 12
type input "0326736579"
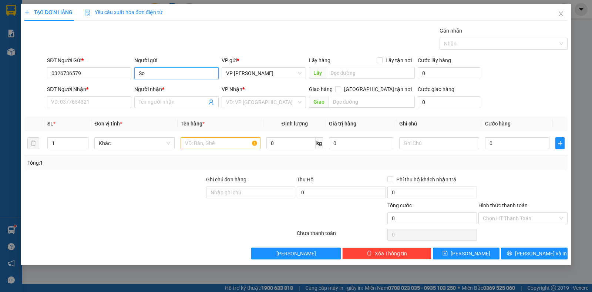
type input "S"
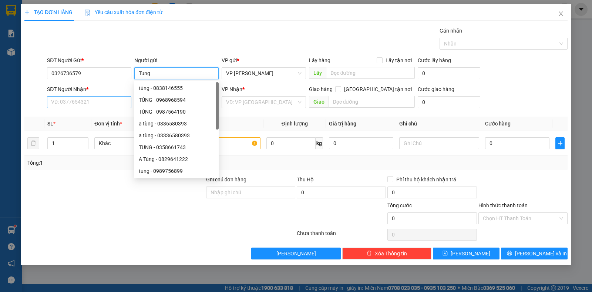
type input "Tung"
click at [86, 102] on input "SĐT Người Nhận *" at bounding box center [89, 102] width 84 height 12
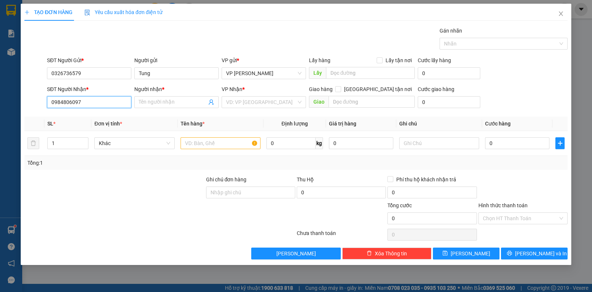
type input "0984806097"
type input "Son"
click at [248, 105] on input "search" at bounding box center [261, 102] width 70 height 11
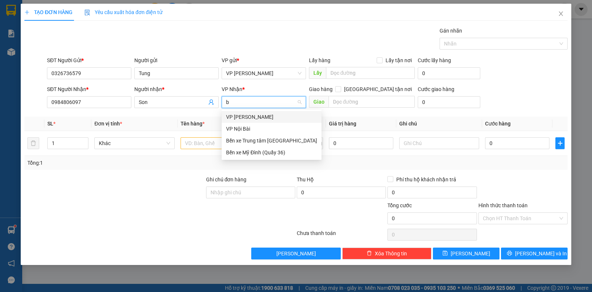
type input "be"
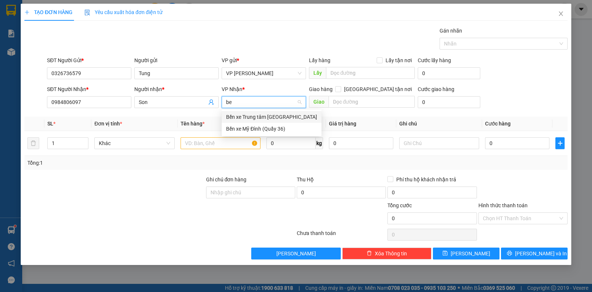
click at [254, 117] on div "Bến xe Trung tâm [GEOGRAPHIC_DATA]" at bounding box center [271, 117] width 91 height 8
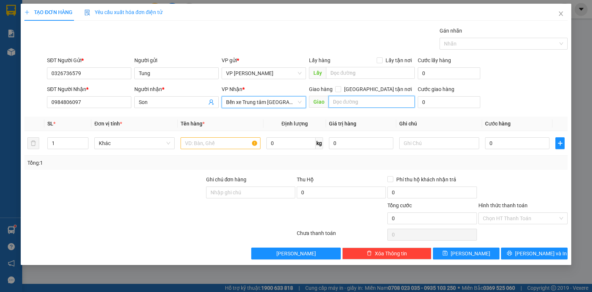
click at [358, 105] on input "text" at bounding box center [372, 102] width 87 height 12
click at [195, 137] on div at bounding box center [221, 143] width 80 height 15
click at [195, 142] on input "text" at bounding box center [221, 143] width 80 height 12
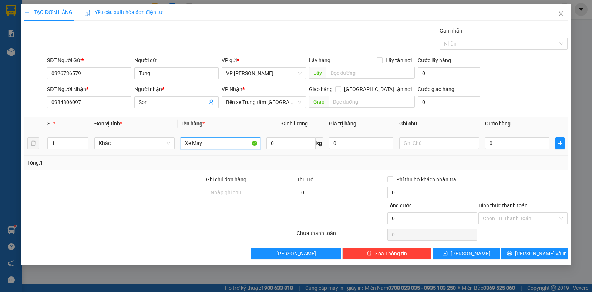
type input "Xe May"
click at [444, 134] on td at bounding box center [440, 143] width 86 height 25
click at [442, 139] on input "text" at bounding box center [439, 143] width 80 height 12
type input "Giay"
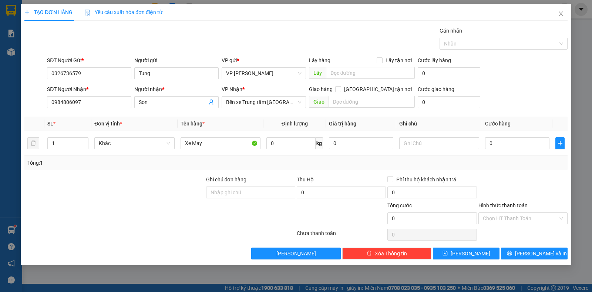
click at [245, 36] on div "Gán nhãn Nhãn" at bounding box center [308, 40] width 524 height 26
click at [127, 79] on input "0326736579" at bounding box center [89, 73] width 84 height 12
click at [110, 101] on input "0984806097" at bounding box center [89, 102] width 84 height 12
type input "0988821658"
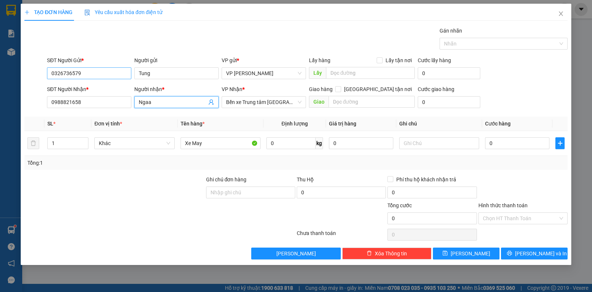
type input "Ngaan"
type input "M"
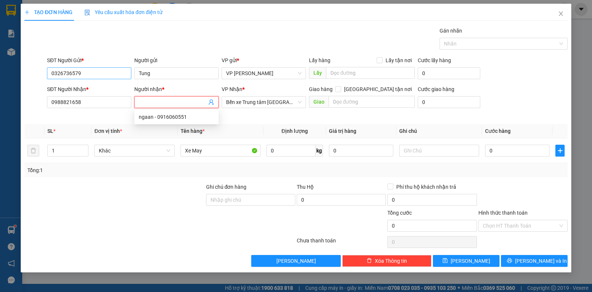
type input "G"
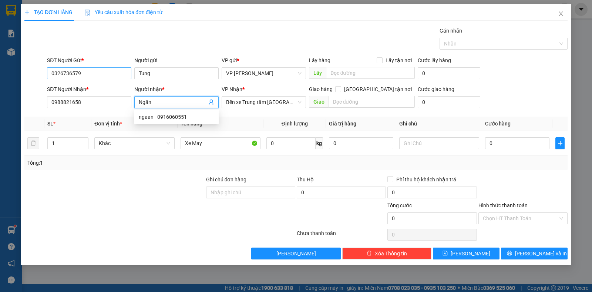
type input "Ngân"
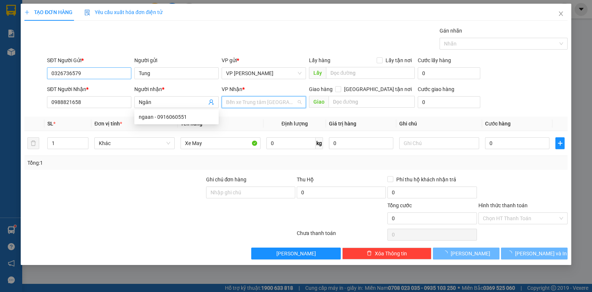
scroll to position [24, 0]
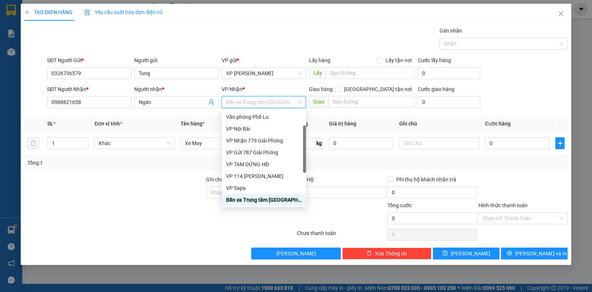
click at [277, 202] on div "Bến xe Trung tâm [GEOGRAPHIC_DATA]" at bounding box center [264, 200] width 76 height 8
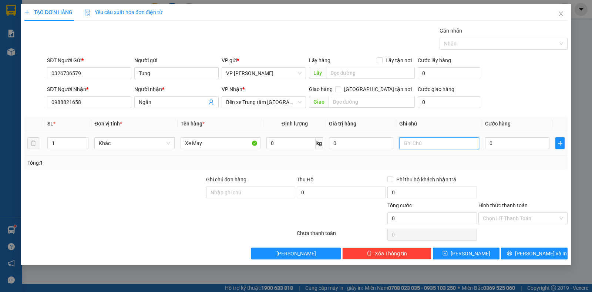
click at [436, 138] on input "text" at bounding box center [439, 143] width 80 height 12
type input "Giấy tờ chìa khóa dán yên xe"
type input "3"
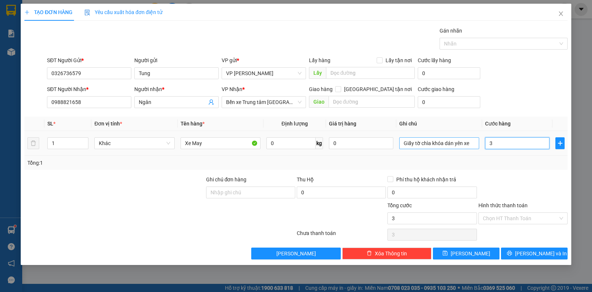
type input "35"
type input "350"
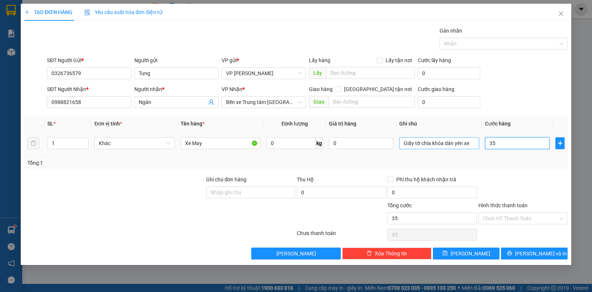
type input "350"
type input "350.000"
click at [524, 217] on input "Hình thức thanh toán" at bounding box center [520, 218] width 75 height 11
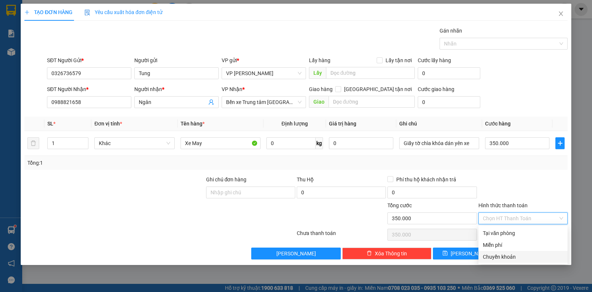
click at [509, 254] on div "Chuyển khoản" at bounding box center [523, 257] width 80 height 8
type input "0"
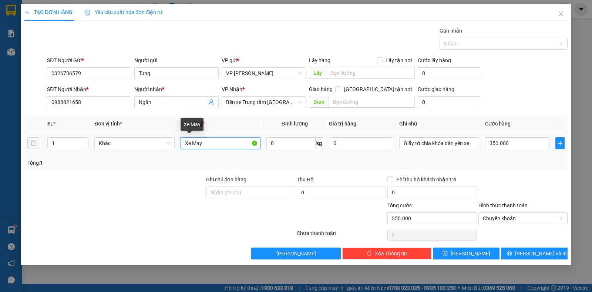
click at [205, 141] on input "Xe May" at bounding box center [221, 143] width 80 height 12
type input "xe máy"
click at [220, 163] on div "Tổng: 1" at bounding box center [128, 163] width 202 height 8
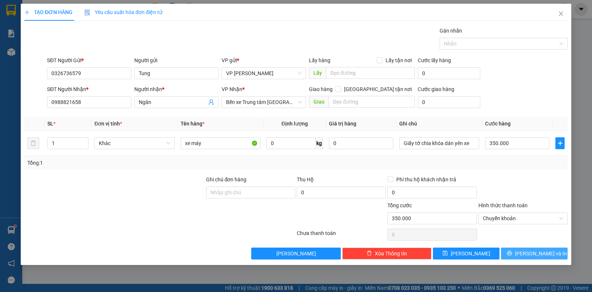
click at [512, 255] on icon "printer" at bounding box center [509, 253] width 5 height 5
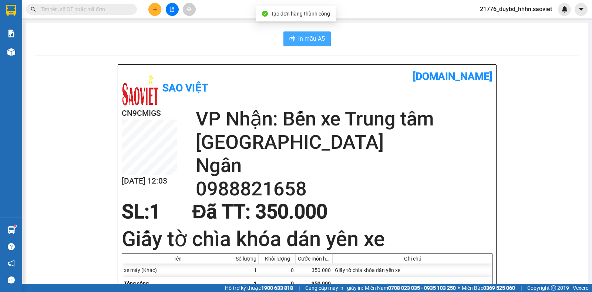
click at [290, 40] on icon "printer" at bounding box center [293, 38] width 6 height 5
click at [341, 214] on div "SL: 1 Đã TT : 350.000" at bounding box center [302, 212] width 371 height 22
click at [334, 239] on h1 "Giấy tờ chìa khóa dán yên xe" at bounding box center [307, 239] width 371 height 29
click at [345, 242] on h1 "Giấy tờ chìa khóa dán yên xe" at bounding box center [307, 239] width 371 height 29
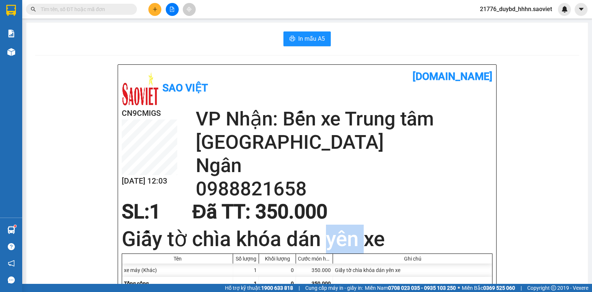
click at [345, 242] on h1 "Giấy tờ chìa khóa dán yên xe" at bounding box center [307, 239] width 371 height 29
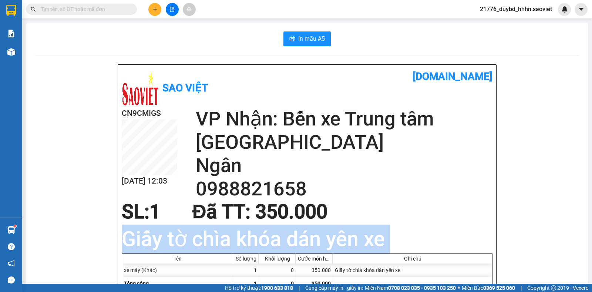
click at [345, 242] on h1 "Giấy tờ chìa khóa dán yên xe" at bounding box center [307, 239] width 371 height 29
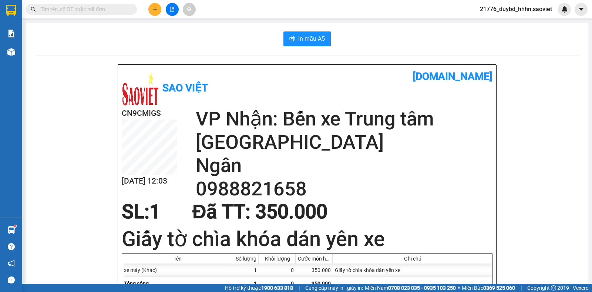
click at [364, 207] on div "SL: 1 Đã TT : 350.000" at bounding box center [302, 212] width 371 height 22
click at [293, 207] on span "Đã TT : 350.000" at bounding box center [259, 211] width 135 height 23
drag, startPoint x: 244, startPoint y: 150, endPoint x: 221, endPoint y: 133, distance: 28.5
click at [242, 149] on h2 "VP Nhận: Bến xe Trung tâm [GEOGRAPHIC_DATA]" at bounding box center [344, 130] width 297 height 47
click at [58, 6] on input "text" at bounding box center [84, 9] width 87 height 8
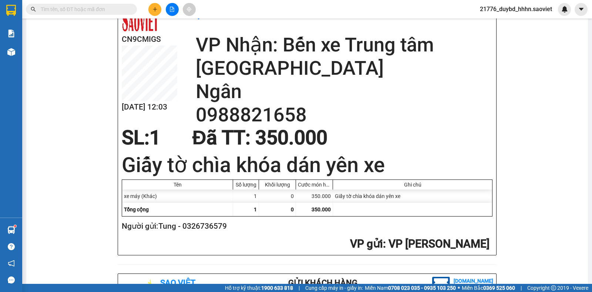
click at [298, 181] on div at bounding box center [295, 185] width 13 height 10
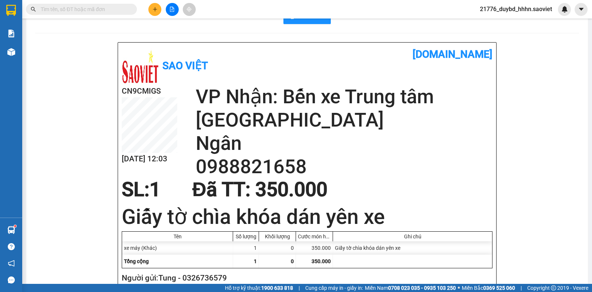
scroll to position [271, 0]
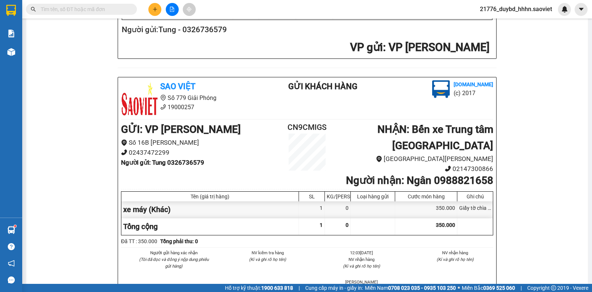
click at [93, 11] on input "text" at bounding box center [84, 9] width 87 height 8
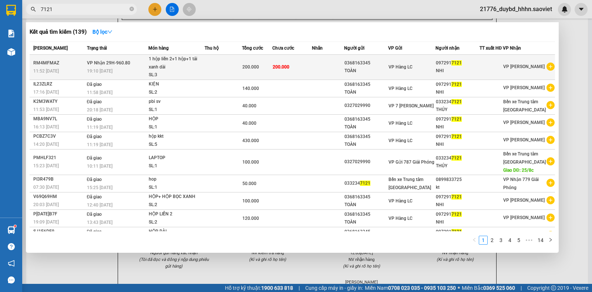
type input "7121"
click at [281, 58] on td "200.000" at bounding box center [291, 67] width 39 height 25
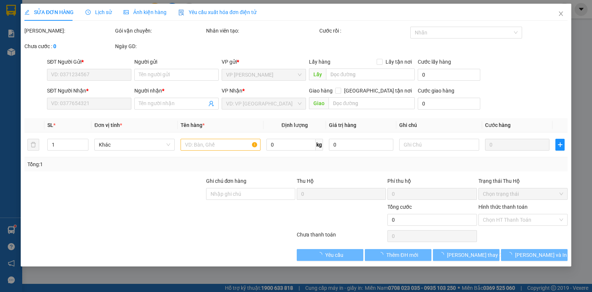
type input "0368163345"
type input "TOÀN"
type input "0972917121"
type input "NHI"
type input "200.000"
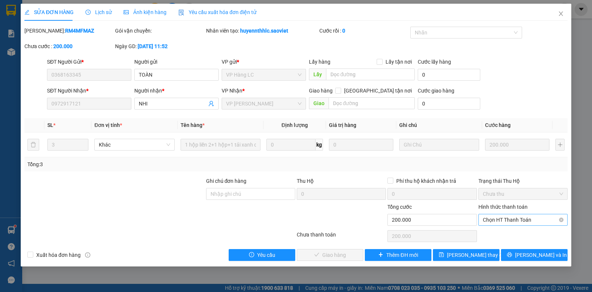
click at [508, 223] on span "Chọn HT Thanh Toán" at bounding box center [523, 219] width 80 height 11
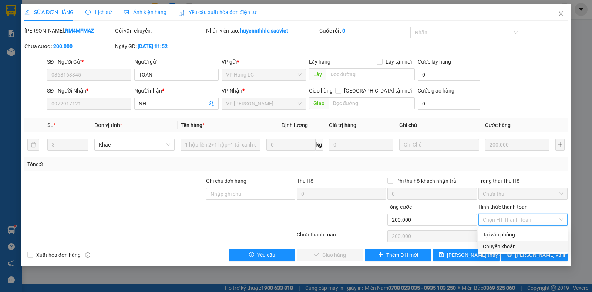
click at [494, 243] on div "Chuyển khoản" at bounding box center [523, 247] width 80 height 8
type input "0"
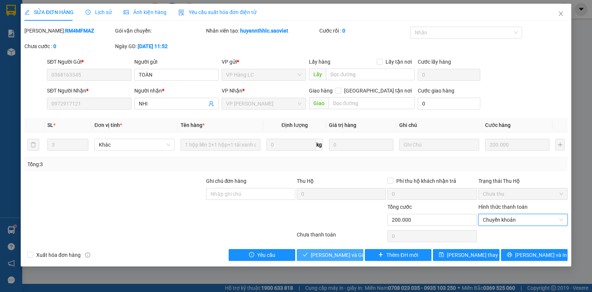
click at [336, 249] on button "[PERSON_NAME] và Giao hàng" at bounding box center [330, 255] width 67 height 12
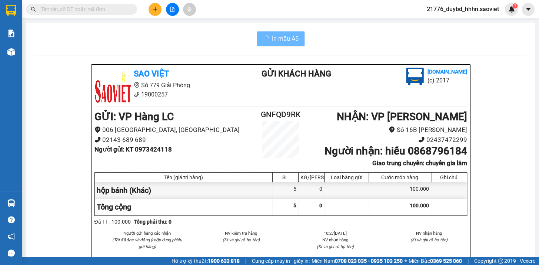
click at [95, 11] on input "text" at bounding box center [84, 9] width 87 height 8
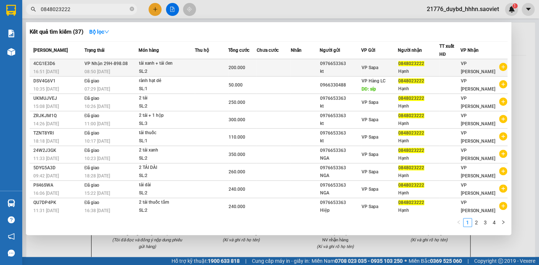
type input "0848023222"
click at [266, 59] on td at bounding box center [273, 67] width 34 height 17
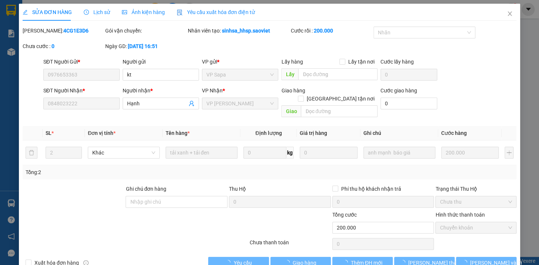
type input "0976653363"
type input "kt"
type input "0848023222"
type input "Hạnh"
type input "200.000"
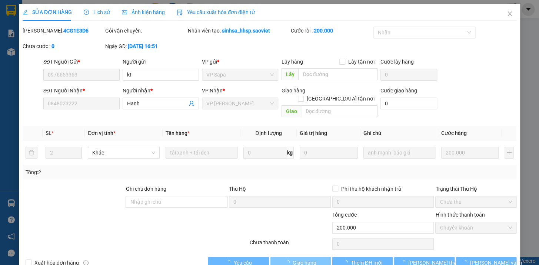
click at [302, 259] on span "Giao hàng" at bounding box center [304, 263] width 24 height 8
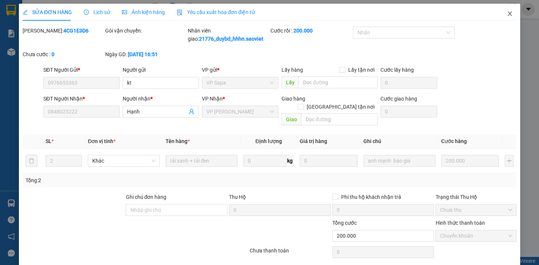
drag, startPoint x: 499, startPoint y: 18, endPoint x: 479, endPoint y: 29, distance: 22.7
click at [499, 19] on span "Close" at bounding box center [509, 14] width 21 height 21
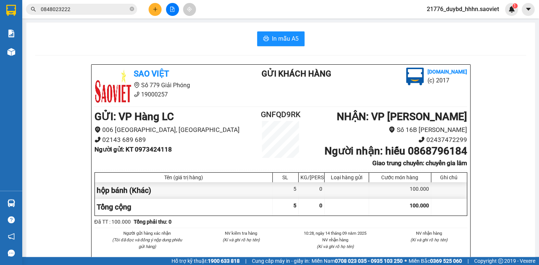
click at [462, 87] on div "Vexere.com (c) 2017" at bounding box center [414, 79] width 110 height 23
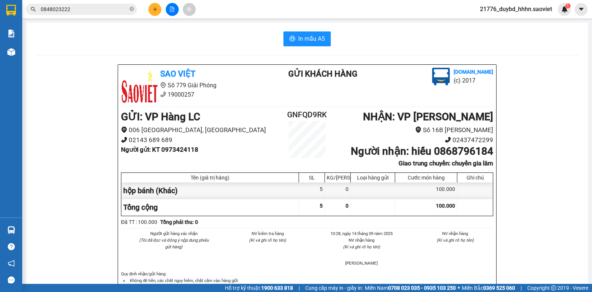
click at [84, 11] on input "0848023222" at bounding box center [84, 9] width 87 height 8
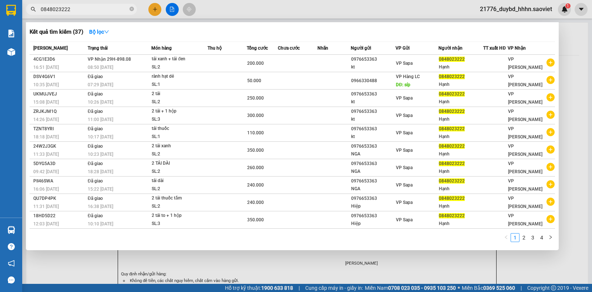
click at [84, 11] on input "0848023222" at bounding box center [84, 9] width 87 height 8
click at [151, 263] on div at bounding box center [296, 146] width 592 height 292
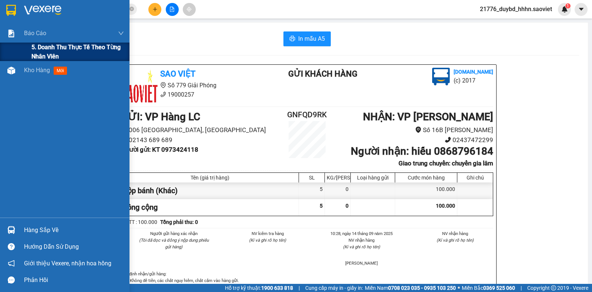
click at [40, 46] on span "5. Doanh thu thực tế theo từng nhân viên" at bounding box center [77, 52] width 93 height 19
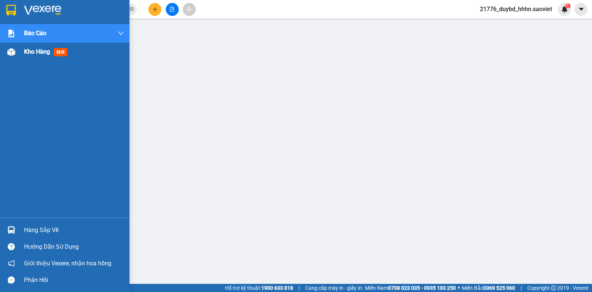
click at [5, 57] on div at bounding box center [11, 52] width 13 height 13
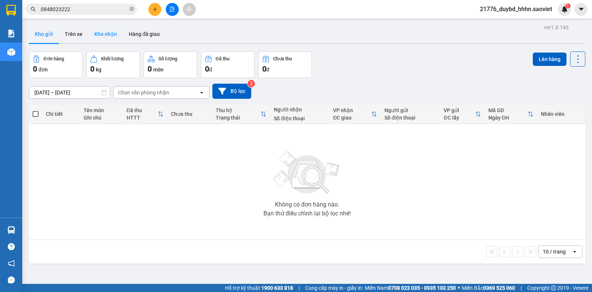
click at [97, 36] on button "Kho nhận" at bounding box center [105, 34] width 34 height 18
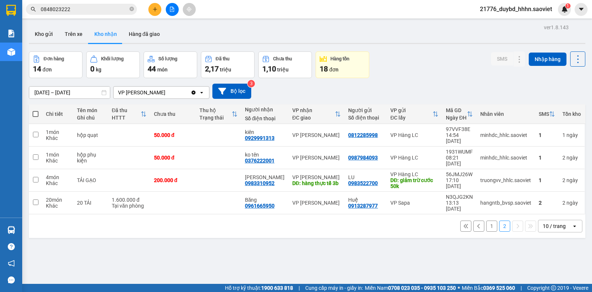
click at [478, 220] on div "1 2 10 / trang open" at bounding box center [307, 226] width 551 height 13
click at [486, 221] on button "1" at bounding box center [491, 226] width 11 height 11
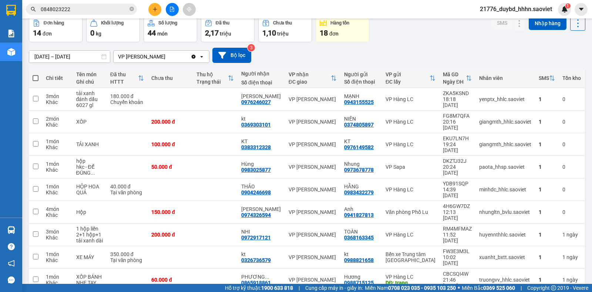
scroll to position [55, 0]
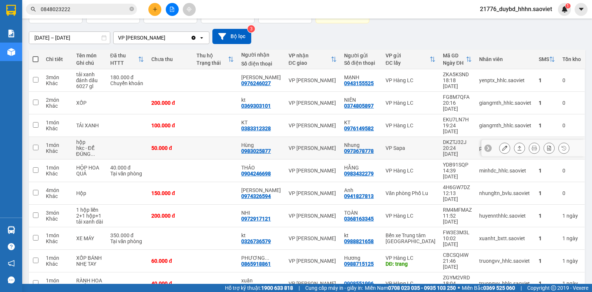
click at [501, 142] on button at bounding box center [505, 148] width 10 height 13
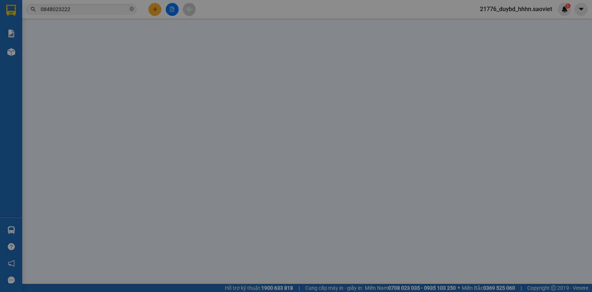
type input "0973678778"
type input "Nhung"
type input "0983025877"
type input "Hùng"
type input "50.000"
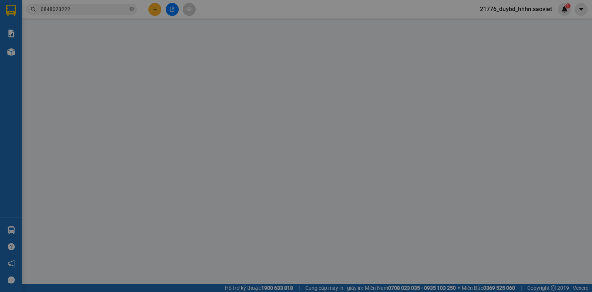
type input "50.000"
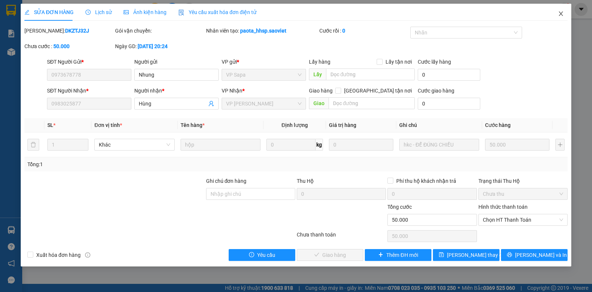
click at [538, 17] on span "Close" at bounding box center [561, 14] width 21 height 21
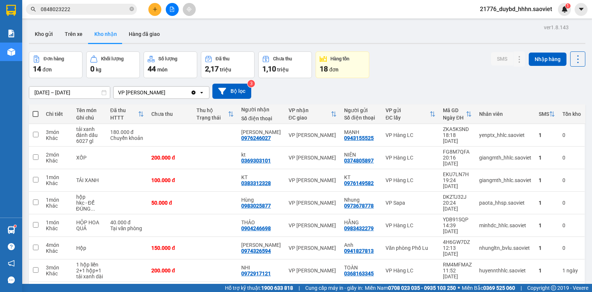
click at [97, 8] on input "0848023222" at bounding box center [84, 9] width 87 height 8
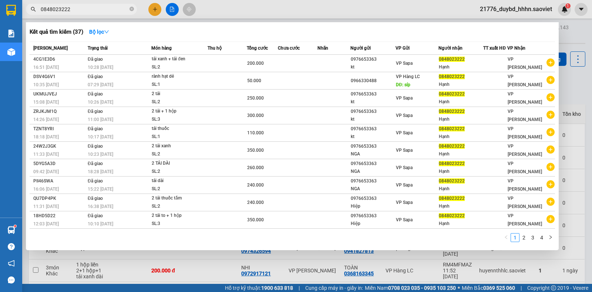
click at [97, 8] on input "0848023222" at bounding box center [84, 9] width 87 height 8
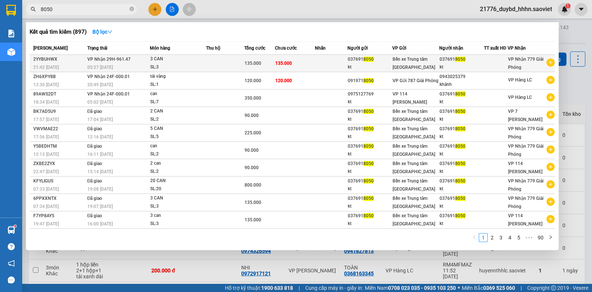
type input "8050"
click at [443, 70] on div "kt" at bounding box center [462, 67] width 44 height 8
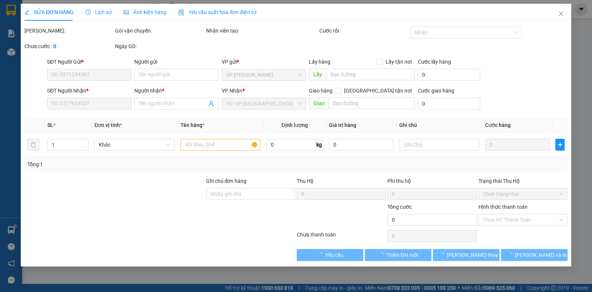
type input "0376918050"
type input "kt"
type input "0376918050"
type input "kt"
type input "135.000"
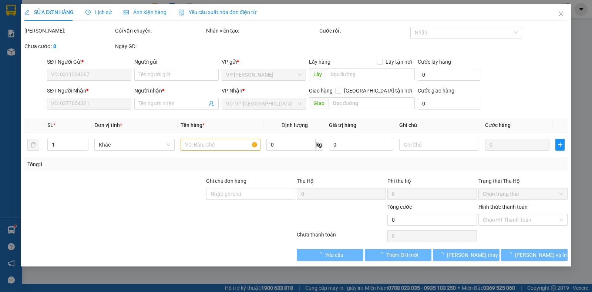
type input "135.000"
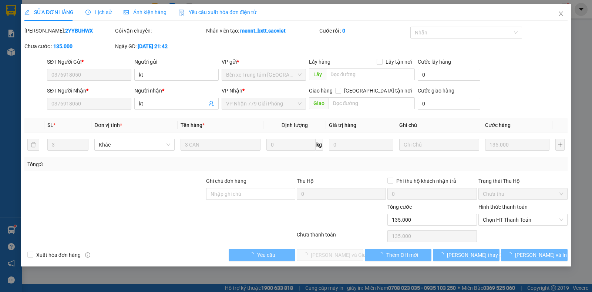
click at [512, 93] on div "SĐT Người Nhận * 0376918050 Người nhận * kt VP Nhận * VP Nhận 779 Giải Phóng Gi…" at bounding box center [308, 100] width 524 height 26
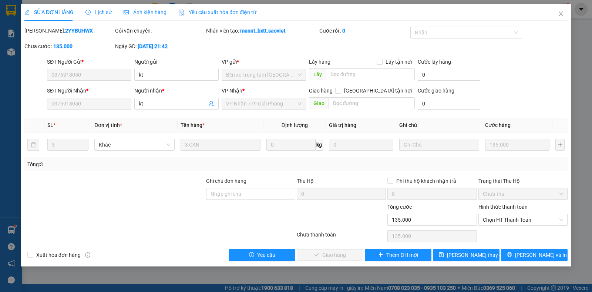
click at [80, 10] on div "SỬA ĐƠN HÀNG Lịch sử Ảnh kiện hàng Yêu cầu xuất hóa đơn điện tử" at bounding box center [140, 12] width 232 height 17
click at [88, 16] on div "Lịch sử" at bounding box center [99, 12] width 26 height 8
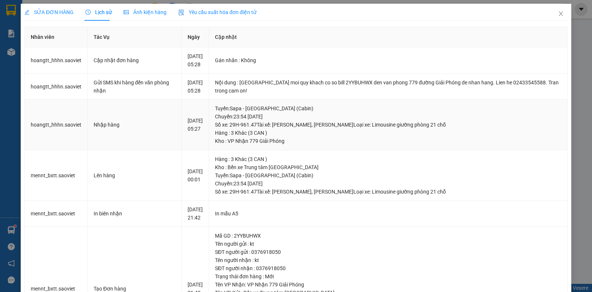
click at [245, 129] on div "Tuyến : Sapa - Hà Nội (Cabin) Chuyến: 23:54 ngày 13-09-2025 Số xe: 29H-961.47 T…" at bounding box center [388, 116] width 347 height 24
click at [55, 14] on span "SỬA ĐƠN HÀNG" at bounding box center [48, 12] width 49 height 6
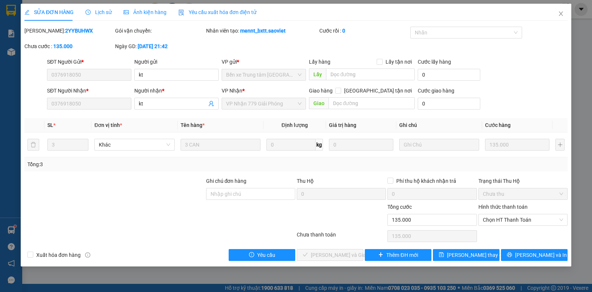
click at [522, 247] on div "Total Paid Fee 0 Total UnPaid Fee 135.000 Cash Collection Total Fee Mã ĐH: 2YYB…" at bounding box center [296, 144] width 544 height 234
click at [512, 252] on icon "printer" at bounding box center [509, 254] width 5 height 5
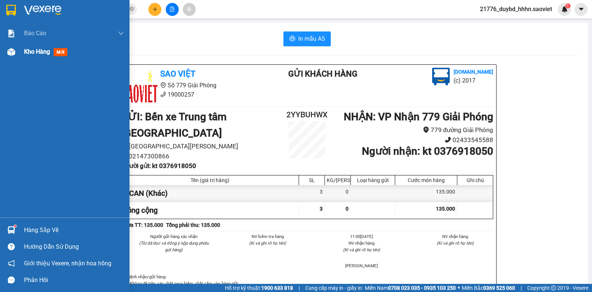
click at [49, 54] on span "Kho hàng" at bounding box center [37, 51] width 26 height 7
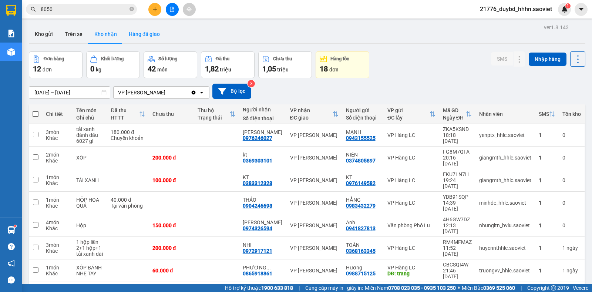
click at [136, 36] on button "Hàng đã giao" at bounding box center [144, 34] width 43 height 18
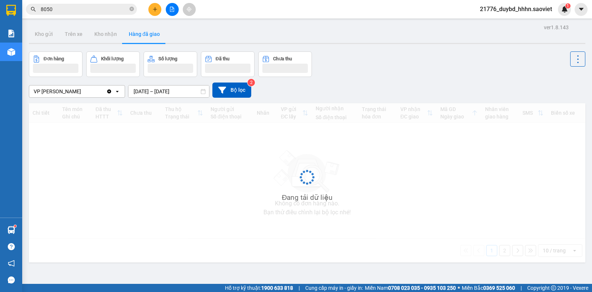
click at [136, 36] on button "Hàng đã giao" at bounding box center [144, 34] width 43 height 18
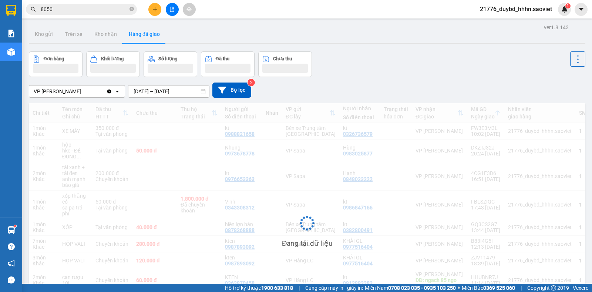
scroll to position [34, 0]
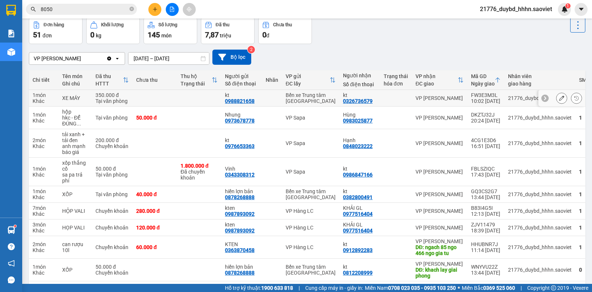
click at [238, 103] on div "0988821658" at bounding box center [240, 101] width 30 height 6
copy div "0988821658"
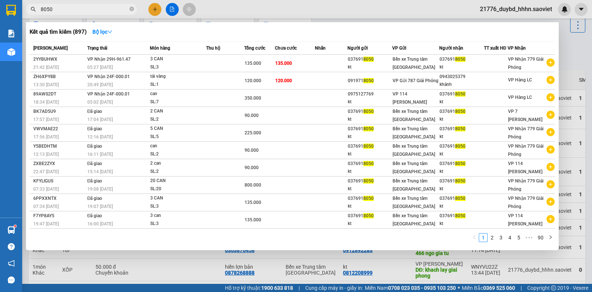
click at [80, 10] on input "8050" at bounding box center [84, 9] width 87 height 8
paste input "0988821658"
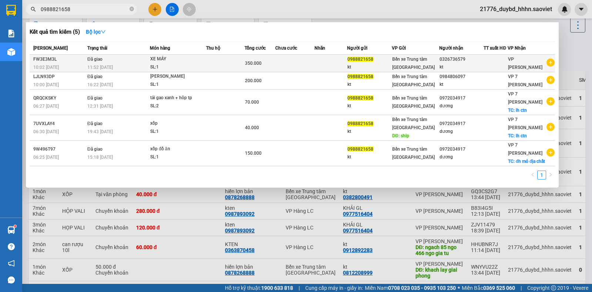
type input "0988821658"
click at [309, 64] on td at bounding box center [294, 63] width 39 height 17
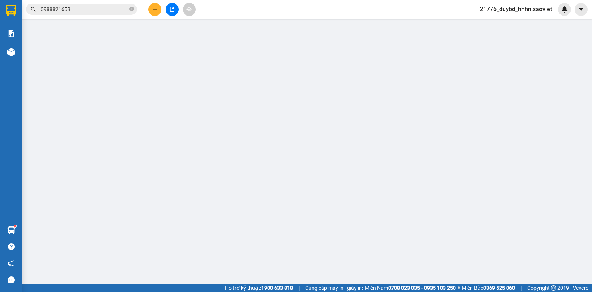
type input "0988821658"
type input "kt"
type input "0326736579"
type input "kt"
type input "350.000"
